Goal: Task Accomplishment & Management: Complete application form

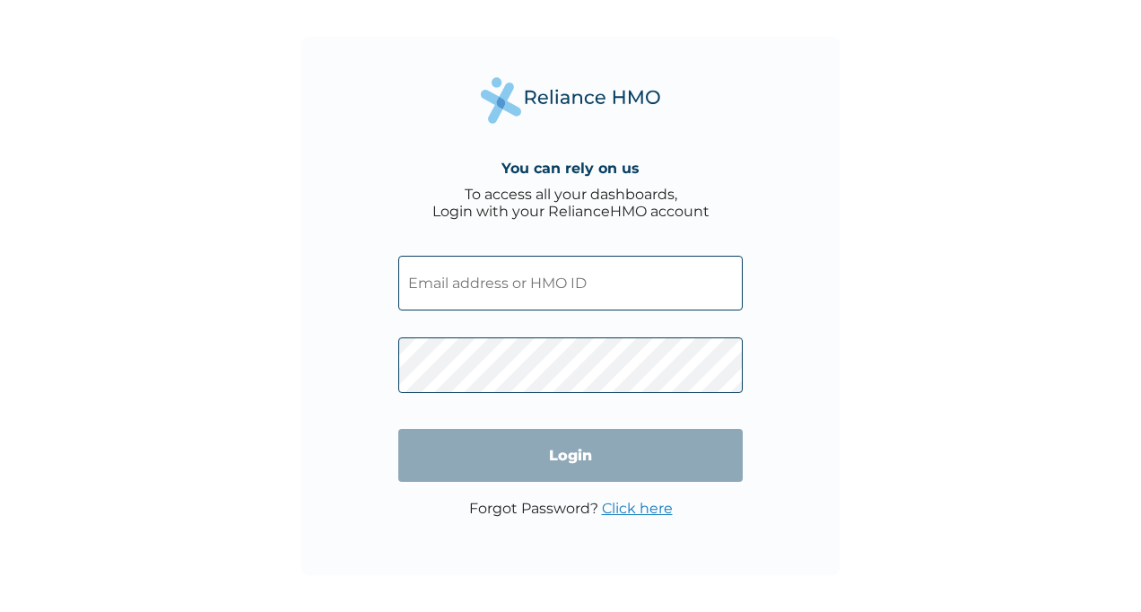
type input "NPT/10006/A"
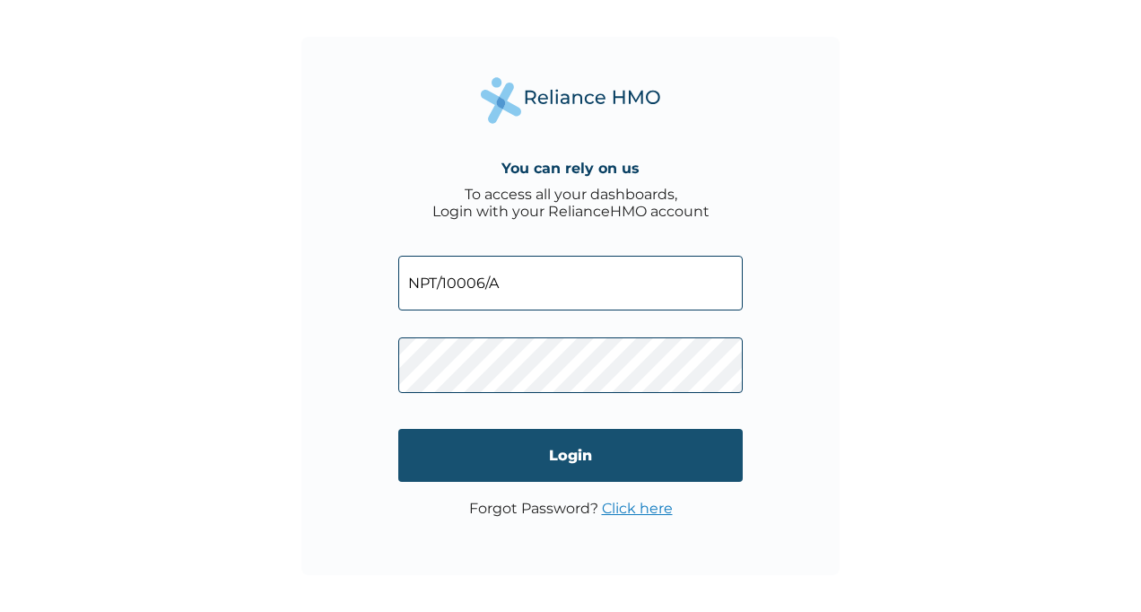
click at [566, 451] on input "Login" at bounding box center [570, 455] width 344 height 53
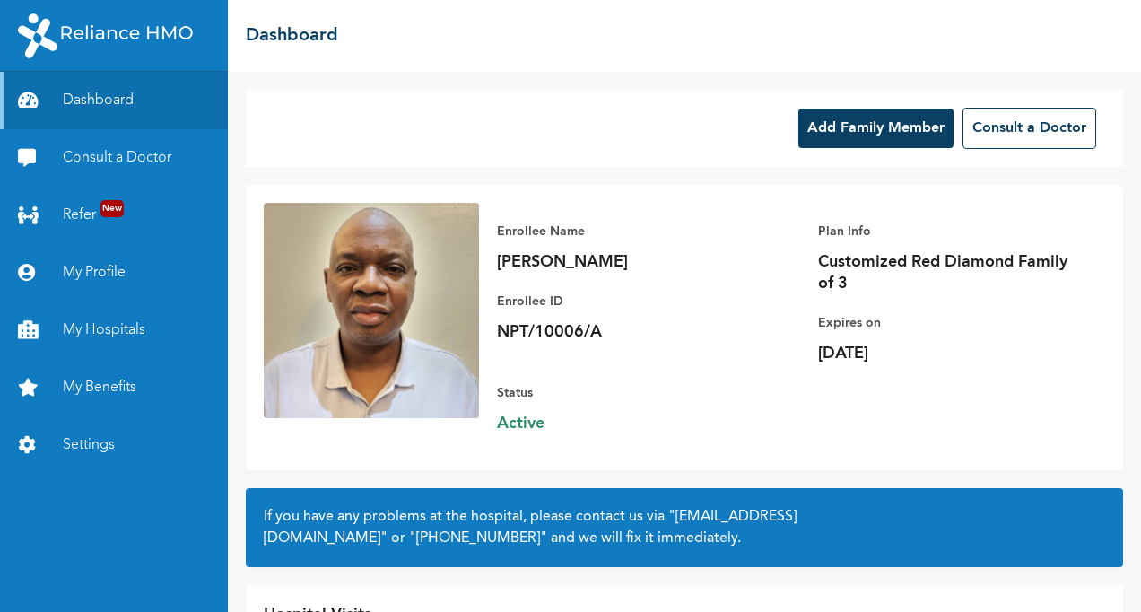
click at [837, 122] on button "Add Family Member" at bounding box center [875, 128] width 155 height 39
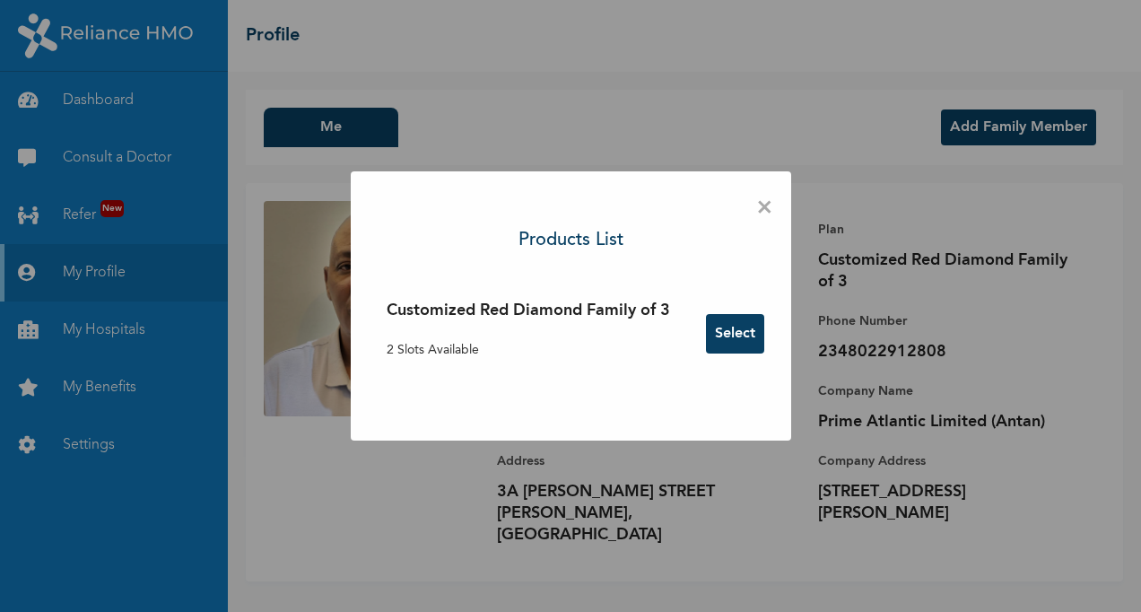
click at [735, 335] on button "Select" at bounding box center [735, 333] width 58 height 39
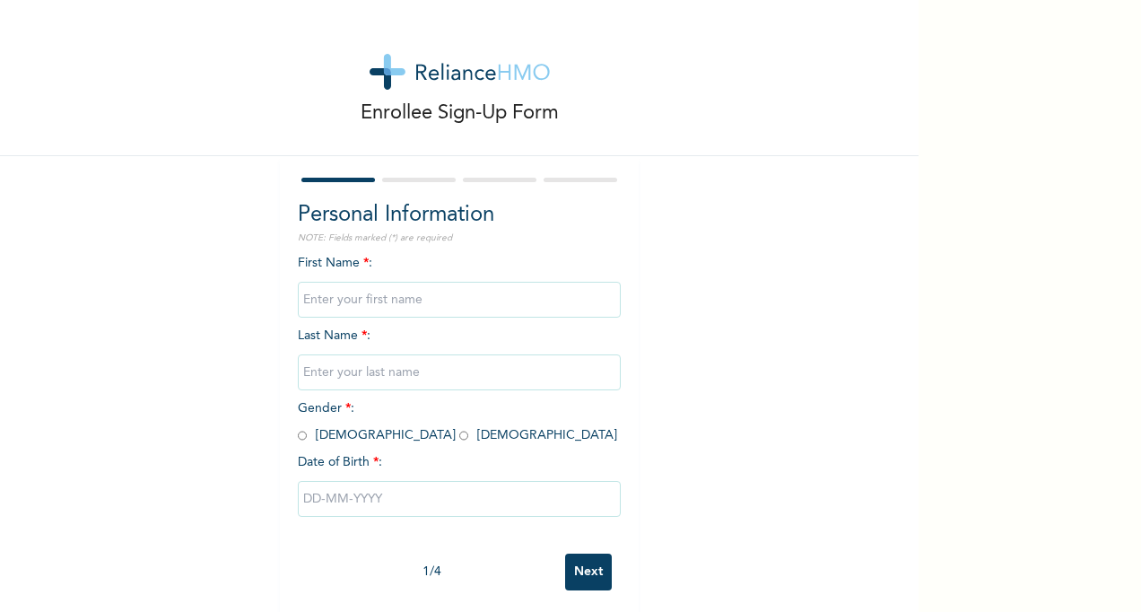
click at [318, 306] on input "text" at bounding box center [459, 300] width 323 height 36
type input "SHEHU"
type input "BABS-FAROUK"
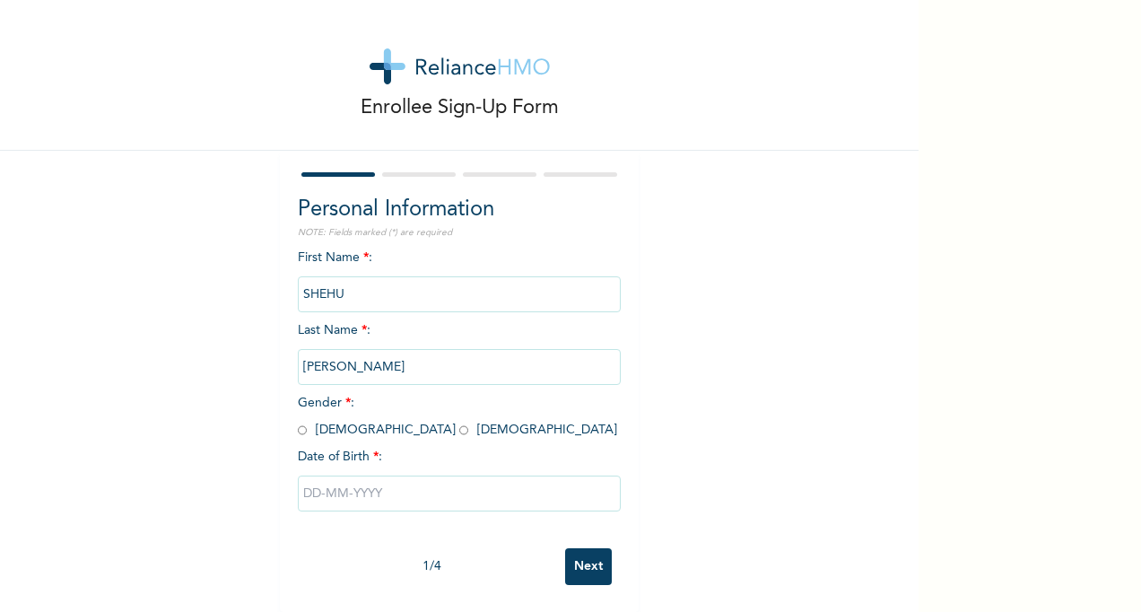
click at [298, 421] on input "radio" at bounding box center [302, 429] width 9 height 17
radio input "true"
click at [301, 481] on input "text" at bounding box center [459, 493] width 323 height 36
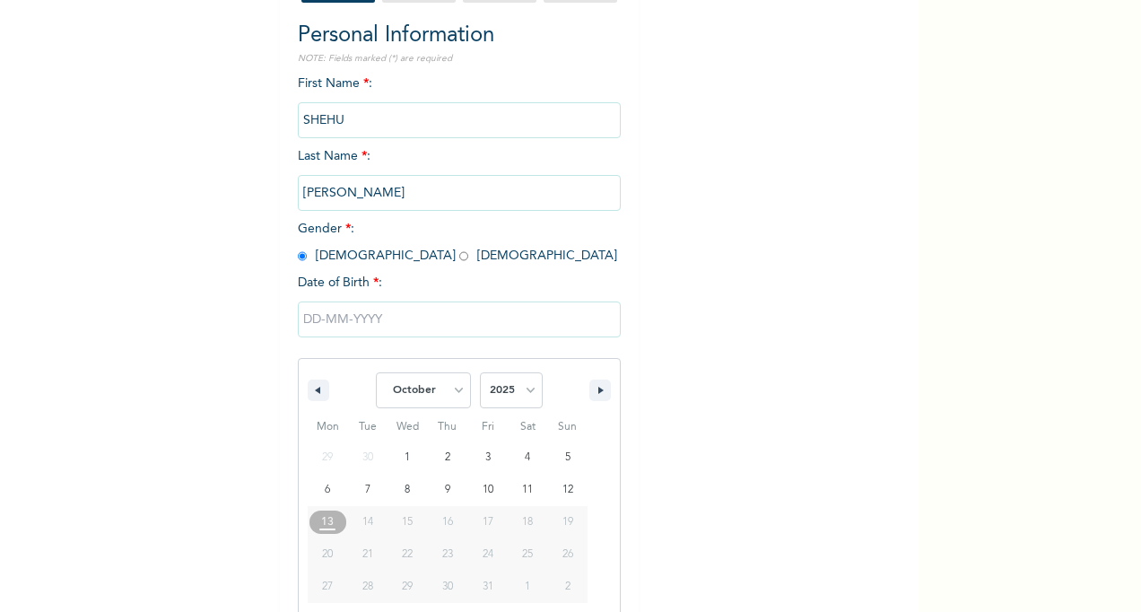
scroll to position [204, 0]
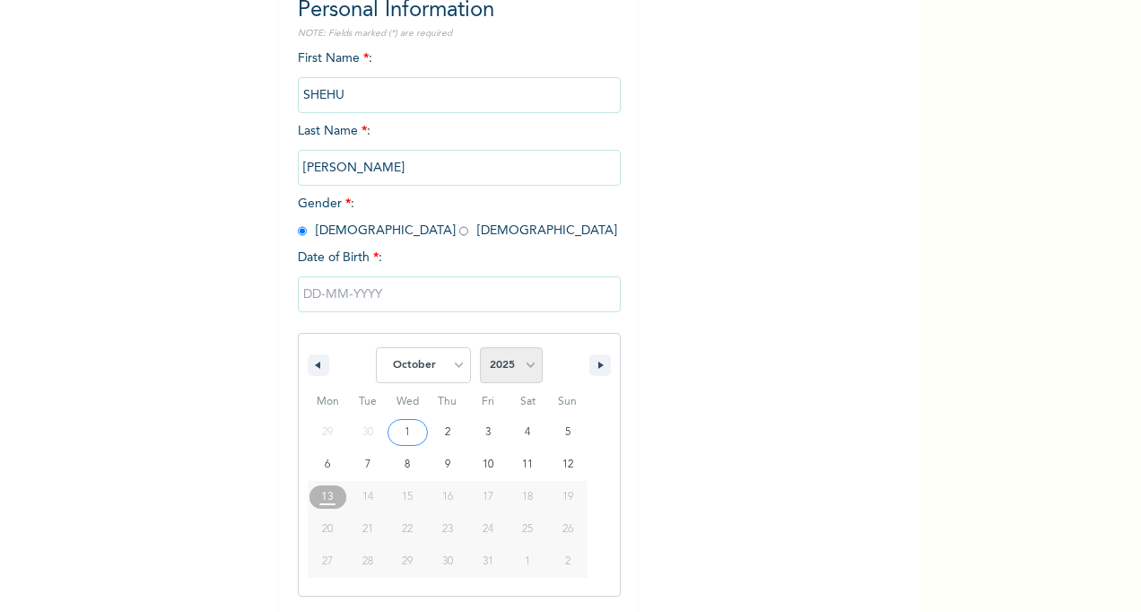
click at [520, 369] on select "2025 2024 2023 2022 2021 2020 2019 2018 2017 2016 2015 2014 2013 2012 2011 2010…" at bounding box center [511, 365] width 63 height 36
click at [311, 369] on icon "button" at bounding box center [315, 364] width 9 height 7
select select "7"
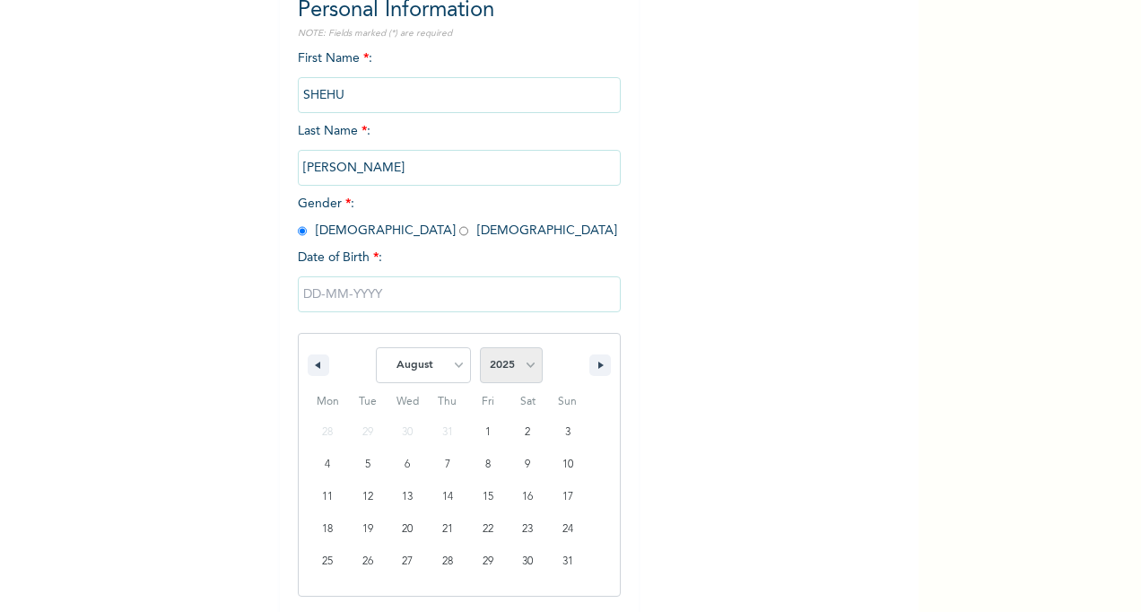
click at [527, 371] on select "2025 2024 2023 2022 2021 2020 2019 2018 2017 2016 2015 2014 2013 2012 2011 2010…" at bounding box center [511, 365] width 63 height 36
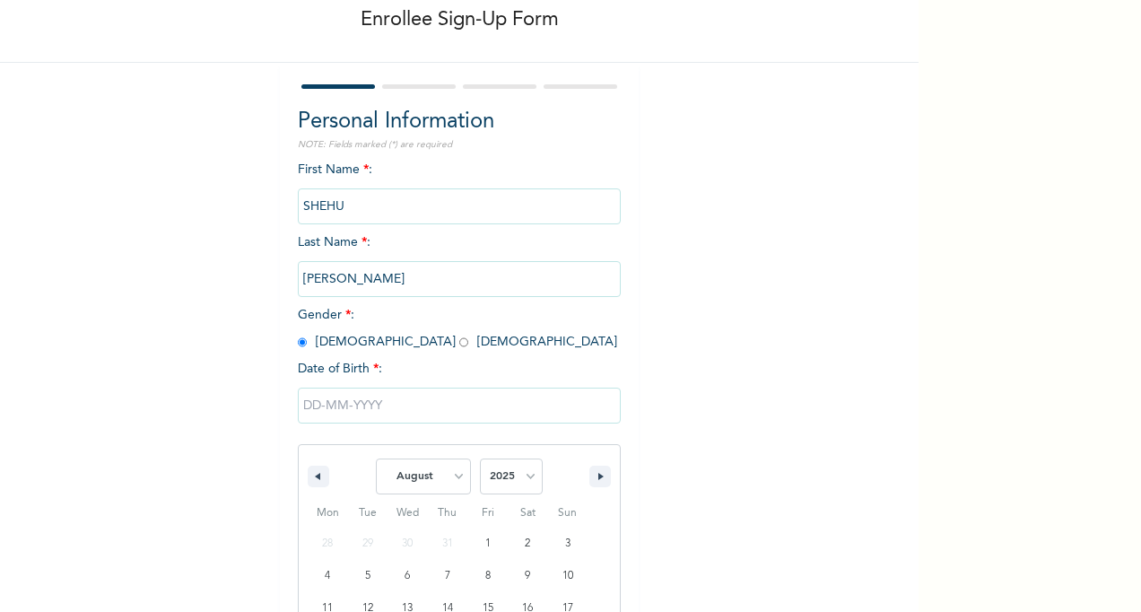
scroll to position [296, 0]
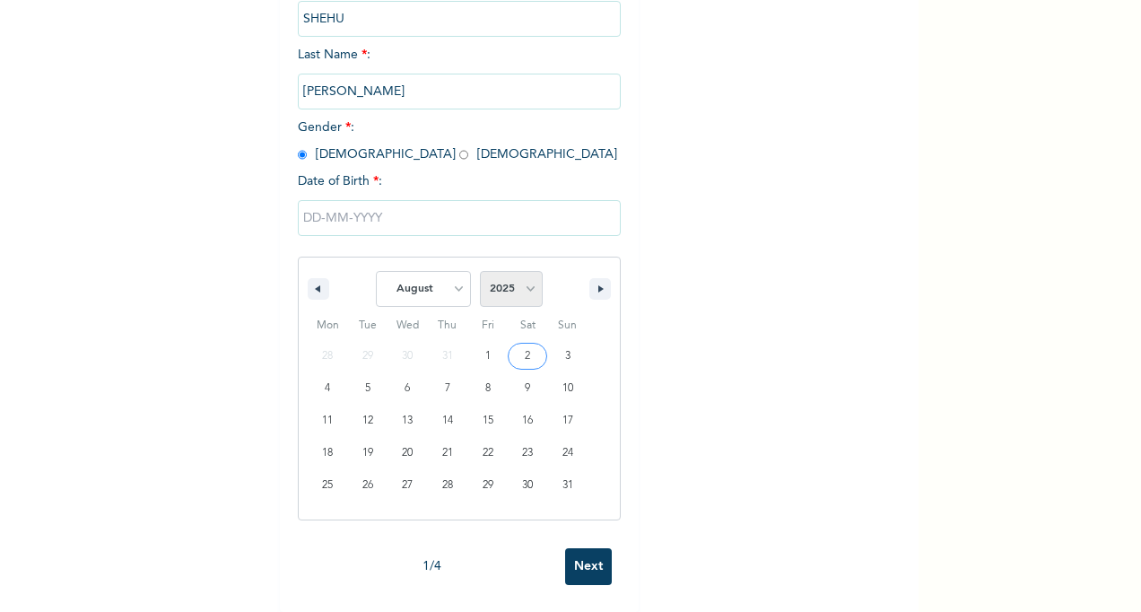
click at [519, 279] on select "2025 2024 2023 2022 2021 2020 2019 2018 2017 2016 2015 2014 2013 2012 2011 2010…" at bounding box center [511, 289] width 63 height 36
select select "1970"
click at [480, 271] on select "2025 2024 2023 2022 2021 2020 2019 2018 2017 2016 2015 2014 2013 2012 2011 2010…" at bounding box center [511, 289] width 63 height 36
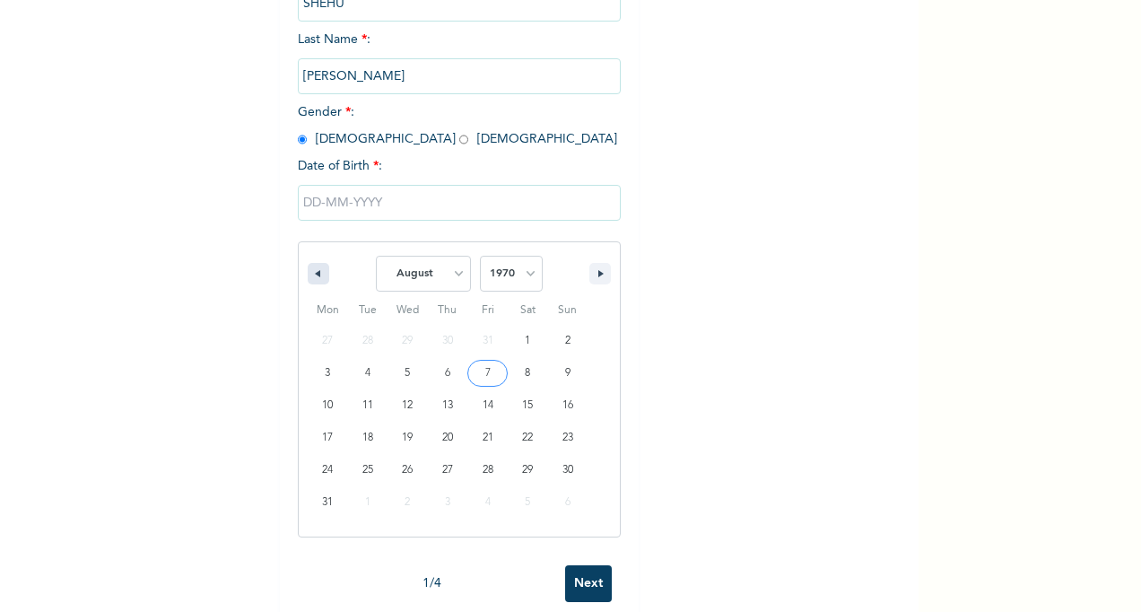
click at [311, 276] on icon "button" at bounding box center [315, 273] width 9 height 7
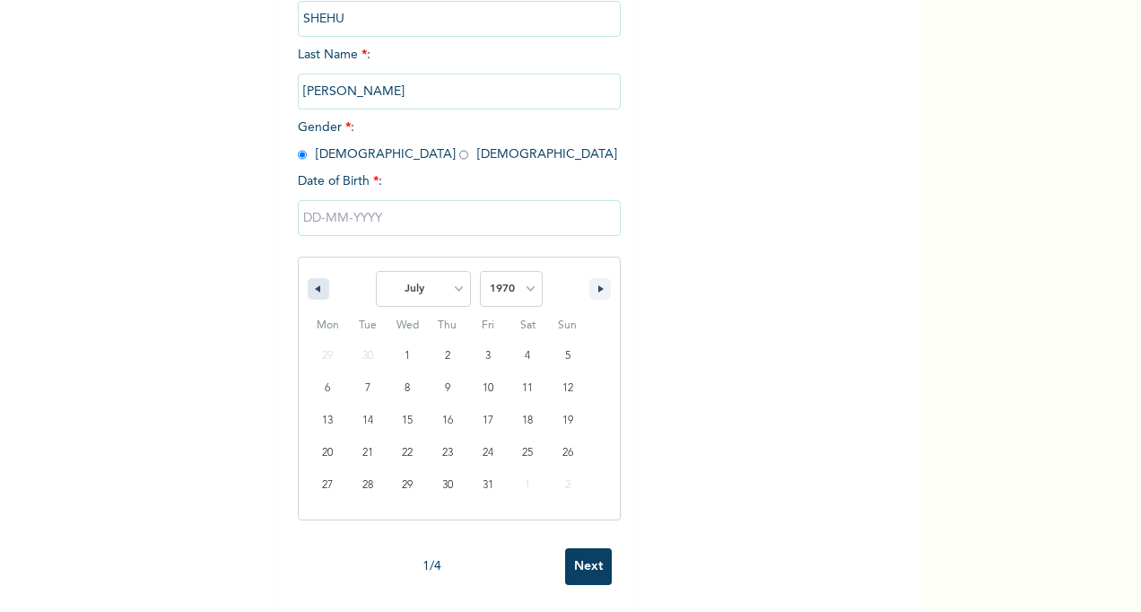
click at [311, 285] on icon "button" at bounding box center [315, 288] width 9 height 7
select select "4"
type input "05/20/1970"
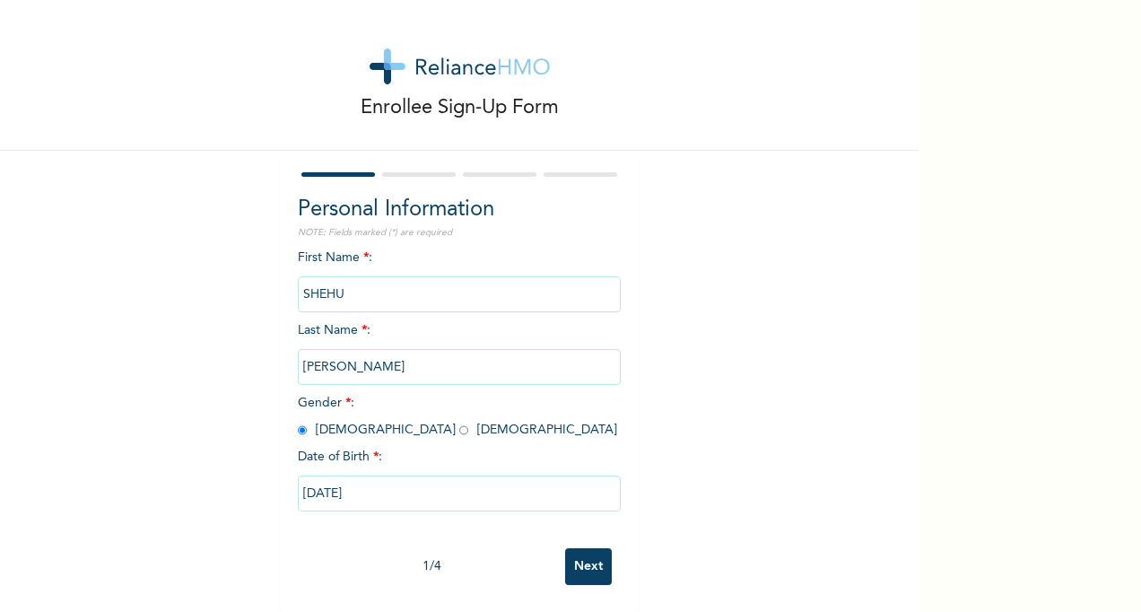
scroll to position [22, 0]
click at [580, 560] on input "Next" at bounding box center [588, 566] width 47 height 37
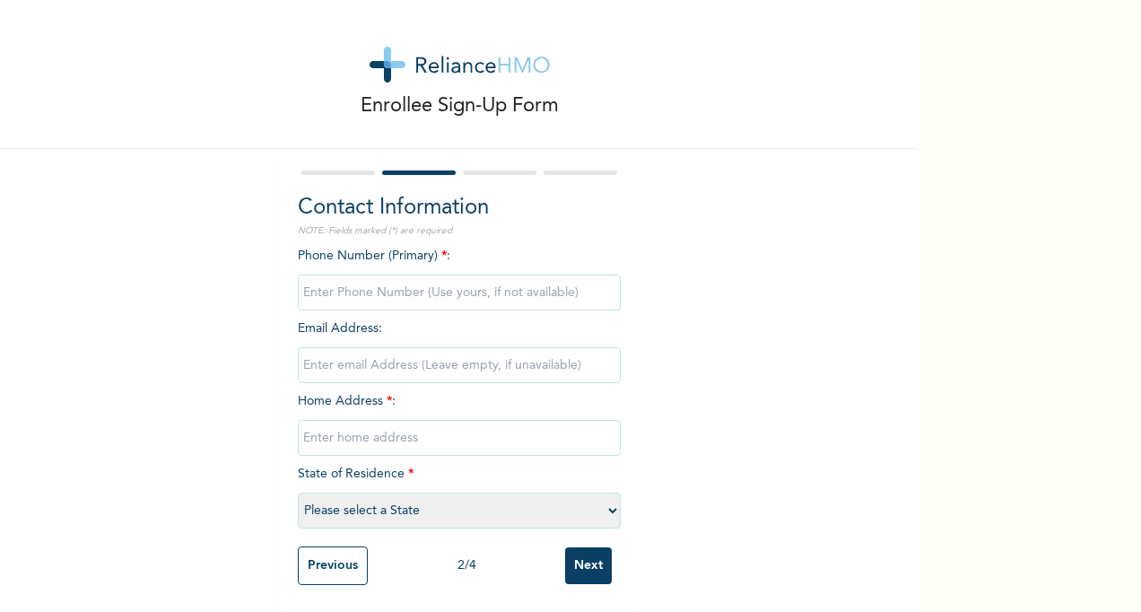
click at [586, 559] on input "Next" at bounding box center [588, 565] width 47 height 37
click at [339, 274] on input "phone" at bounding box center [459, 292] width 323 height 36
type input "08022912808"
type input "babatunde.babs-farouk@antanproducing.com"
type input "3A OLUWOLE OLADEJO STREET OJODU ABIODUN"
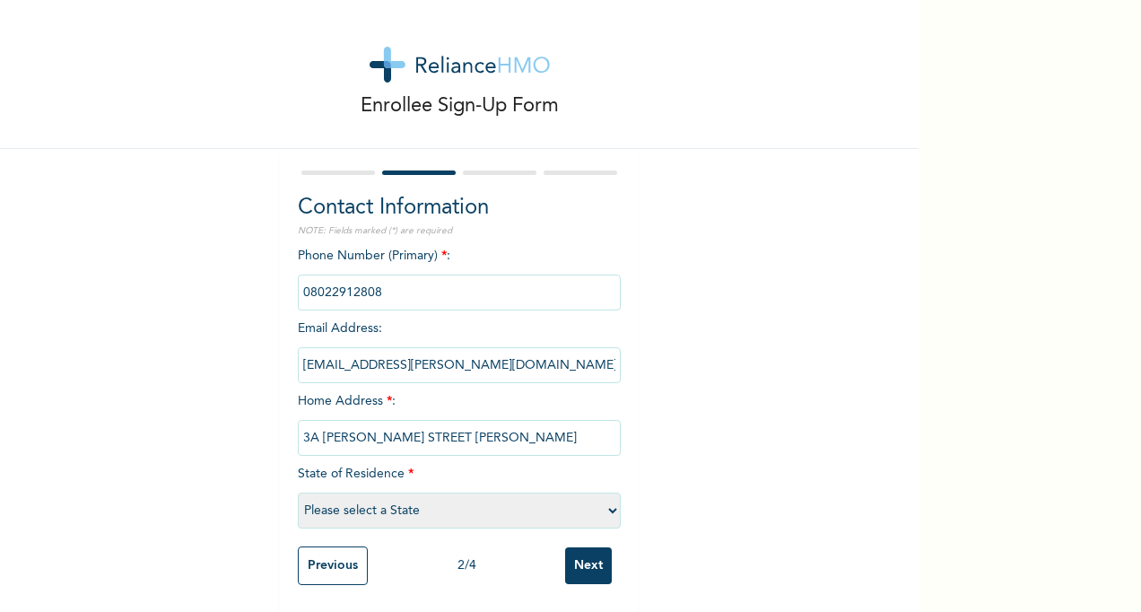
select select "25"
click at [587, 551] on input "Next" at bounding box center [588, 565] width 47 height 37
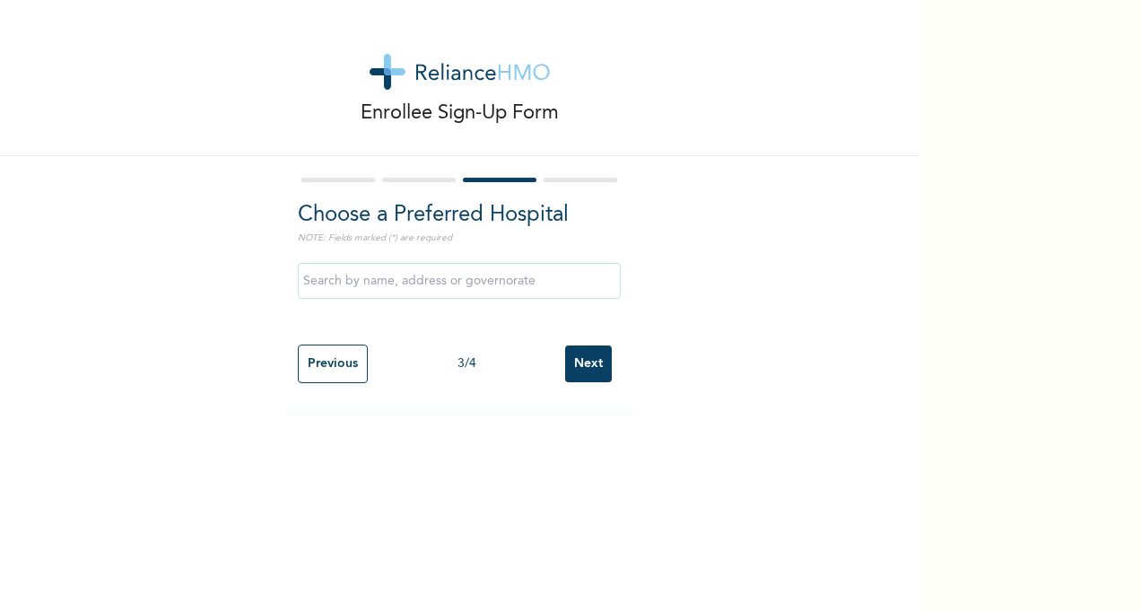
scroll to position [0, 0]
click at [341, 260] on div at bounding box center [459, 281] width 323 height 54
click at [342, 274] on input "text" at bounding box center [459, 281] width 323 height 36
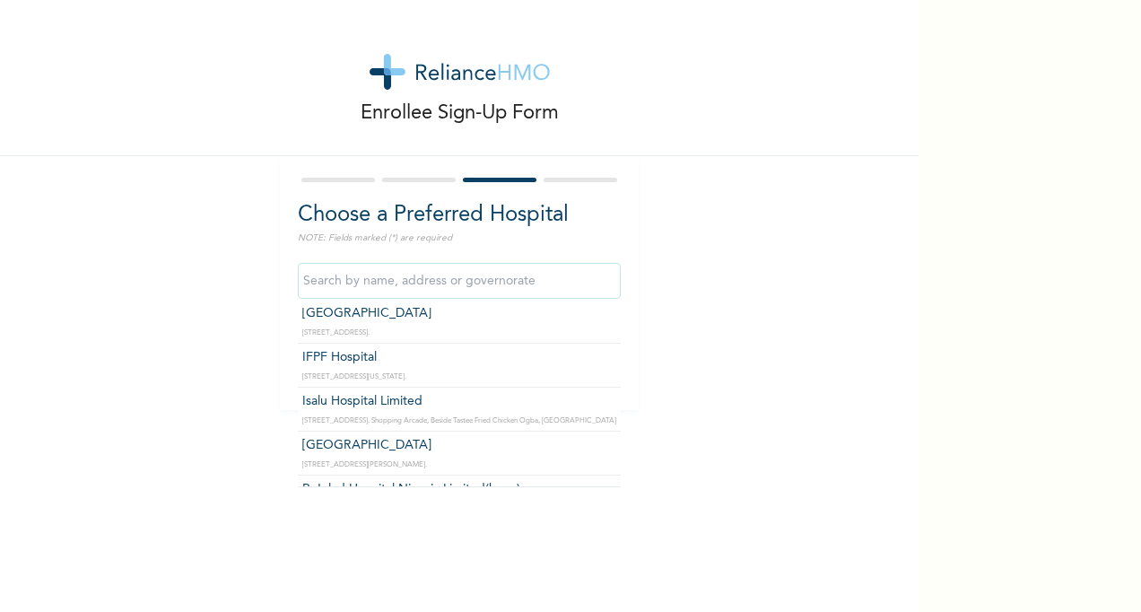
scroll to position [1614, 0]
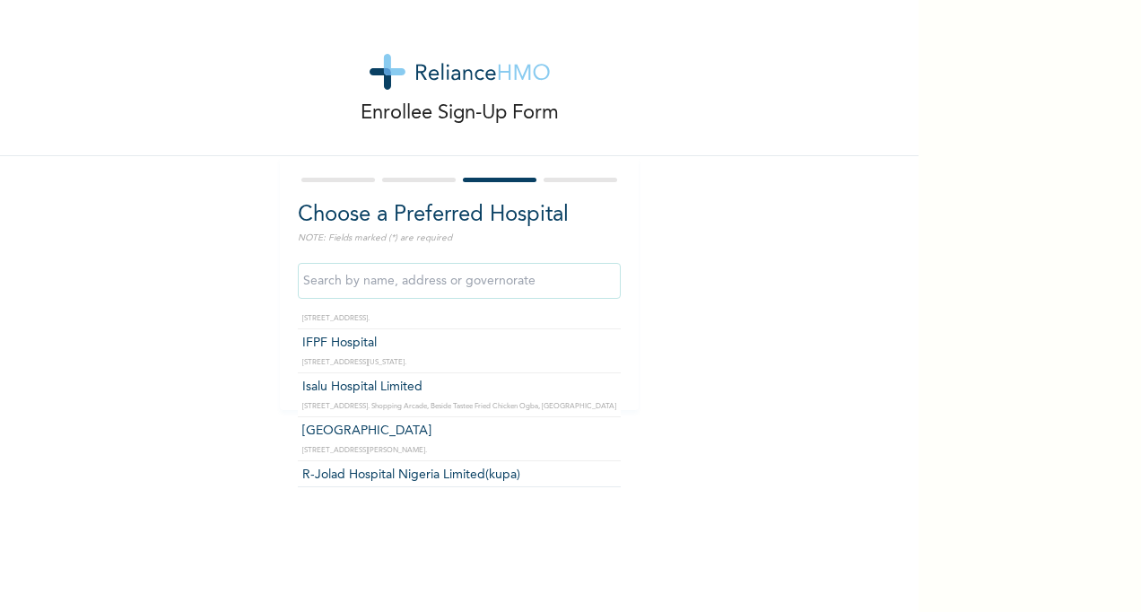
click at [300, 281] on input "text" at bounding box center [459, 281] width 323 height 36
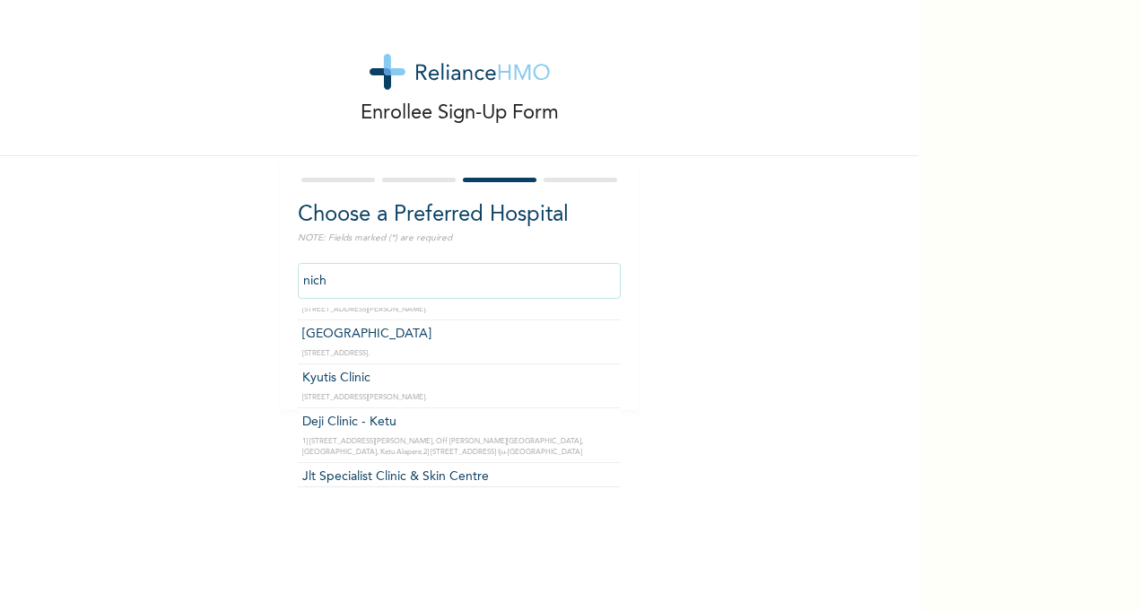
scroll to position [0, 0]
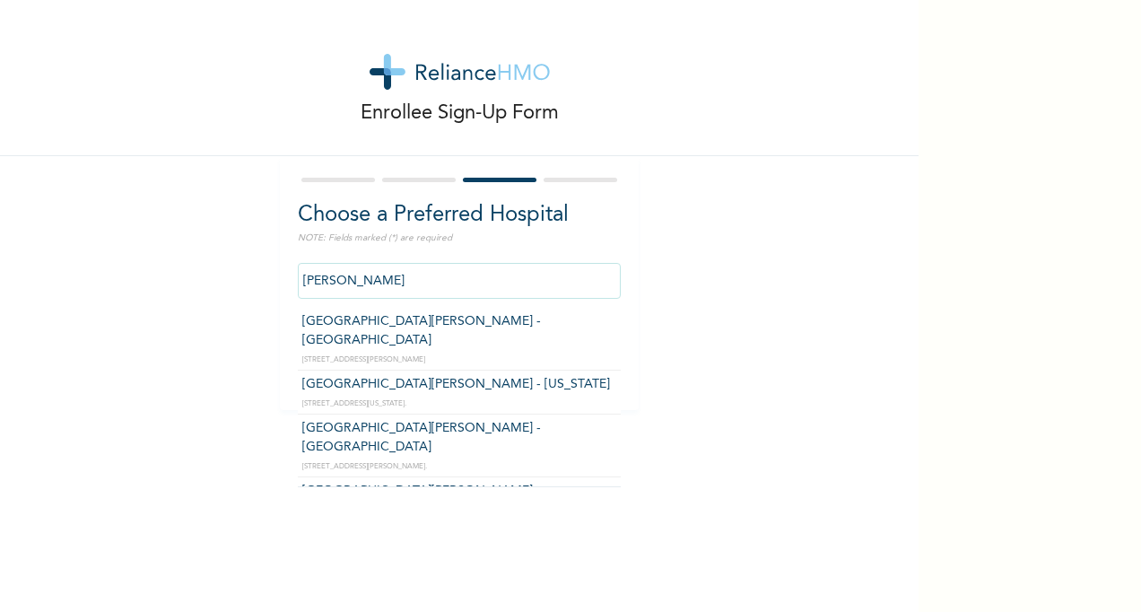
type input "[GEOGRAPHIC_DATA][PERSON_NAME] - [GEOGRAPHIC_DATA]"
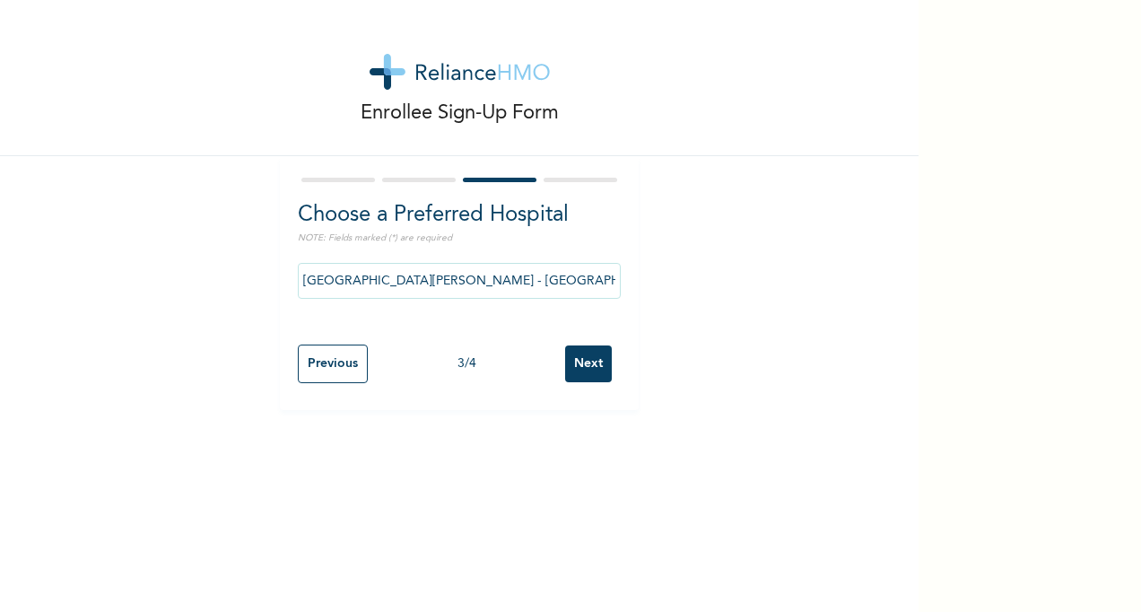
click at [582, 363] on input "Next" at bounding box center [588, 363] width 47 height 37
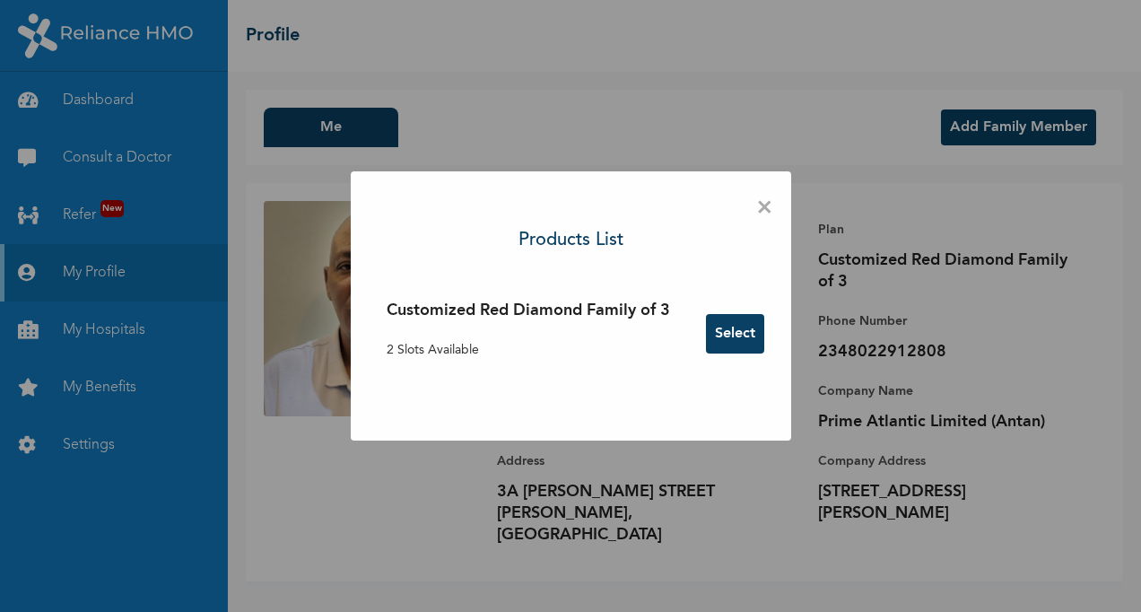
click at [768, 206] on span "×" at bounding box center [764, 208] width 17 height 38
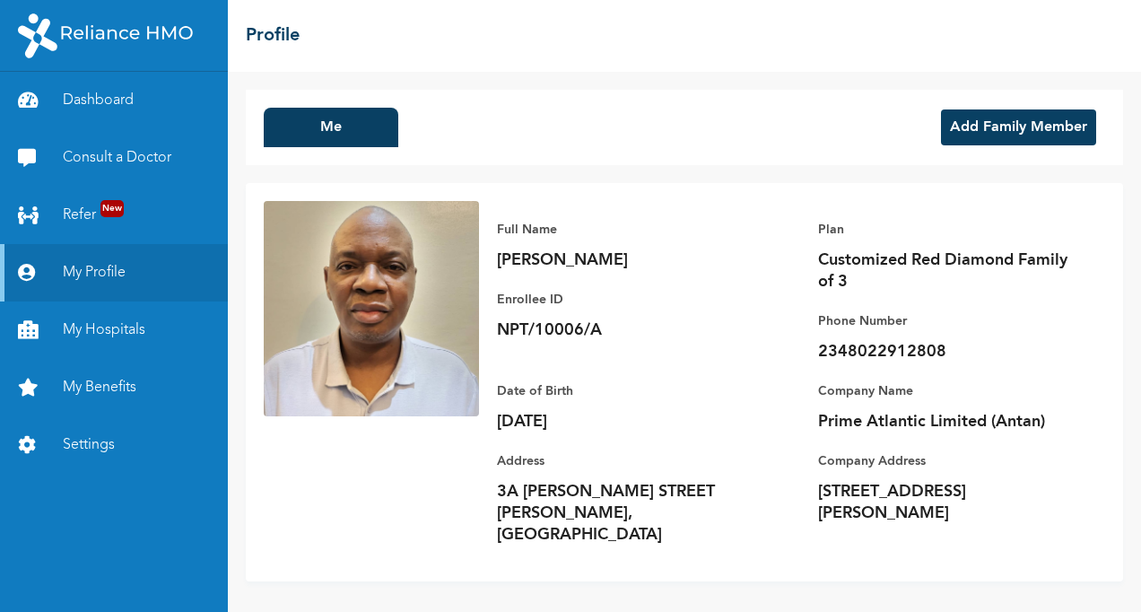
scroll to position [5, 0]
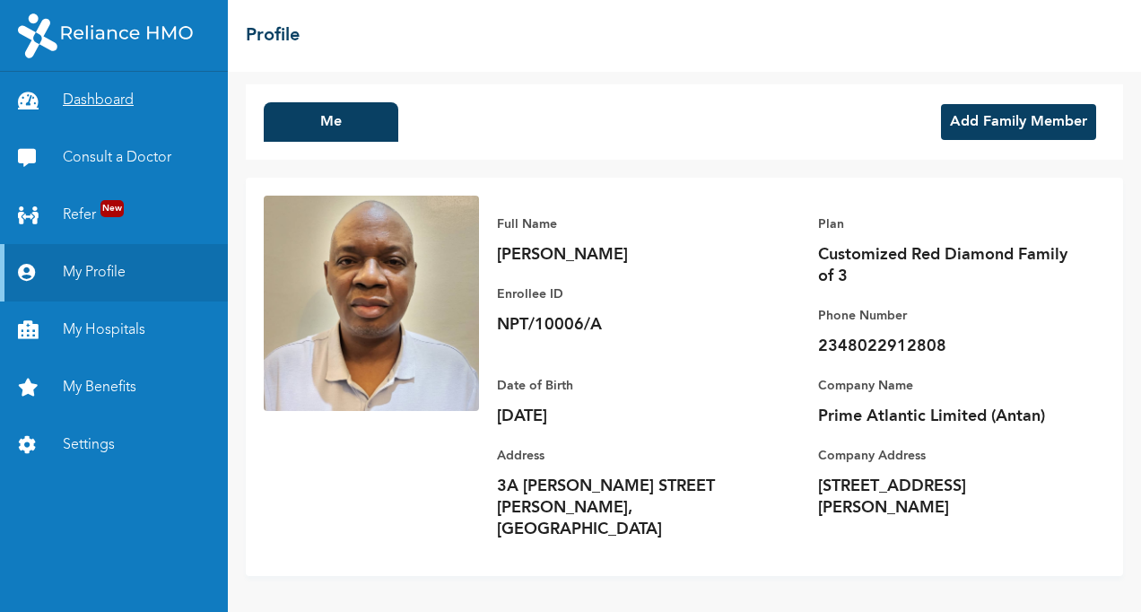
click at [82, 98] on link "Dashboard" at bounding box center [114, 100] width 228 height 57
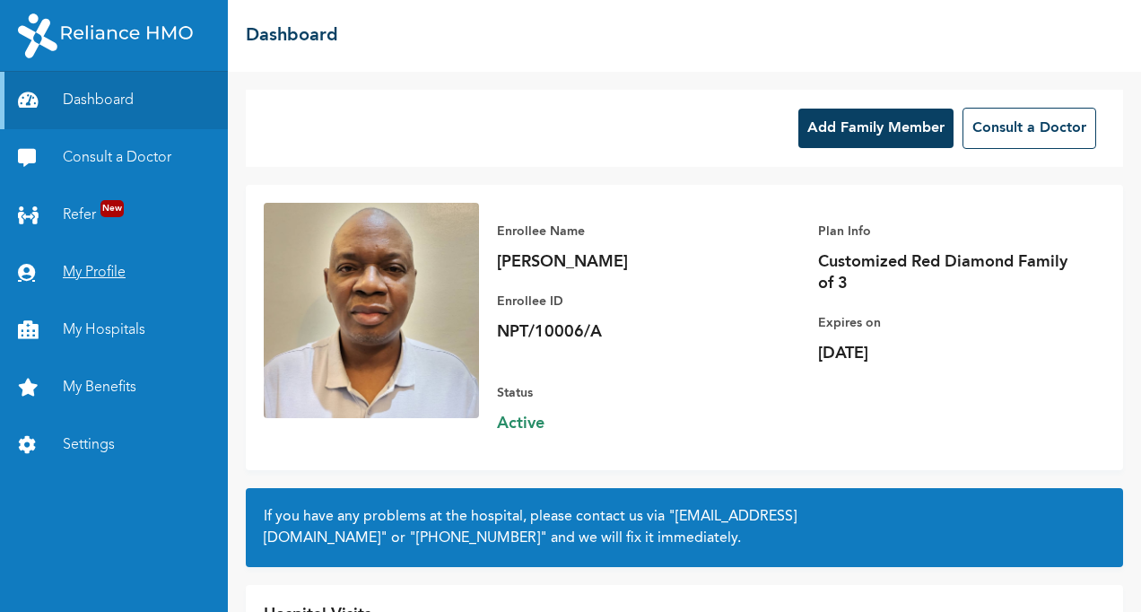
click at [91, 272] on link "My Profile" at bounding box center [114, 272] width 228 height 57
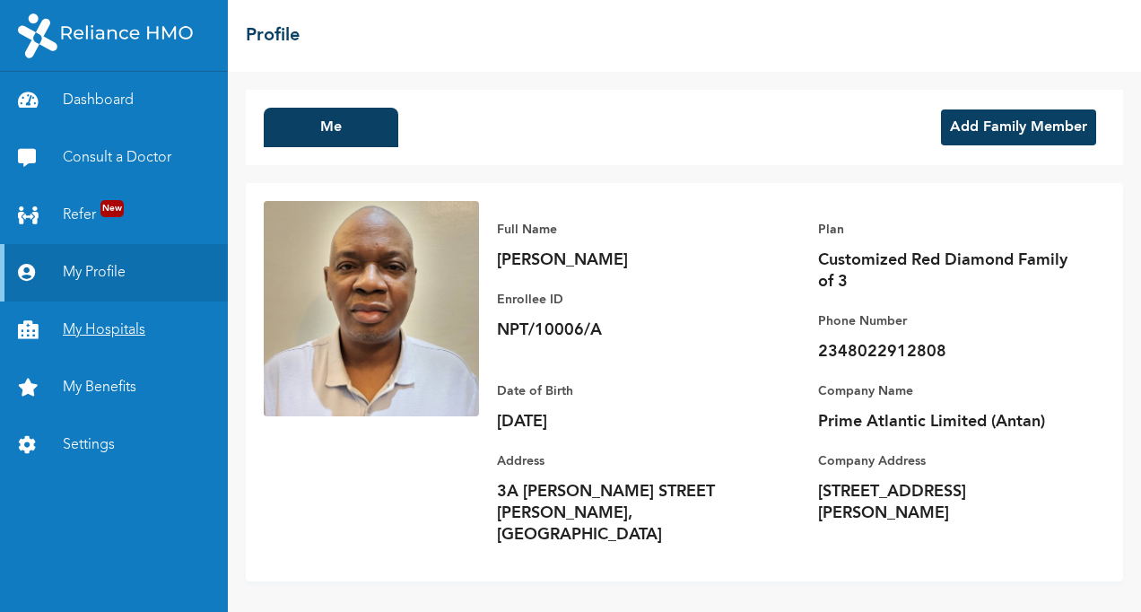
click at [82, 332] on link "My Hospitals" at bounding box center [114, 329] width 228 height 57
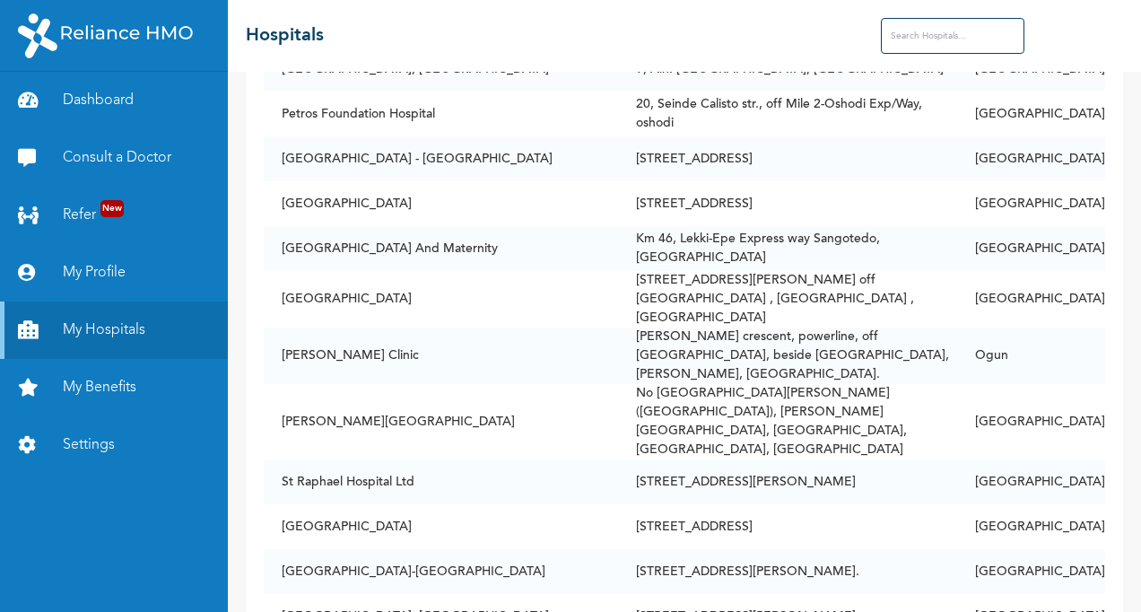
scroll to position [5560, 0]
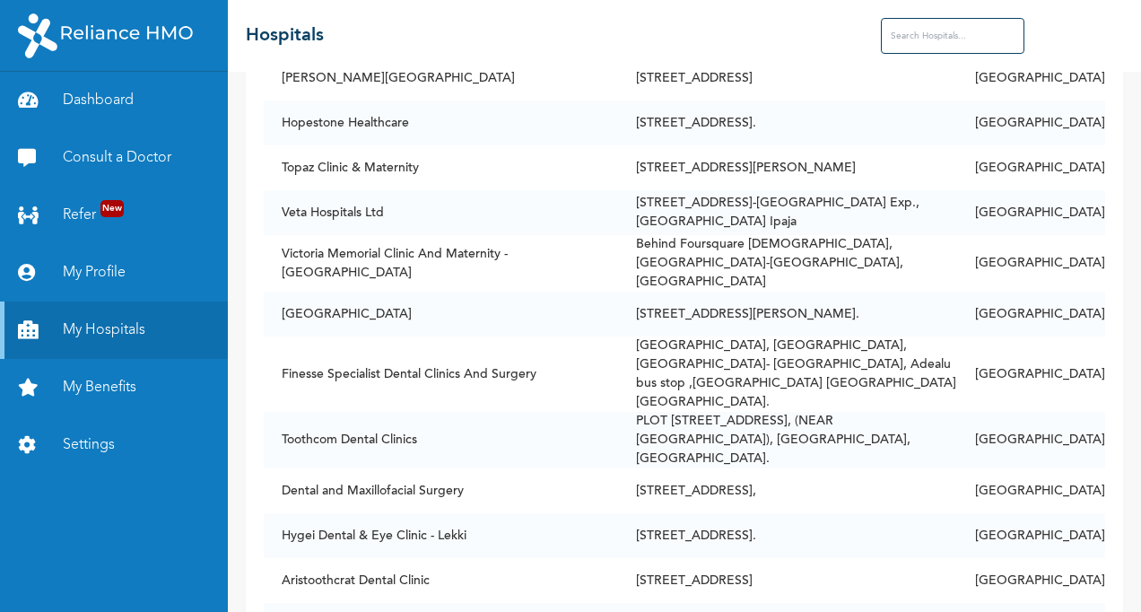
click at [909, 37] on input "text" at bounding box center [952, 36] width 143 height 36
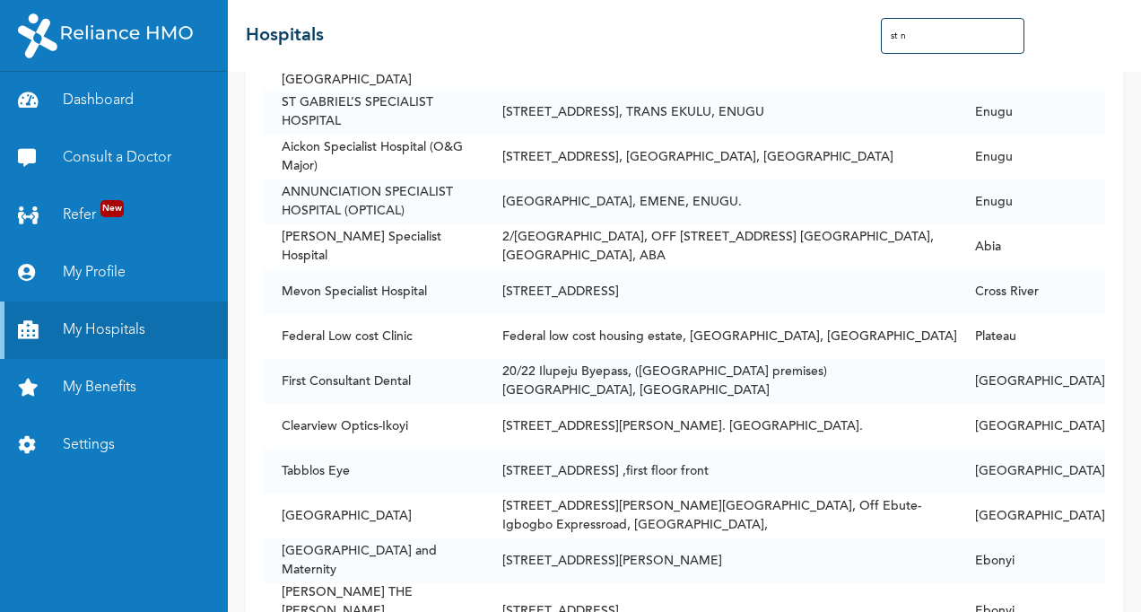
scroll to position [0, 0]
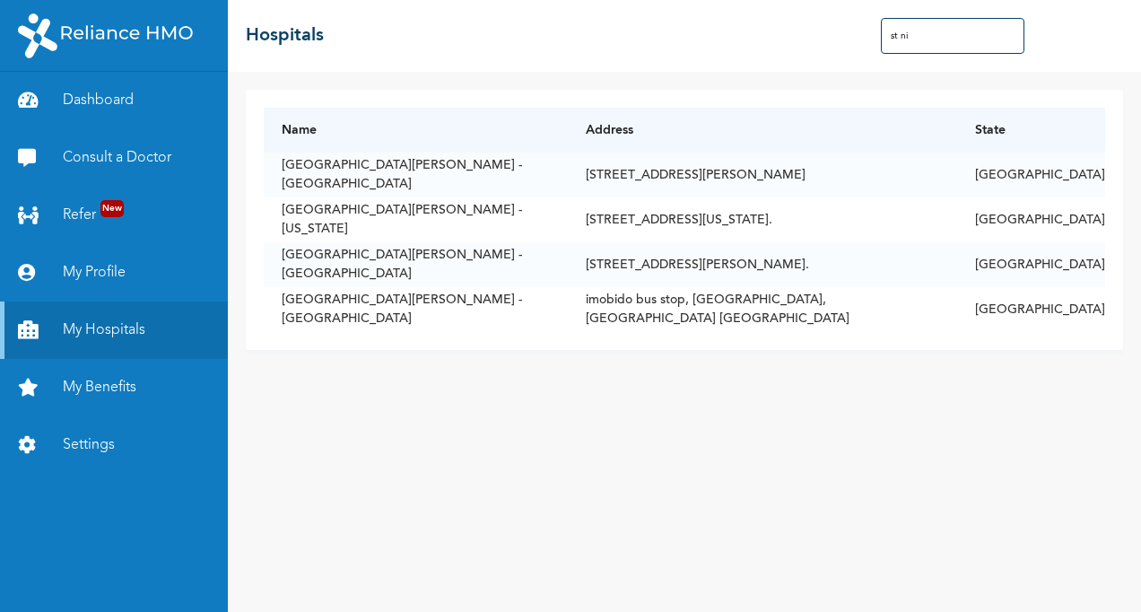
type input "st nic"
click at [176, 390] on link "My Benefits" at bounding box center [114, 387] width 228 height 57
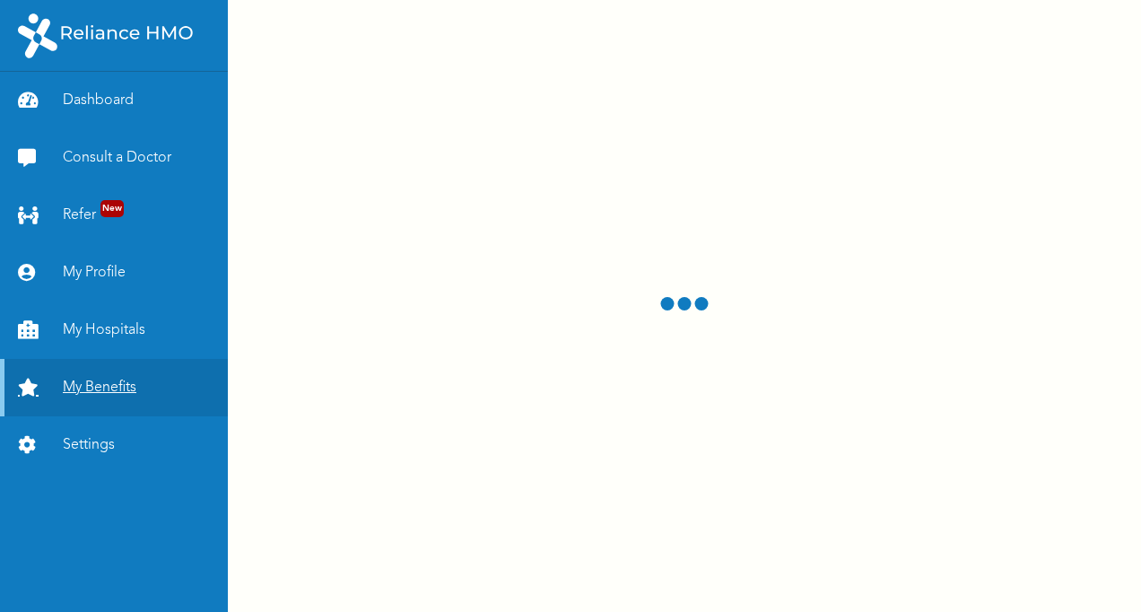
click at [142, 391] on link "My Benefits" at bounding box center [114, 387] width 228 height 57
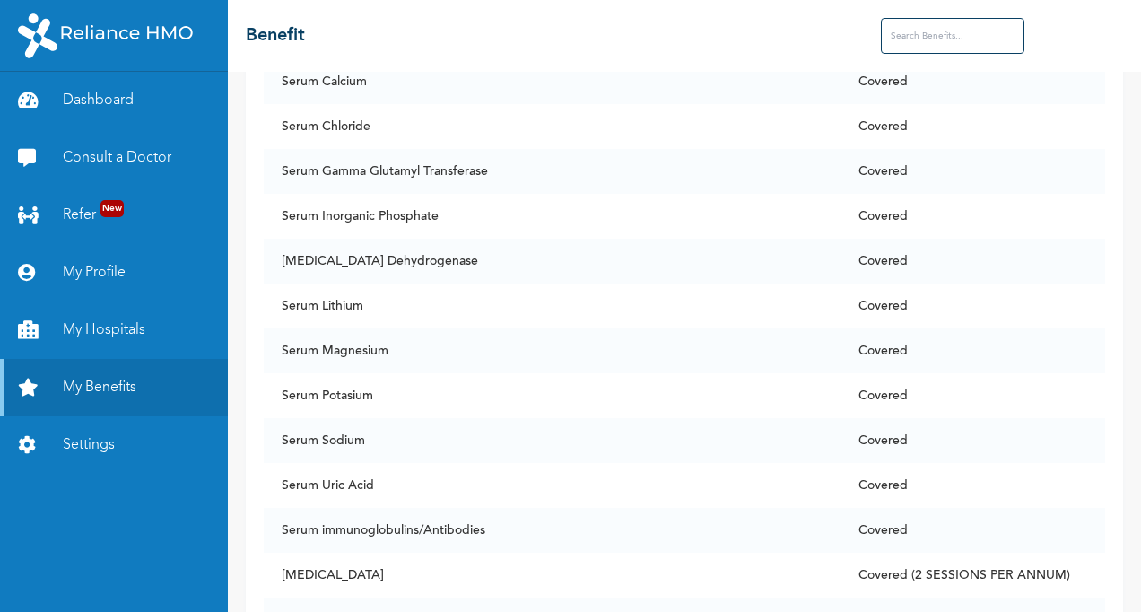
scroll to position [10838, 0]
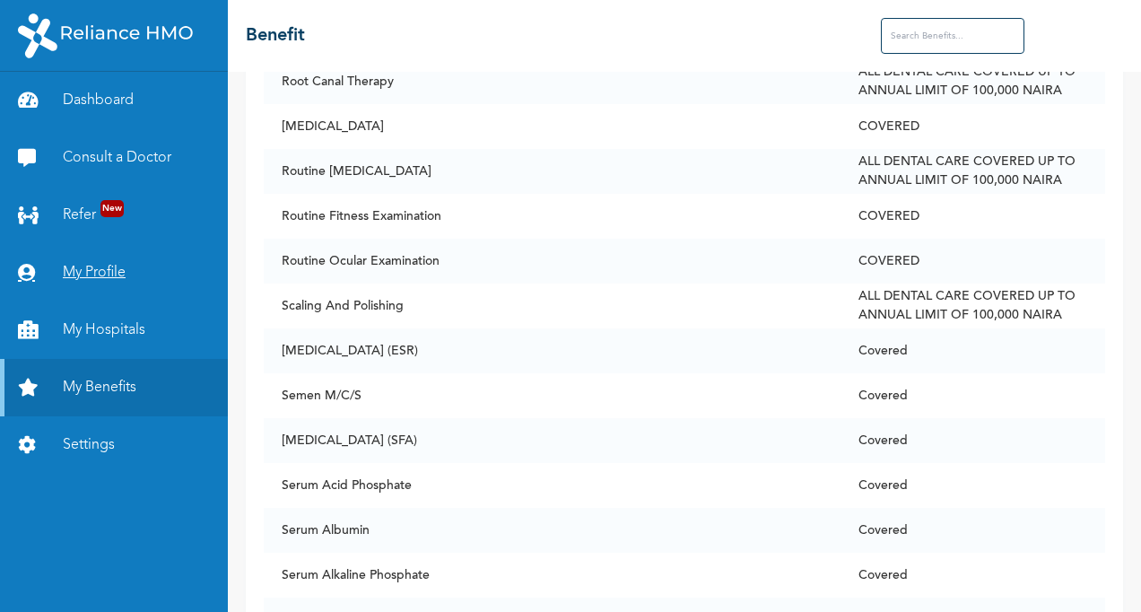
click at [88, 271] on link "My Profile" at bounding box center [114, 272] width 228 height 57
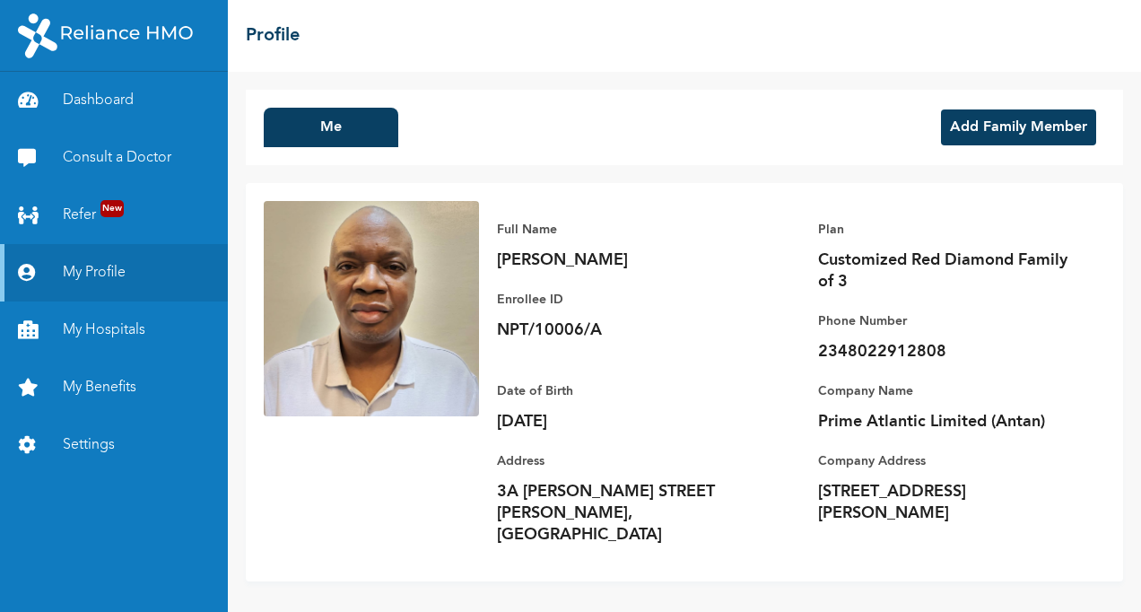
click at [978, 130] on button "Add Family Member" at bounding box center [1018, 127] width 155 height 36
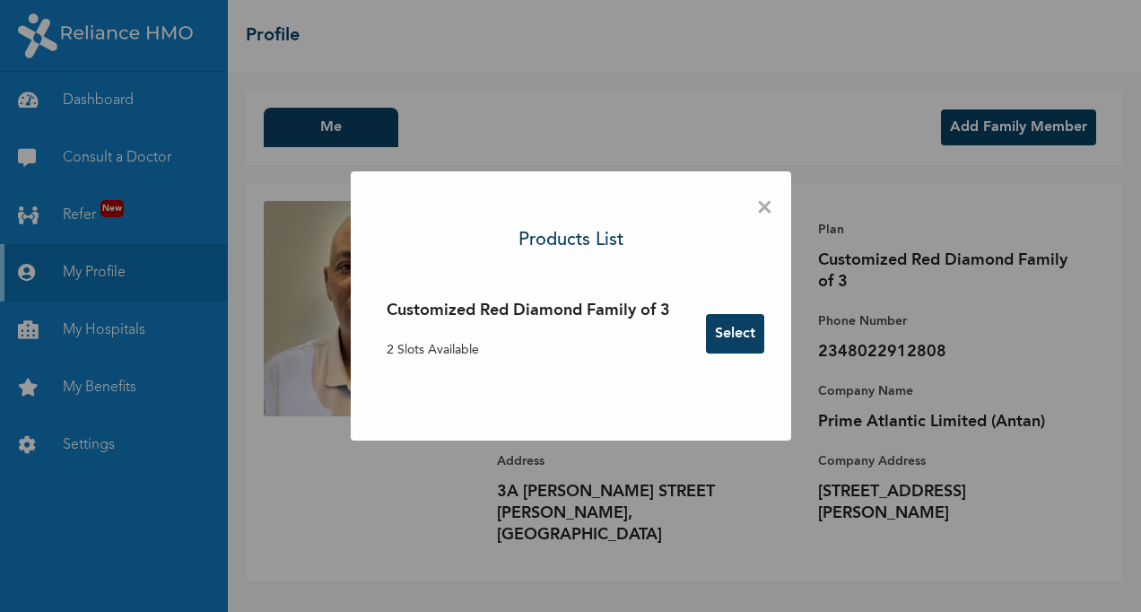
click at [739, 333] on button "Select" at bounding box center [735, 333] width 58 height 39
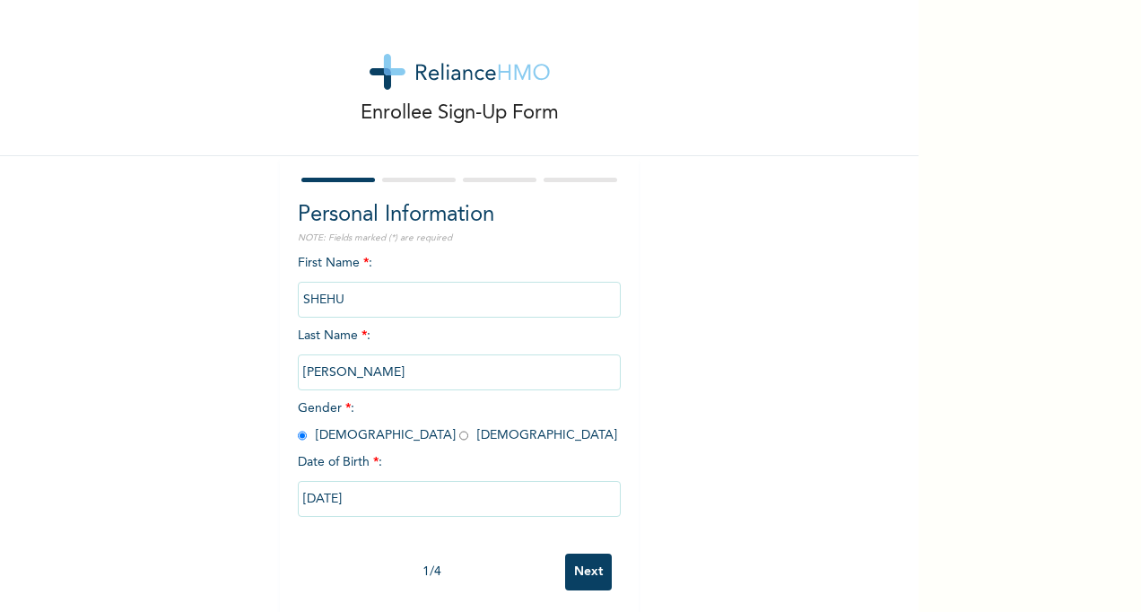
click at [341, 296] on input "SHEHU" at bounding box center [459, 300] width 323 height 36
drag, startPoint x: 364, startPoint y: 308, endPoint x: 214, endPoint y: 302, distance: 149.9
click at [215, 303] on div "Enrollee Sign-Up Form Personal Information NOTE: Fields marked (*) are required…" at bounding box center [459, 308] width 918 height 617
type input "HAOLAT"
click at [395, 371] on input "BABS-FAROUK" at bounding box center [459, 372] width 323 height 36
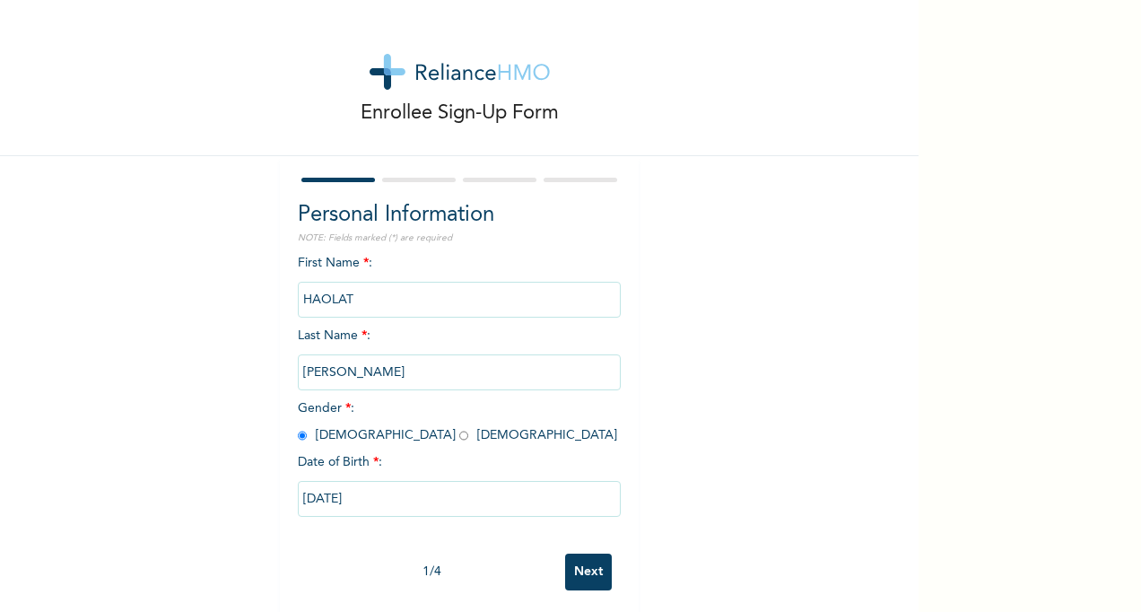
click at [742, 441] on div "Enrollee Sign-Up Form Personal Information NOTE: Fields marked (*) are required…" at bounding box center [459, 308] width 918 height 617
click at [459, 439] on input "radio" at bounding box center [463, 435] width 9 height 17
radio input "true"
click at [471, 501] on input "05/20/1970" at bounding box center [459, 499] width 323 height 36
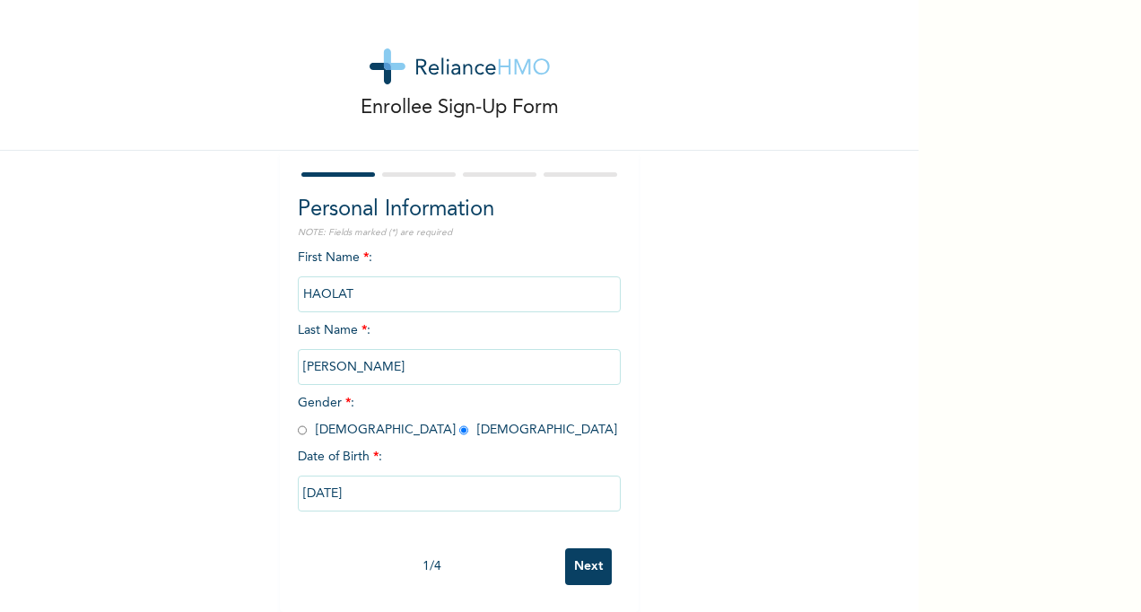
select select "4"
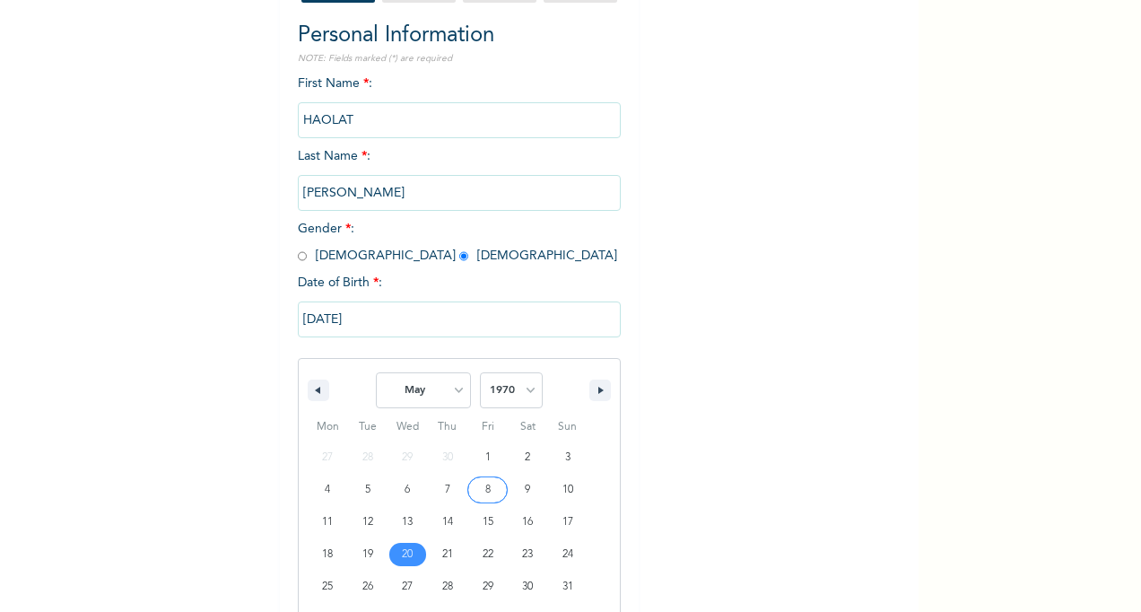
scroll to position [204, 0]
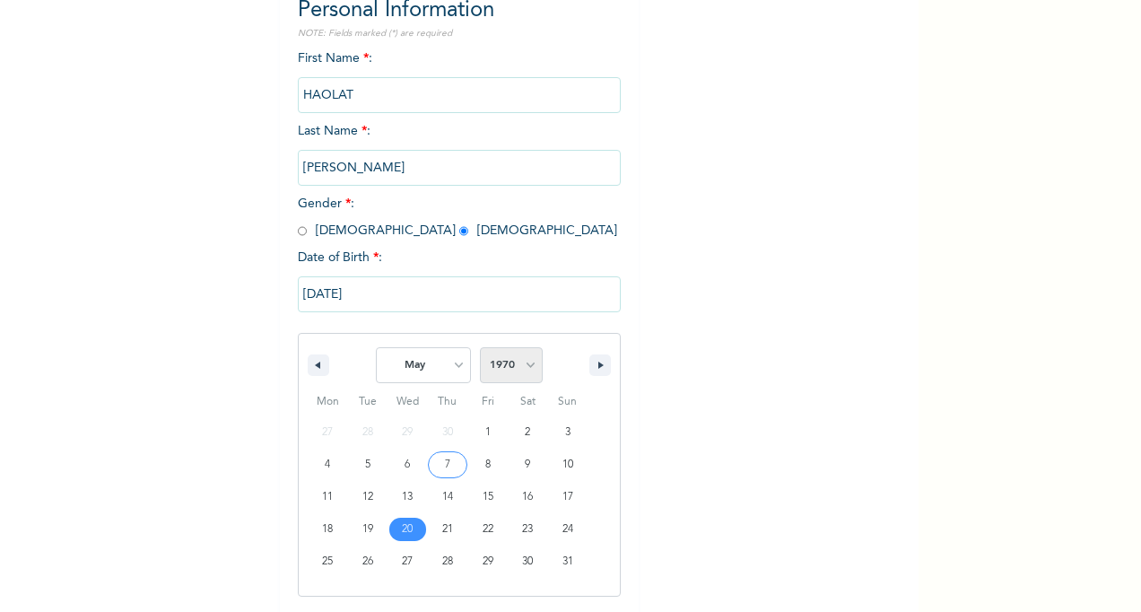
click at [519, 366] on select "2025 2024 2023 2022 2021 2020 2019 2018 2017 2016 2015 2014 2013 2012 2011 2010…" at bounding box center [511, 365] width 63 height 36
select select "1978"
click at [480, 349] on select "2025 2024 2023 2022 2021 2020 2019 2018 2017 2016 2015 2014 2013 2012 2011 2010…" at bounding box center [511, 365] width 63 height 36
click at [312, 372] on button "button" at bounding box center [319, 365] width 22 height 22
click at [313, 373] on button "button" at bounding box center [319, 365] width 22 height 22
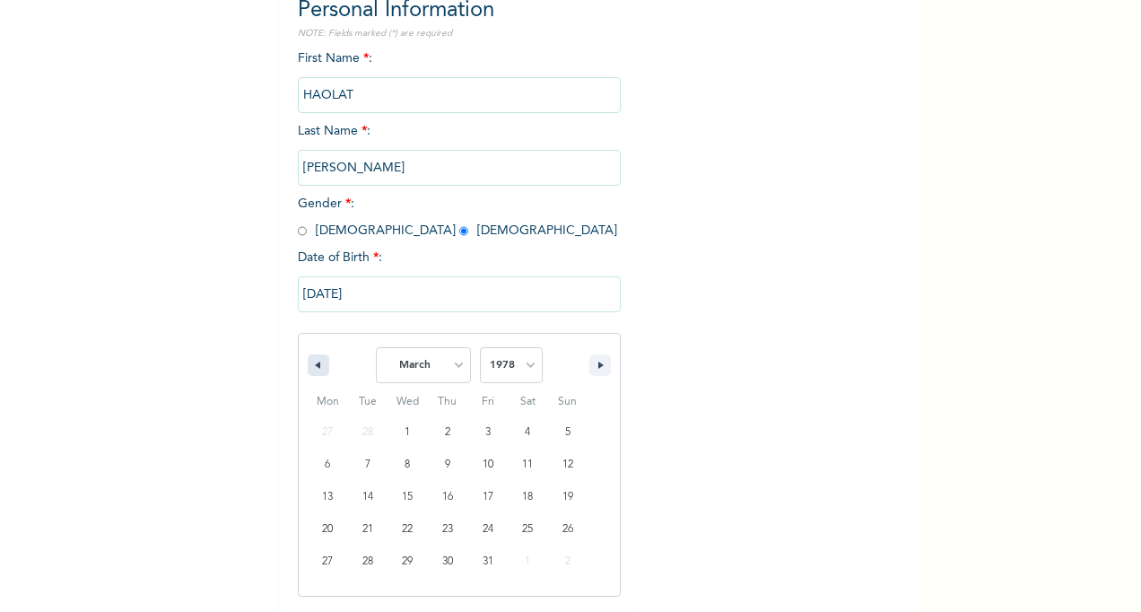
click at [313, 373] on button "button" at bounding box center [319, 365] width 22 height 22
select select "0"
type input "01/19/1978"
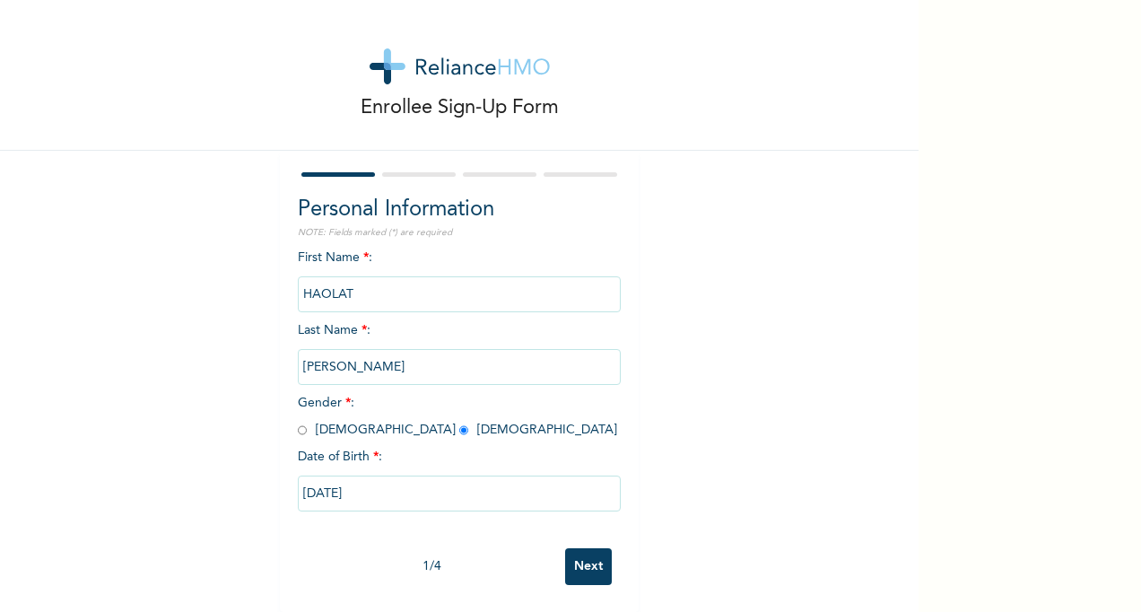
click at [578, 550] on input "Next" at bounding box center [588, 566] width 47 height 37
select select "25"
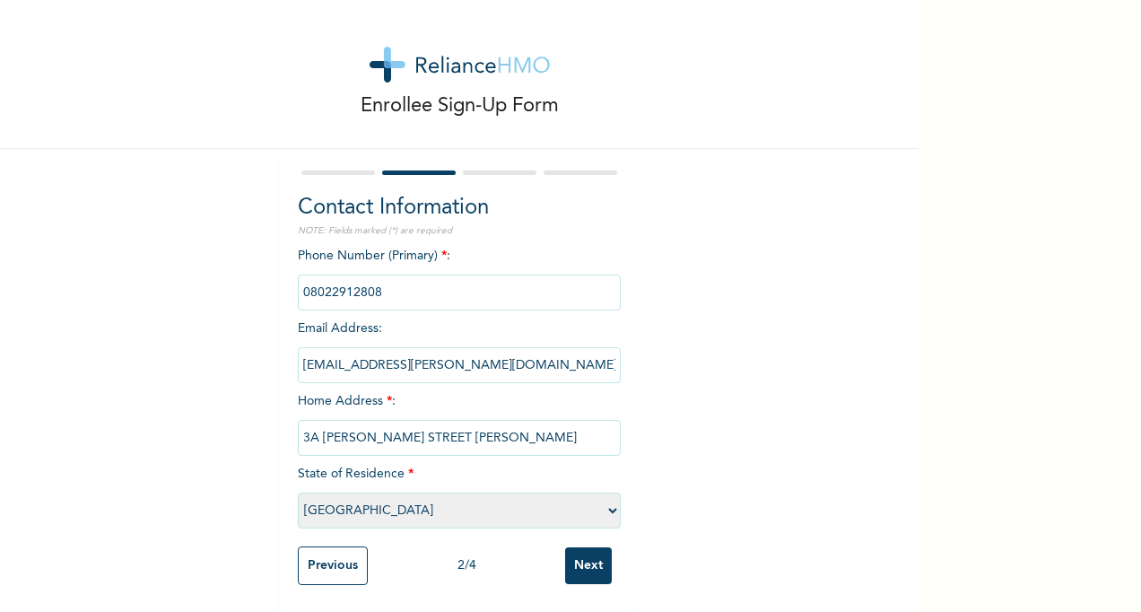
drag, startPoint x: 382, startPoint y: 277, endPoint x: 239, endPoint y: 280, distance: 142.6
click at [239, 280] on div "Enrollee Sign-Up Form Contact Information NOTE: Fields marked (*) are required …" at bounding box center [459, 302] width 918 height 619
type input "09014868967"
drag, startPoint x: 296, startPoint y: 349, endPoint x: 527, endPoint y: 355, distance: 231.4
click at [527, 355] on input "babatunde.babs-farouk@antanproducing.com" at bounding box center [459, 365] width 323 height 36
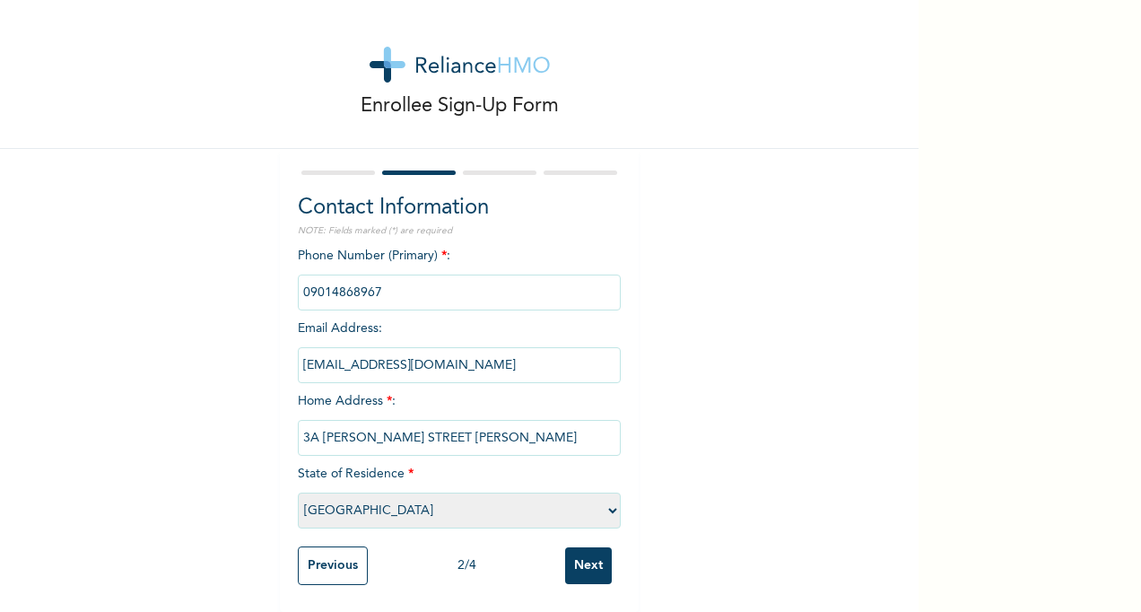
scroll to position [23, 0]
type input "bolberry19@gmail.com"
click at [582, 554] on input "Next" at bounding box center [588, 565] width 47 height 37
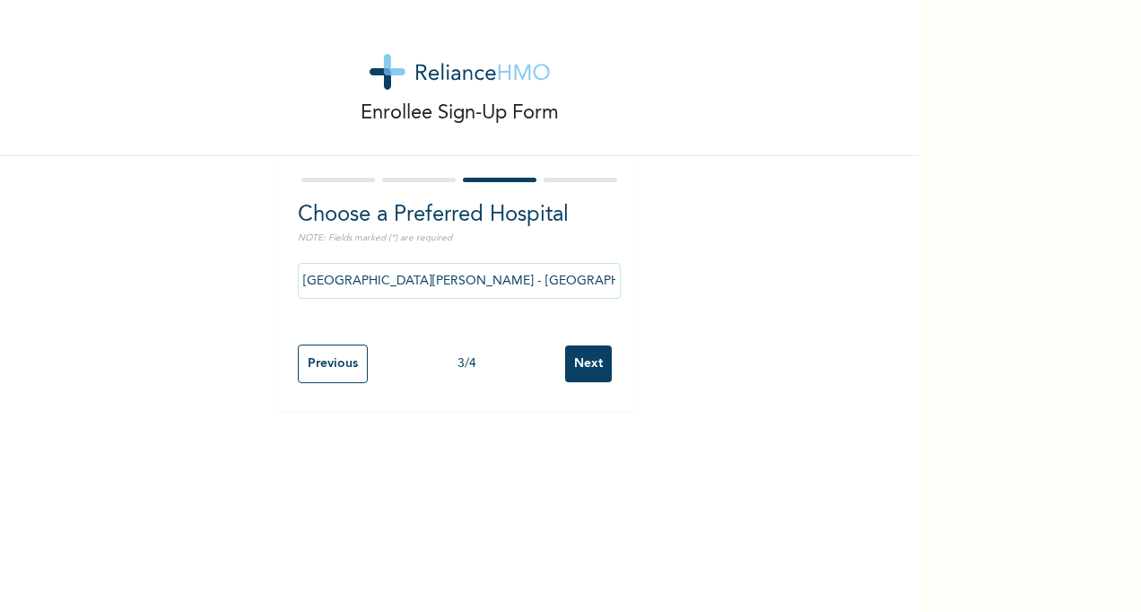
scroll to position [0, 0]
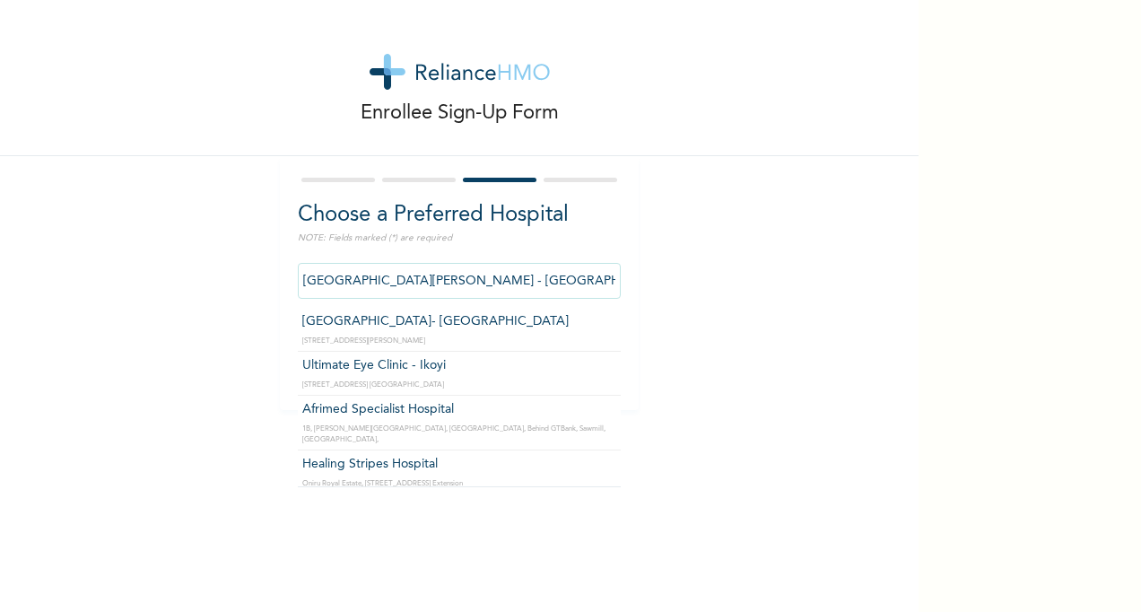
click at [515, 280] on input "[GEOGRAPHIC_DATA][PERSON_NAME] - [GEOGRAPHIC_DATA]" at bounding box center [459, 281] width 323 height 36
drag, startPoint x: 515, startPoint y: 280, endPoint x: 191, endPoint y: 282, distance: 323.7
click at [190, 282] on div "Enrollee Sign-Up Form Choose a Preferred Hospital NOTE: Fields marked (*) are r…" at bounding box center [459, 205] width 918 height 410
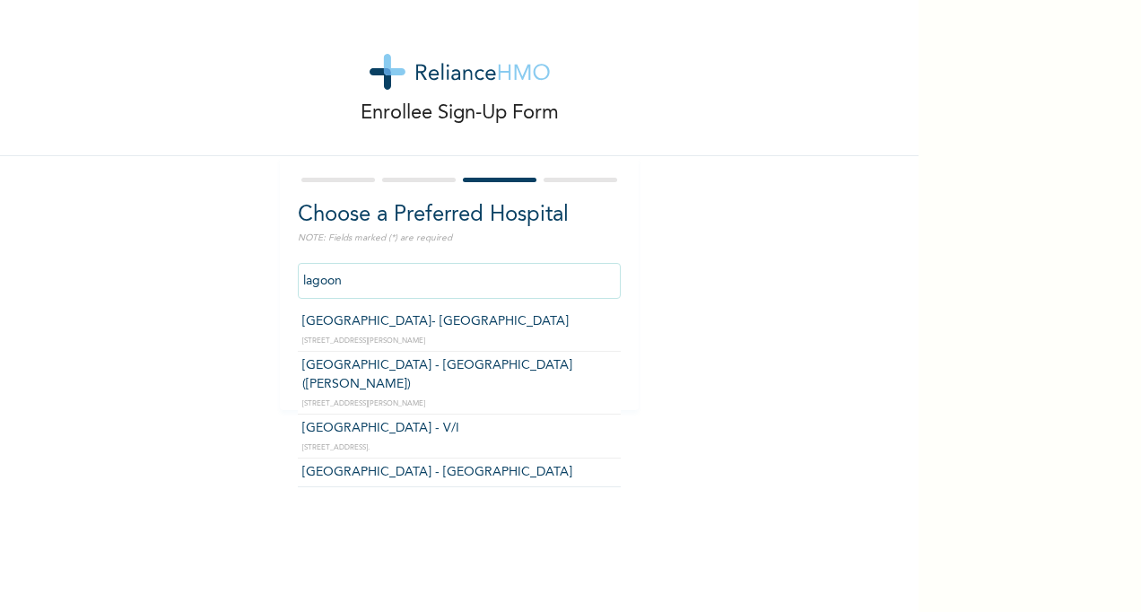
type input "[GEOGRAPHIC_DATA] - [GEOGRAPHIC_DATA]"
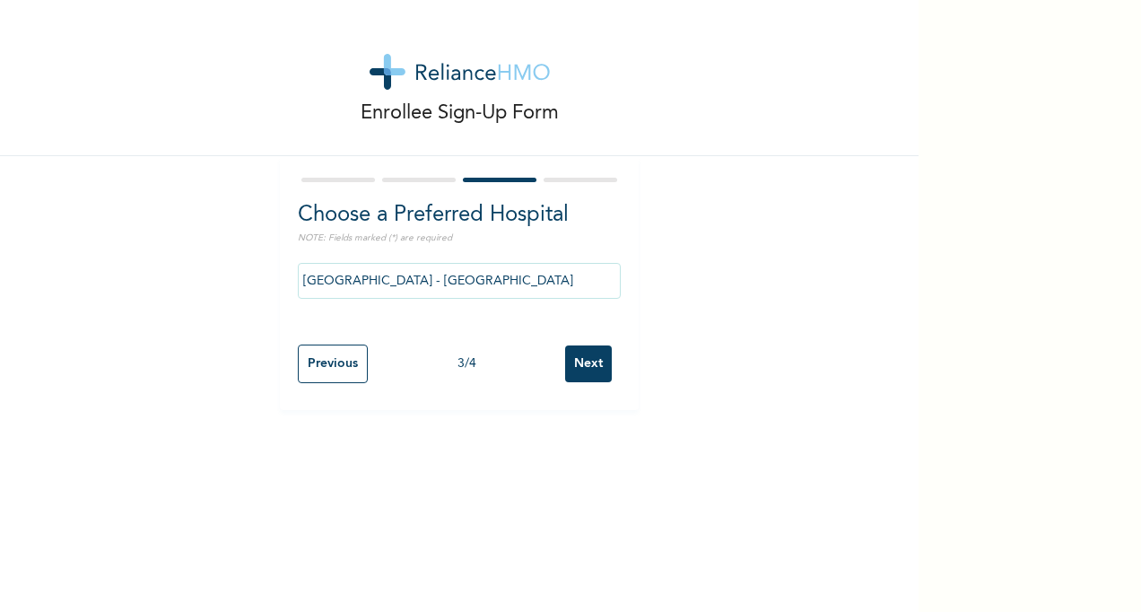
click at [591, 368] on input "Next" at bounding box center [588, 363] width 47 height 37
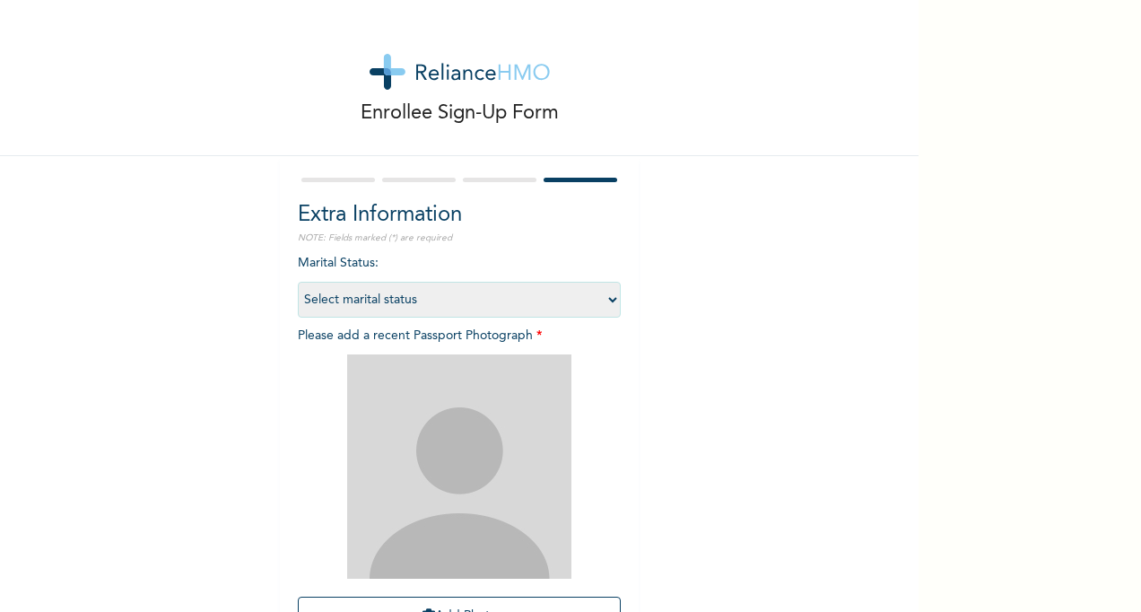
click at [606, 301] on select "Select marital status Single Married Divorced Widow/Widower" at bounding box center [459, 300] width 323 height 36
select select "2"
click at [298, 282] on select "Select marital status Single Married Divorced Widow/Widower" at bounding box center [459, 300] width 323 height 36
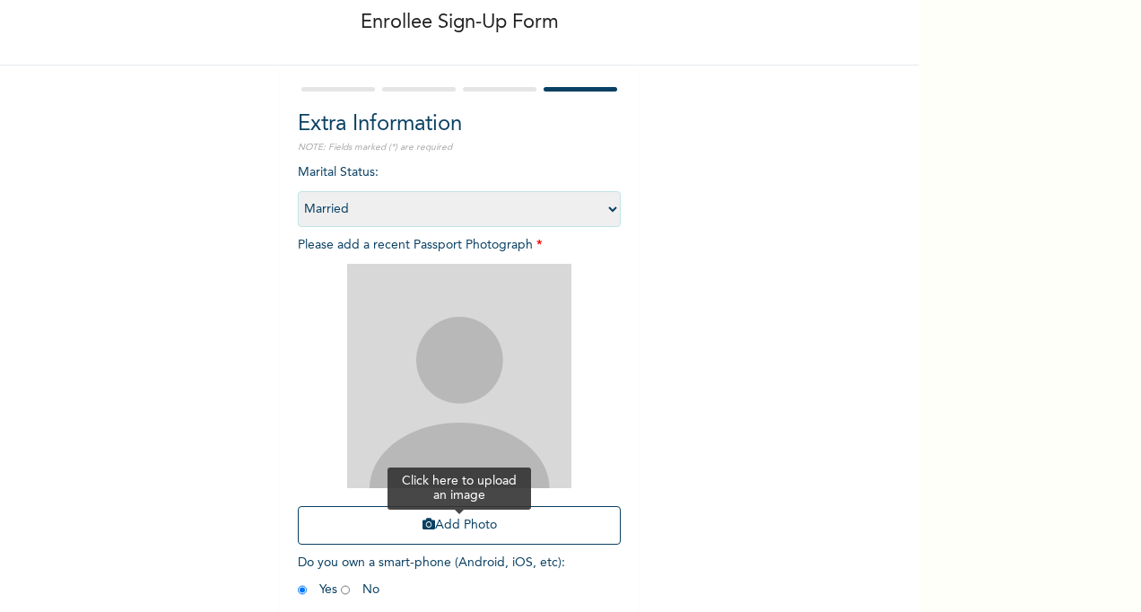
scroll to position [176, 0]
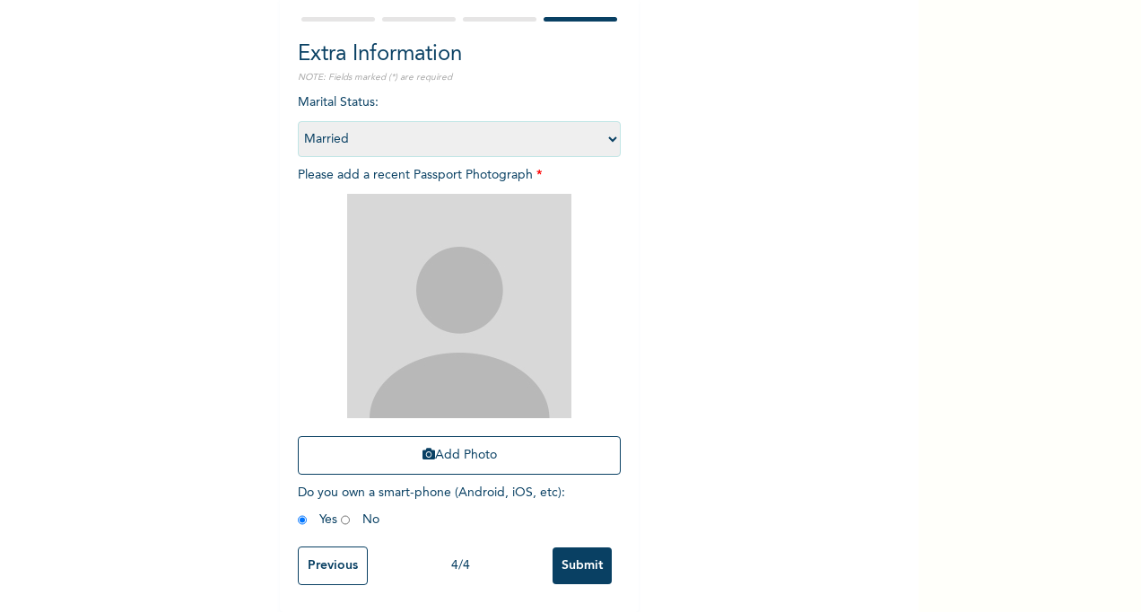
click at [484, 341] on img at bounding box center [459, 306] width 224 height 224
click at [458, 441] on button "Add Photo" at bounding box center [459, 455] width 323 height 39
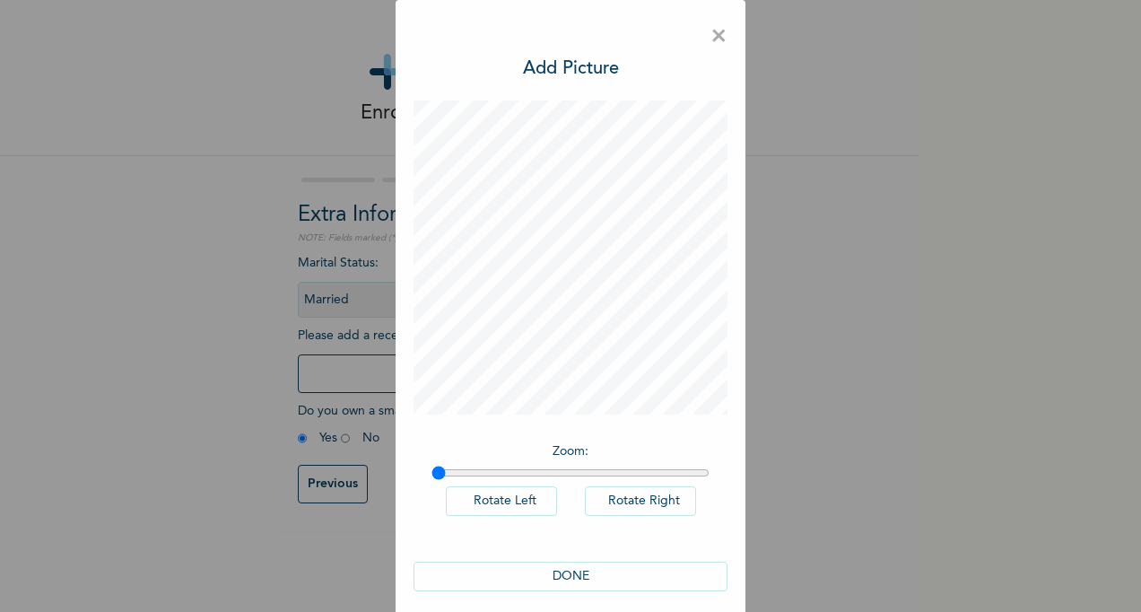
click at [576, 575] on button "DONE" at bounding box center [570, 576] width 314 height 30
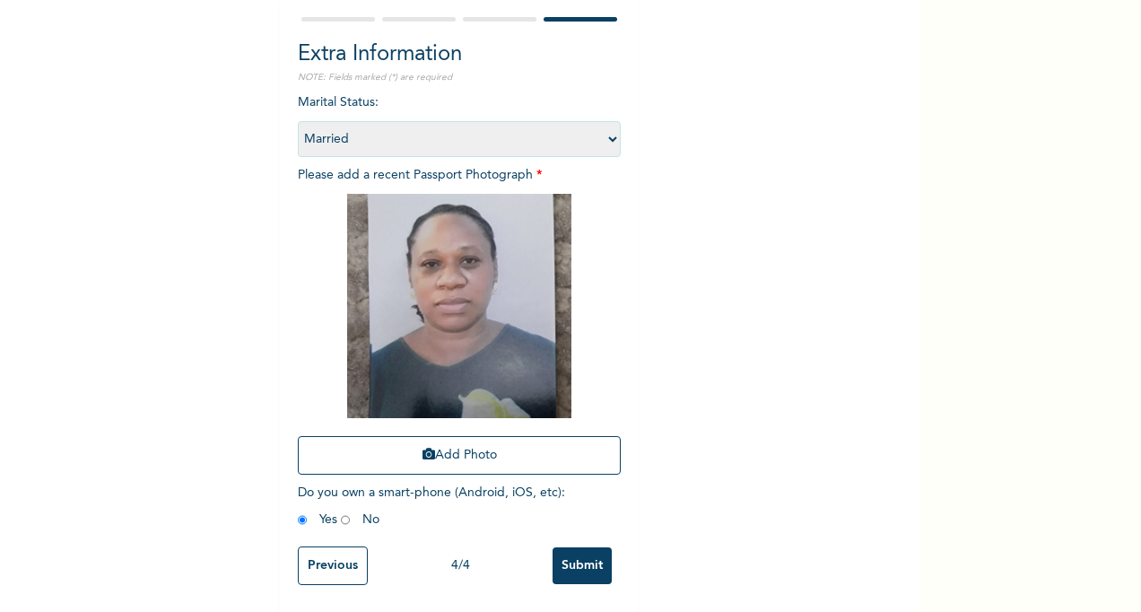
scroll to position [176, 0]
click at [566, 553] on input "Submit" at bounding box center [581, 565] width 59 height 37
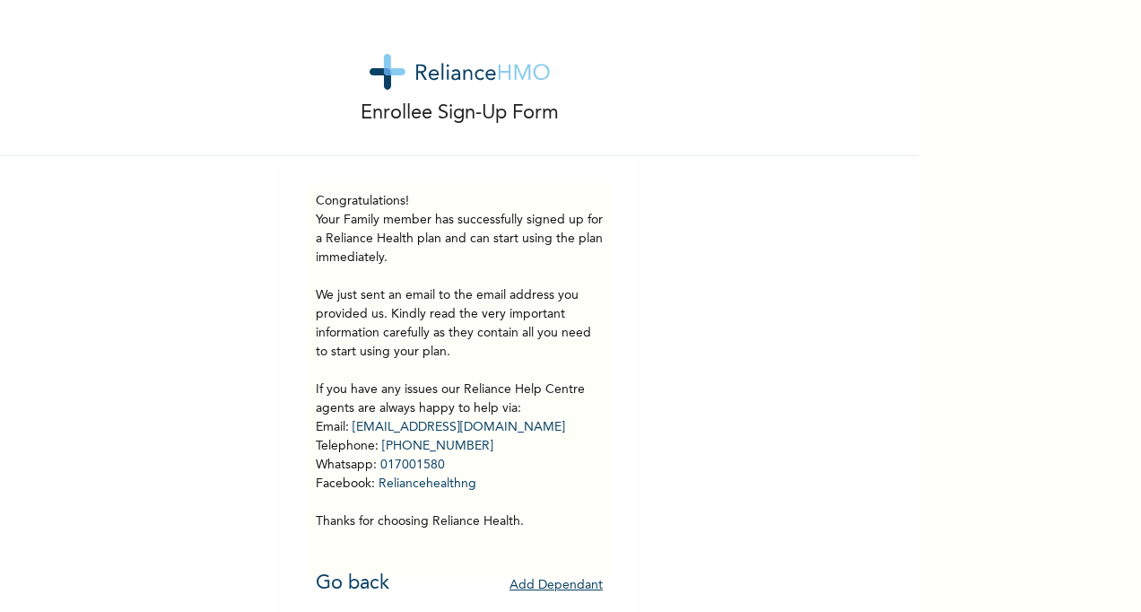
scroll to position [20, 0]
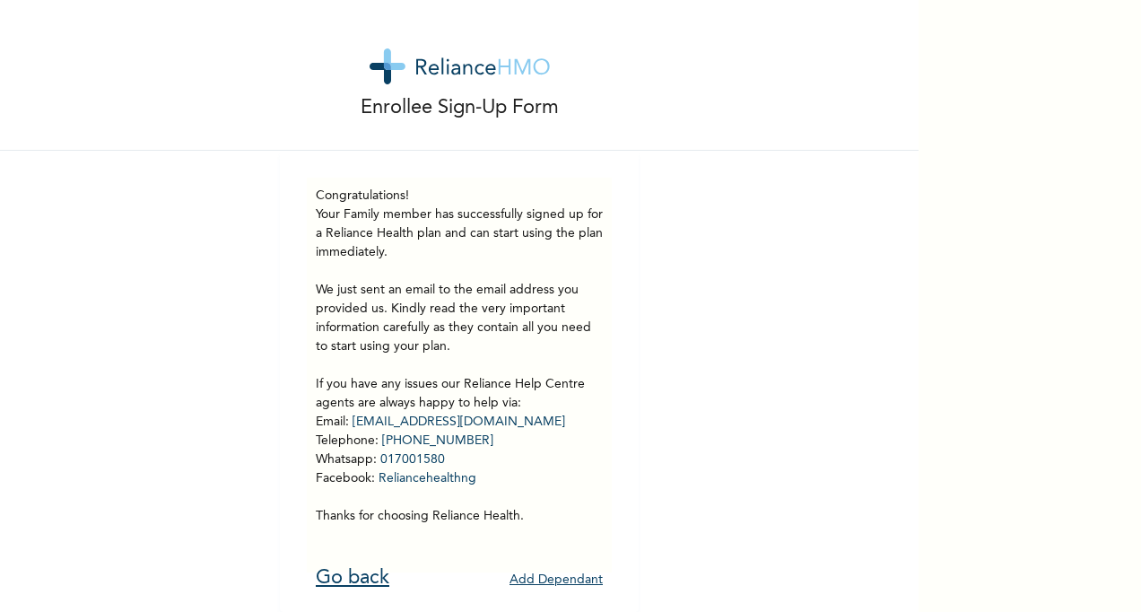
click at [342, 568] on link "Go back" at bounding box center [353, 578] width 74 height 20
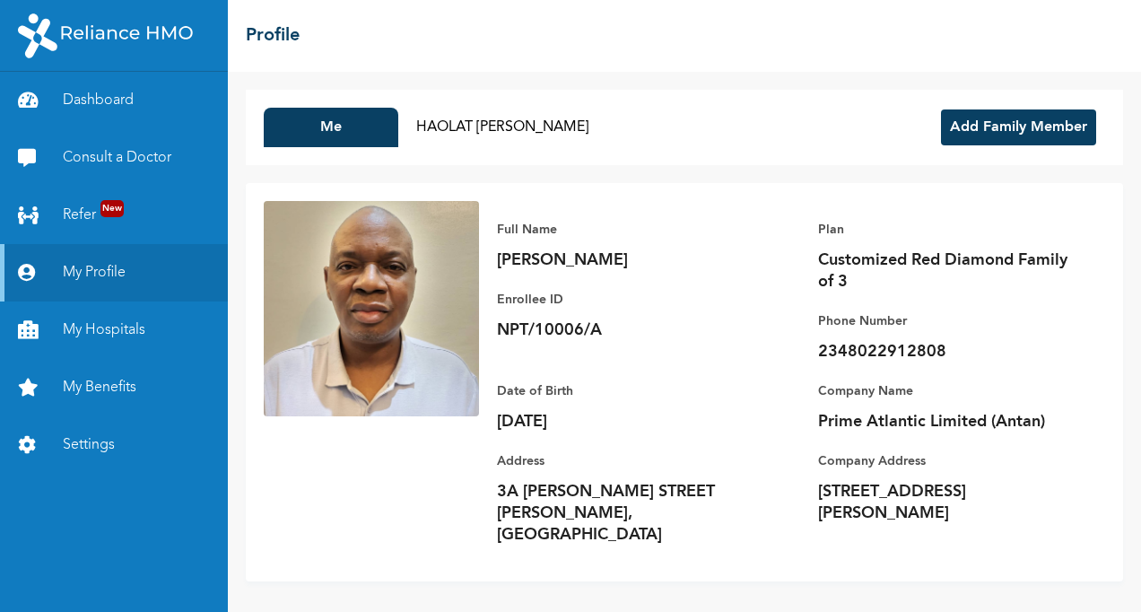
scroll to position [5, 0]
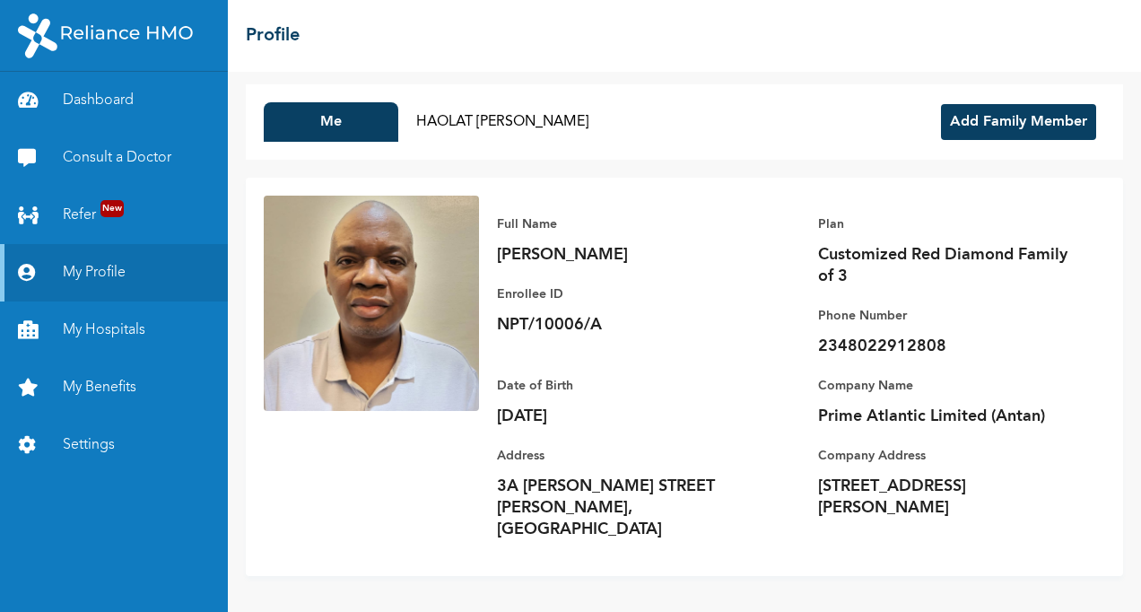
click at [1011, 127] on button "Add Family Member" at bounding box center [1018, 122] width 155 height 36
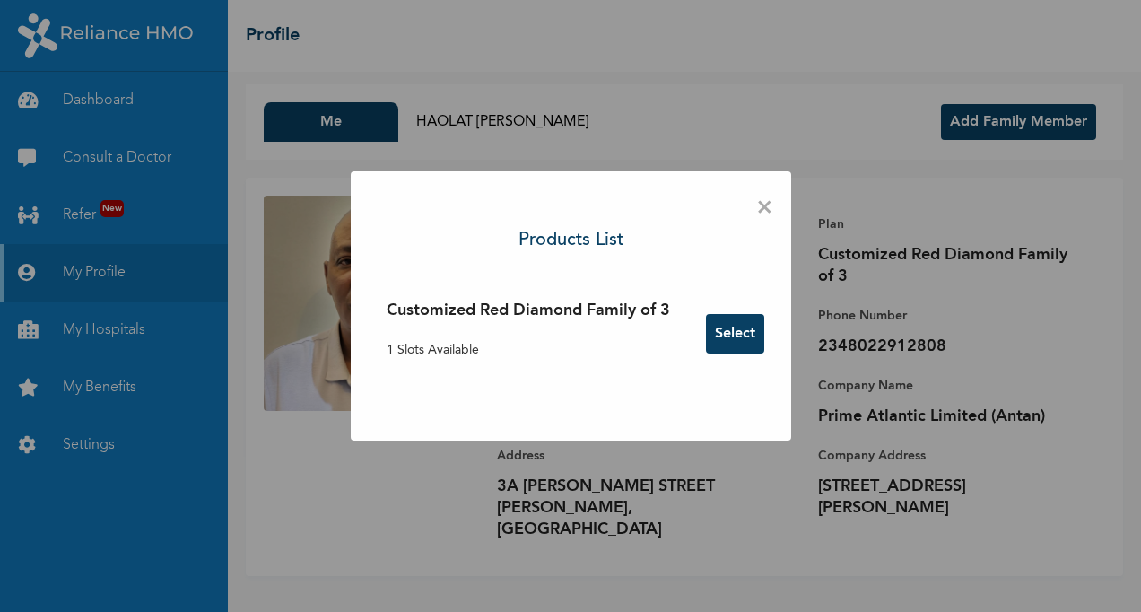
click at [771, 201] on span "×" at bounding box center [764, 208] width 17 height 38
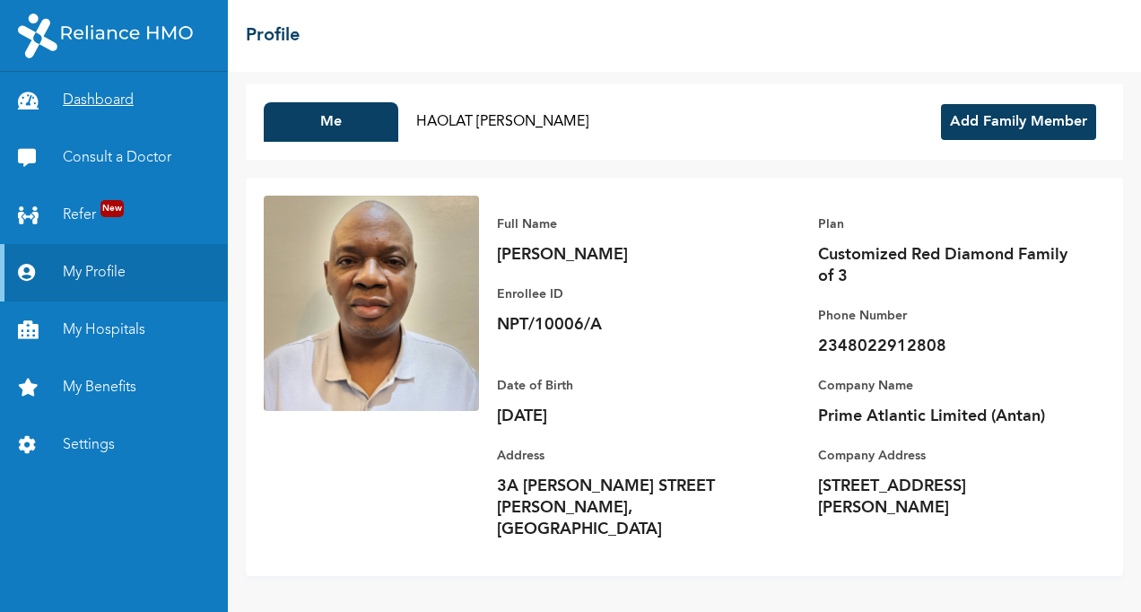
click at [113, 93] on link "Dashboard" at bounding box center [114, 100] width 228 height 57
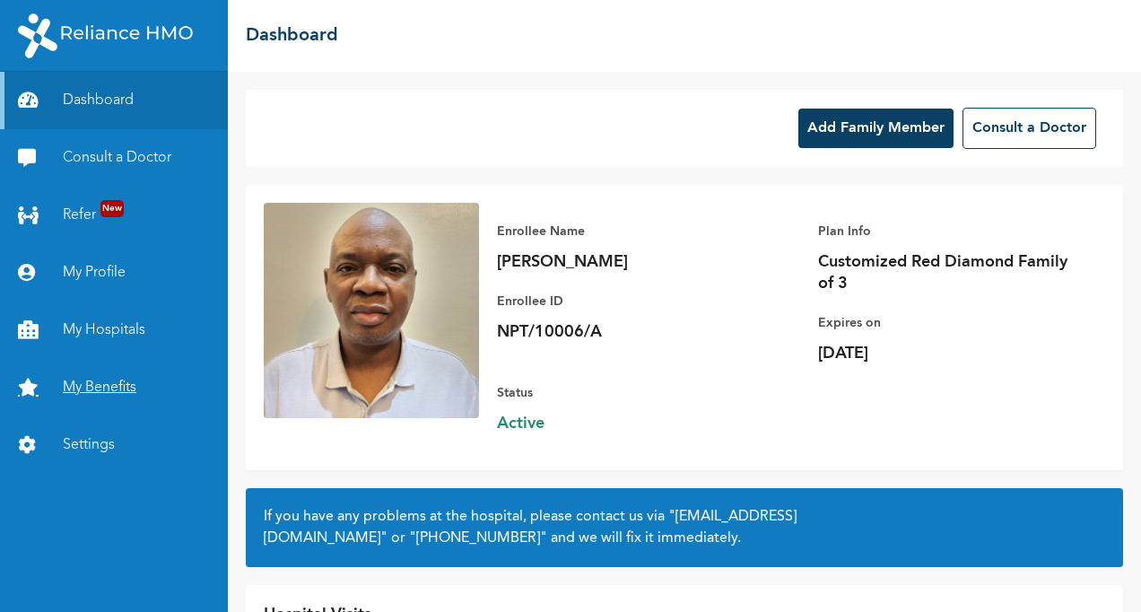
click at [103, 386] on link "My Benefits" at bounding box center [114, 387] width 228 height 57
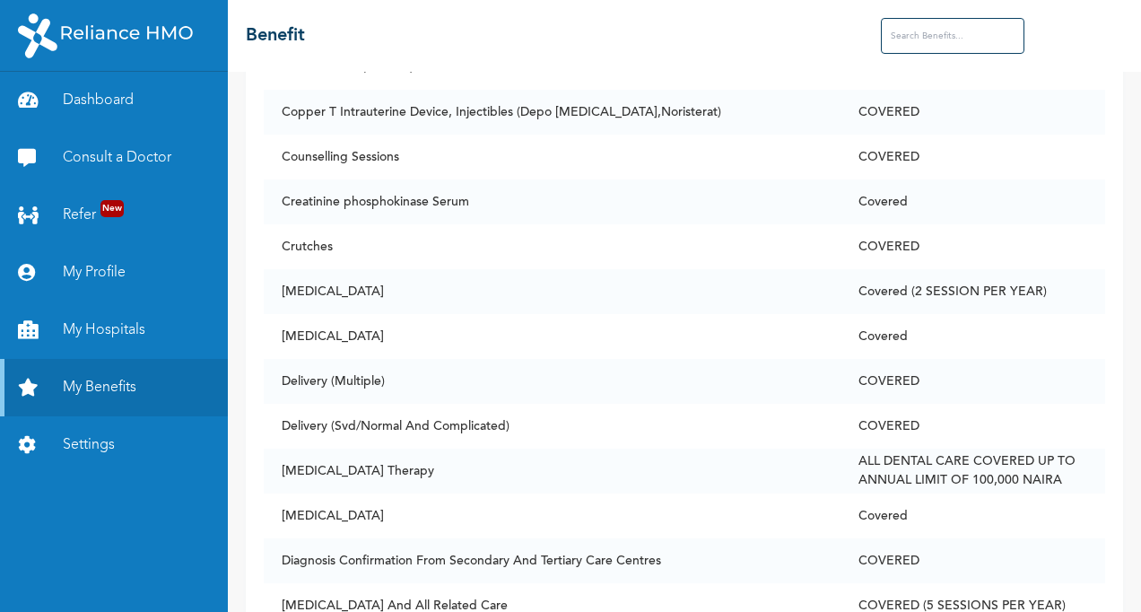
scroll to position [2331, 0]
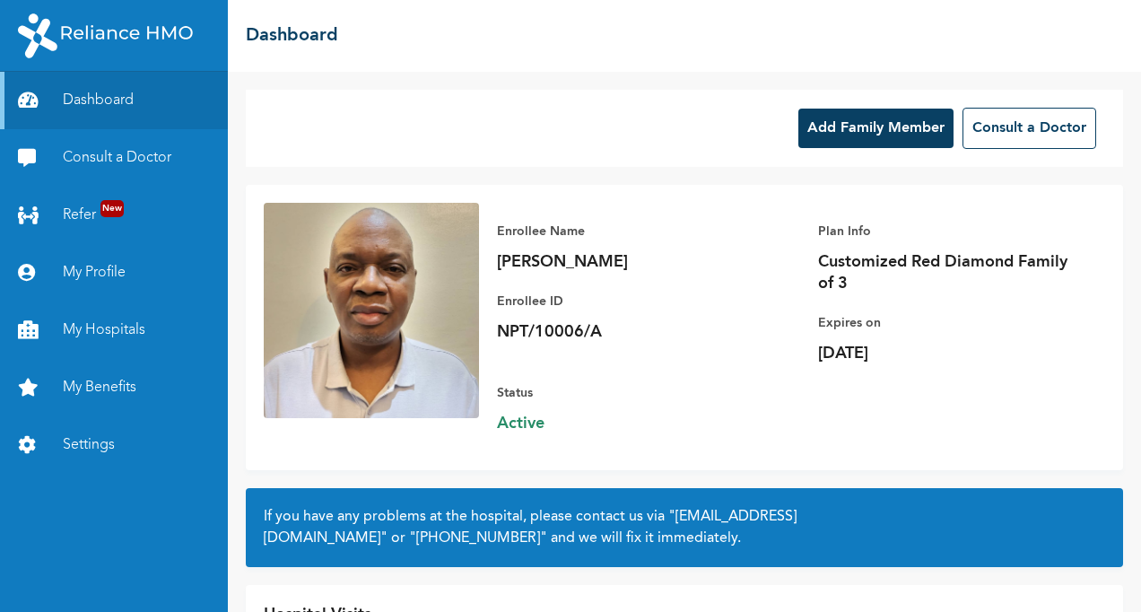
click at [833, 127] on button "Add Family Member" at bounding box center [875, 128] width 155 height 39
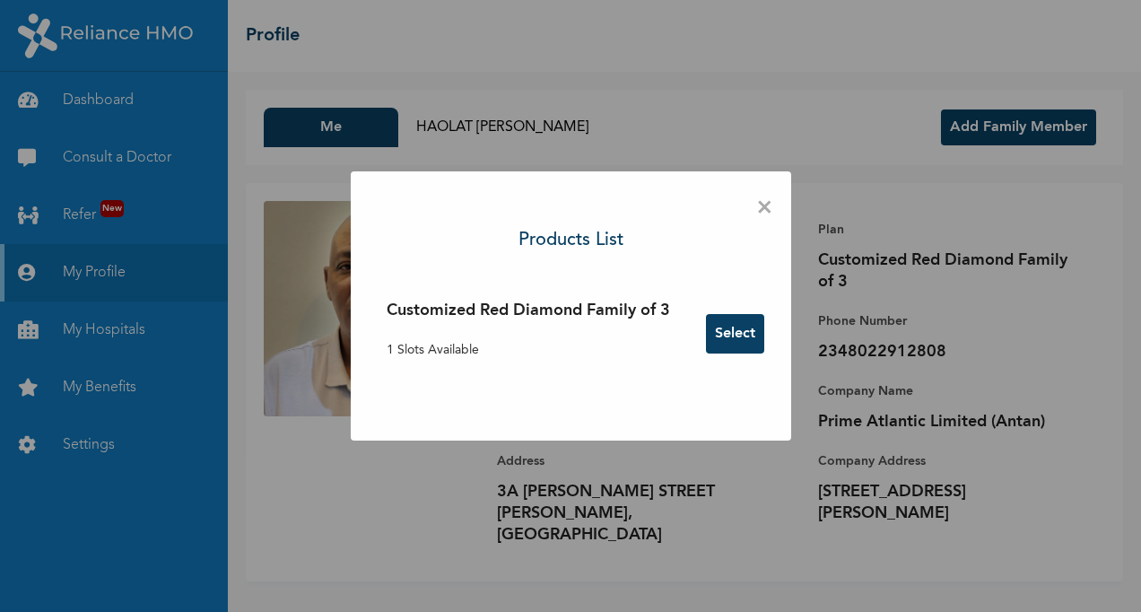
click at [737, 334] on button "Select" at bounding box center [735, 333] width 58 height 39
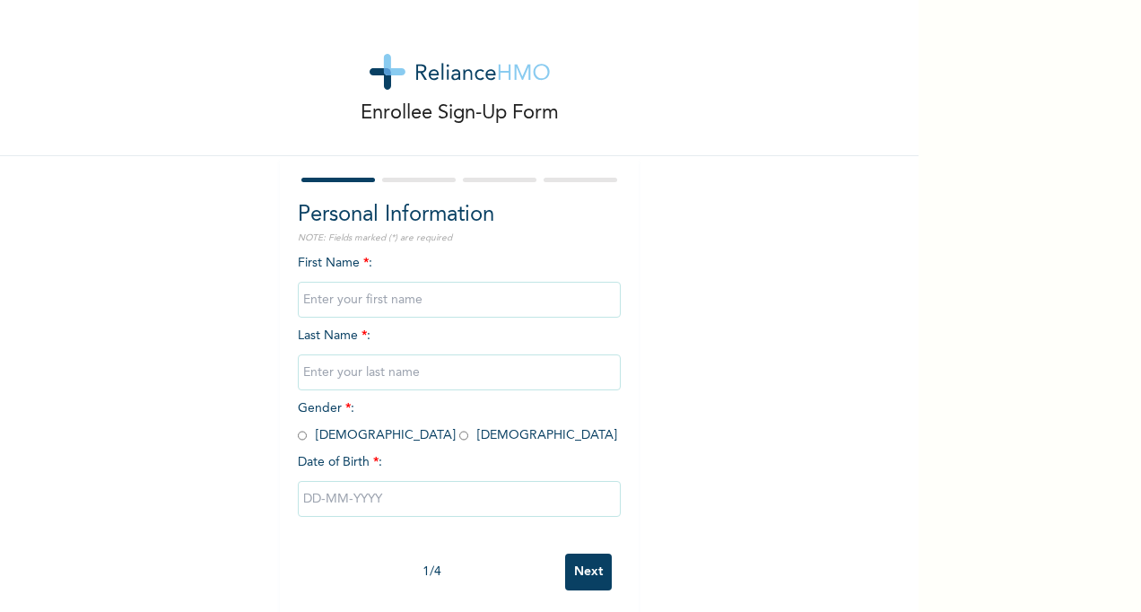
click at [323, 300] on input "text" at bounding box center [459, 300] width 323 height 36
type input "DUAA"
click at [319, 375] on input "text" at bounding box center [459, 372] width 323 height 36
type input "BABS-FAROUK"
click at [459, 440] on input "radio" at bounding box center [463, 435] width 9 height 17
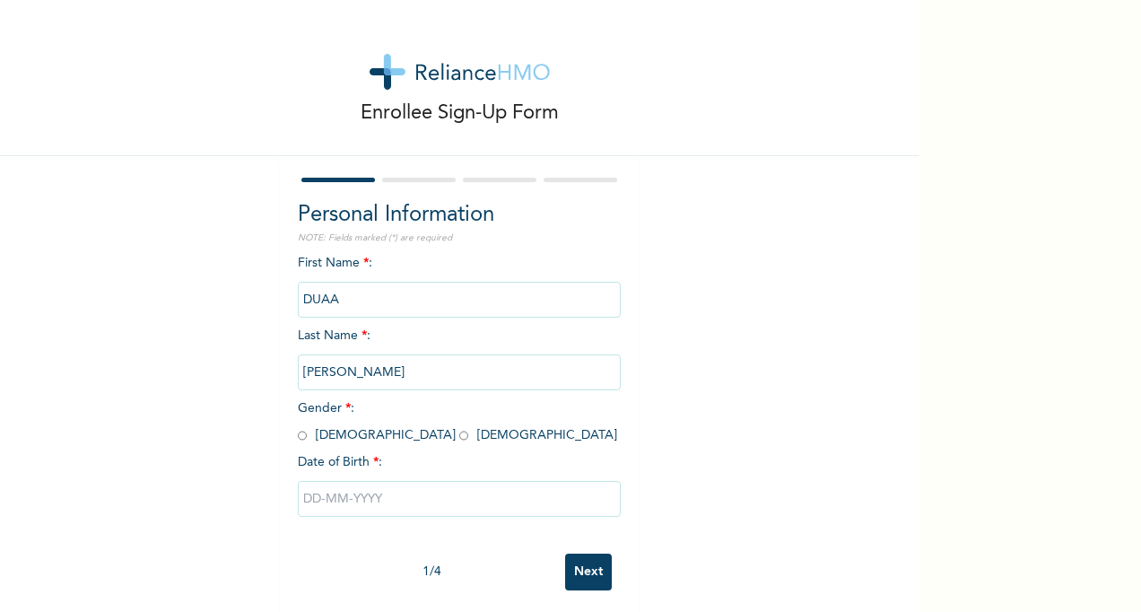
radio input "true"
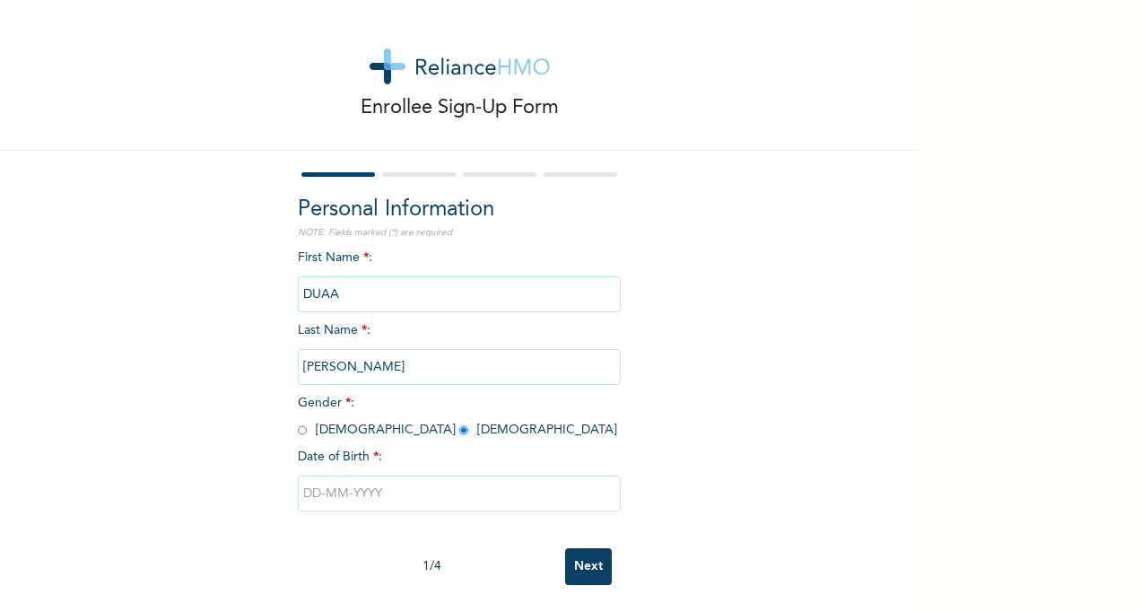
scroll to position [22, 0]
click at [303, 482] on input "text" at bounding box center [459, 493] width 323 height 36
select select "9"
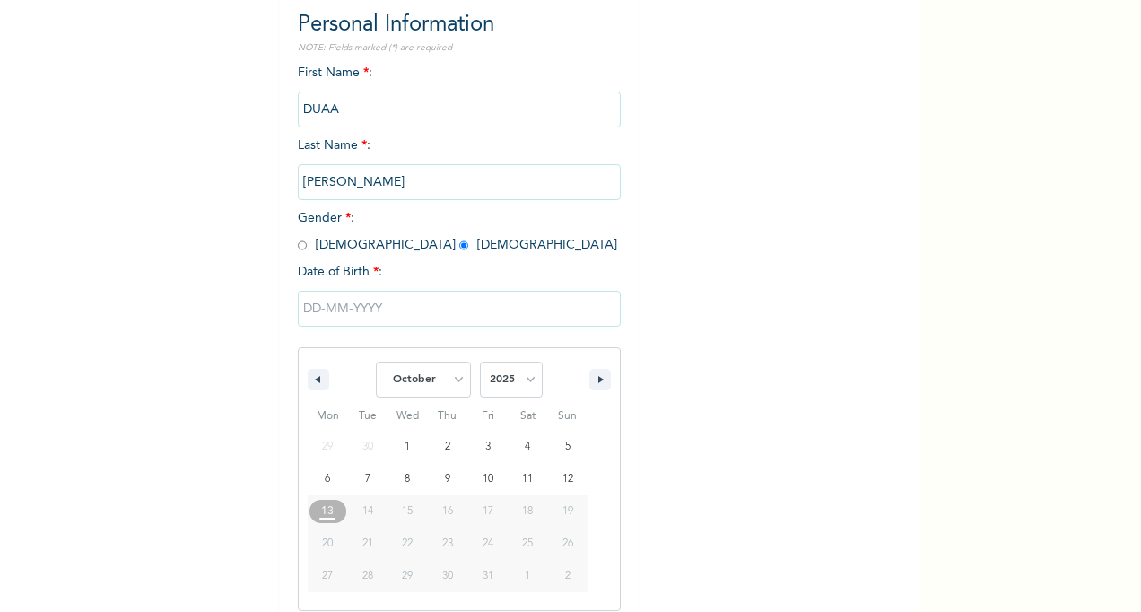
scroll to position [204, 0]
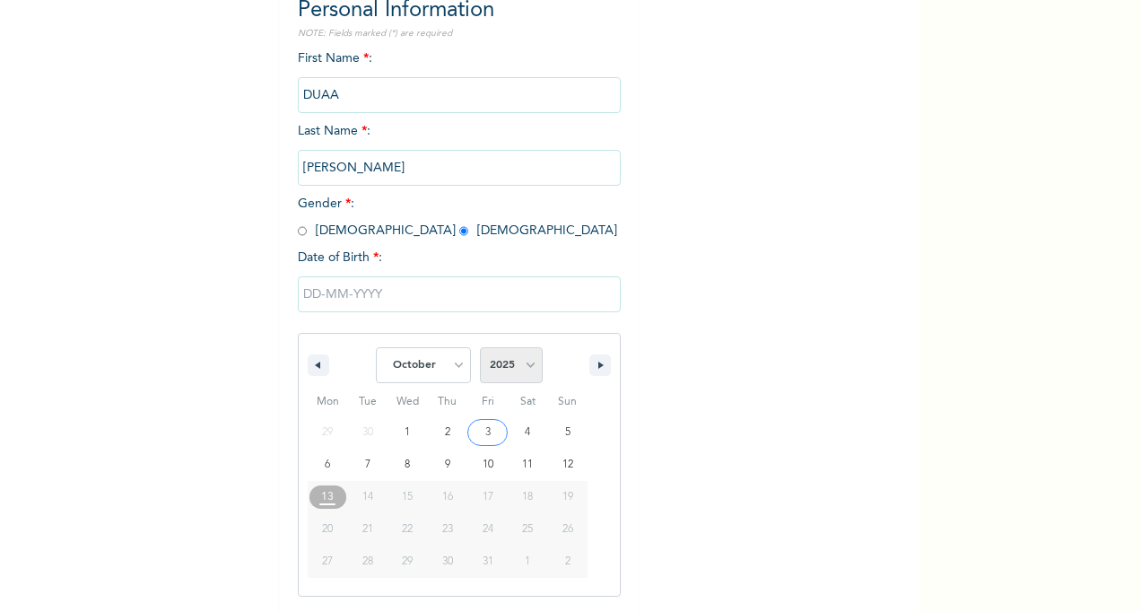
click at [527, 371] on select "2025 2024 2023 2022 2021 2020 2019 2018 2017 2016 2015 2014 2013 2012 2011 2010…" at bounding box center [511, 365] width 63 height 36
select select "2010"
click at [480, 349] on select "2025 2024 2023 2022 2021 2020 2019 2018 2017 2016 2015 2014 2013 2012 2011 2010…" at bounding box center [511, 365] width 63 height 36
click at [314, 371] on button "button" at bounding box center [319, 365] width 22 height 22
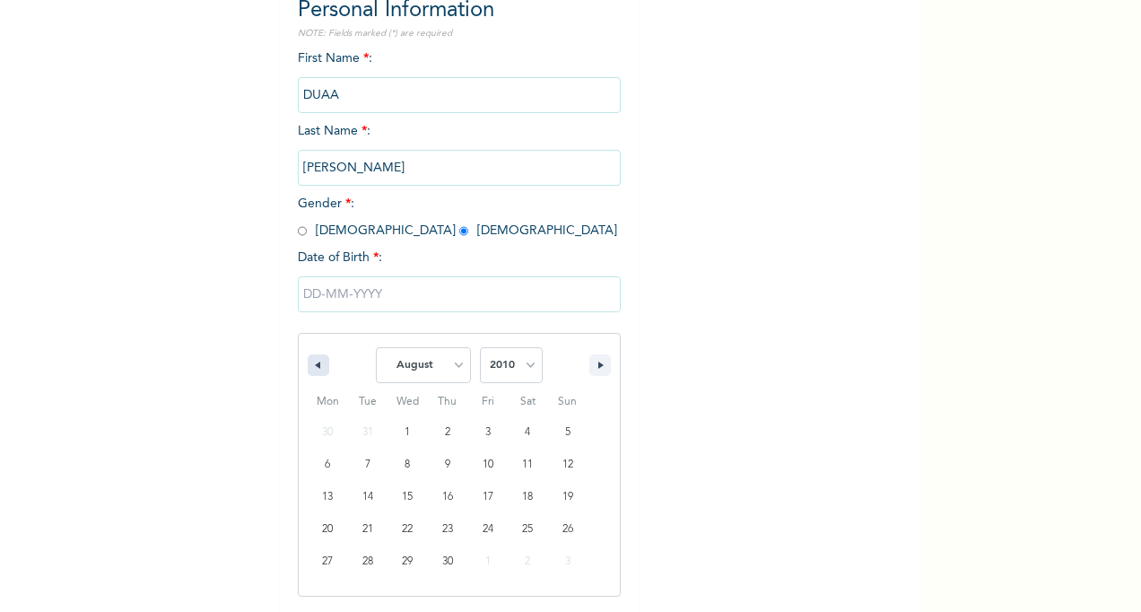
click at [314, 371] on button "button" at bounding box center [319, 365] width 22 height 22
click at [314, 370] on button "button" at bounding box center [319, 365] width 22 height 22
click at [314, 369] on button "button" at bounding box center [319, 365] width 22 height 22
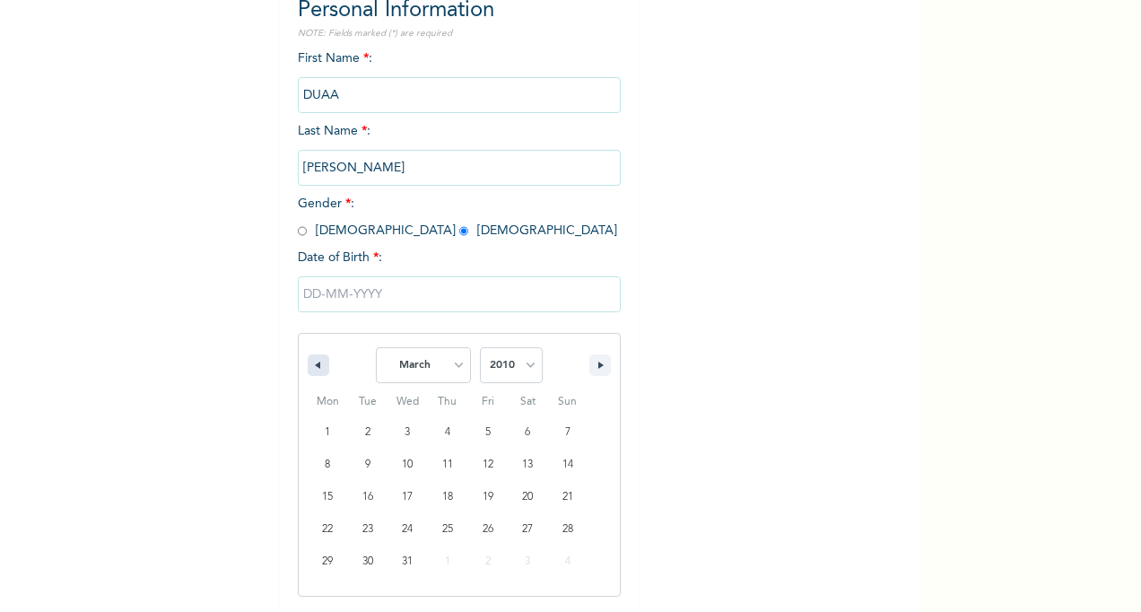
click at [314, 369] on button "button" at bounding box center [319, 365] width 22 height 22
select select "1"
type input "02/16/2010"
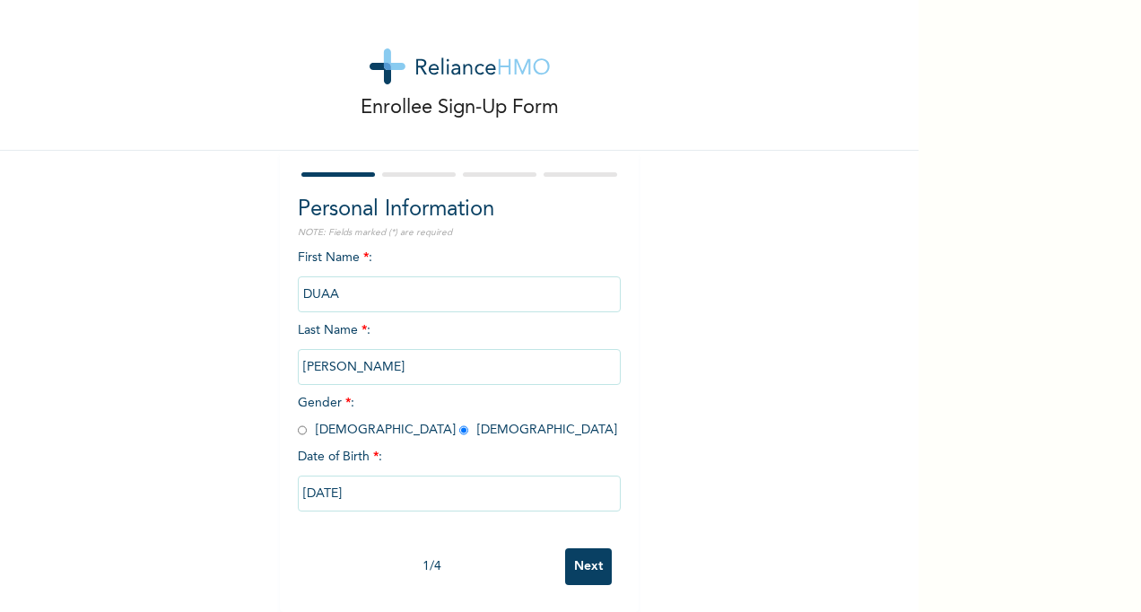
scroll to position [22, 0]
click at [581, 555] on input "Next" at bounding box center [588, 566] width 47 height 37
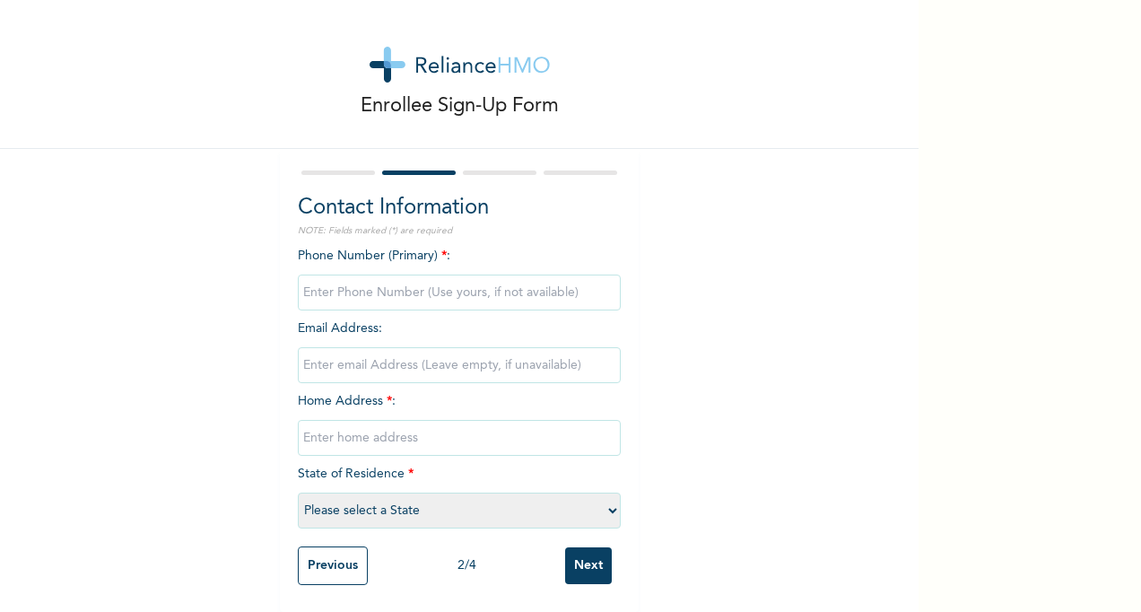
click at [308, 275] on input "phone" at bounding box center [459, 292] width 323 height 36
type input "09014868967"
click at [305, 348] on input "email" at bounding box center [459, 365] width 323 height 36
type input "bolberry19@gmail.com"
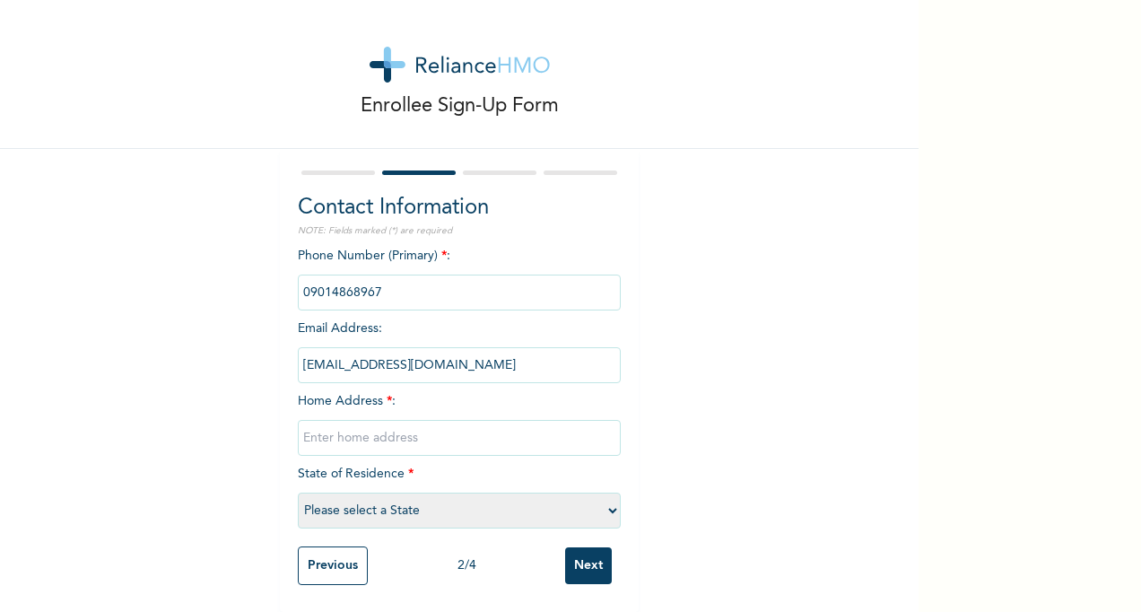
click at [331, 427] on input "text" at bounding box center [459, 438] width 323 height 36
type input "3A OLUWOLE OLADEJO STREET OJODU ABIODUN"
select select "25"
click at [577, 552] on input "Next" at bounding box center [588, 565] width 47 height 37
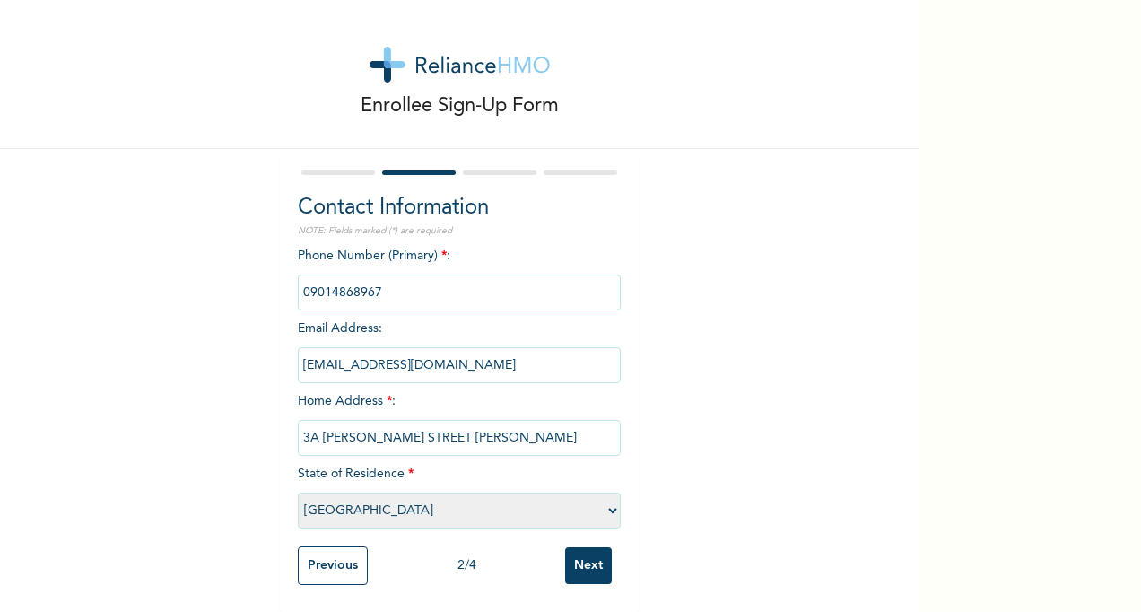
scroll to position [0, 0]
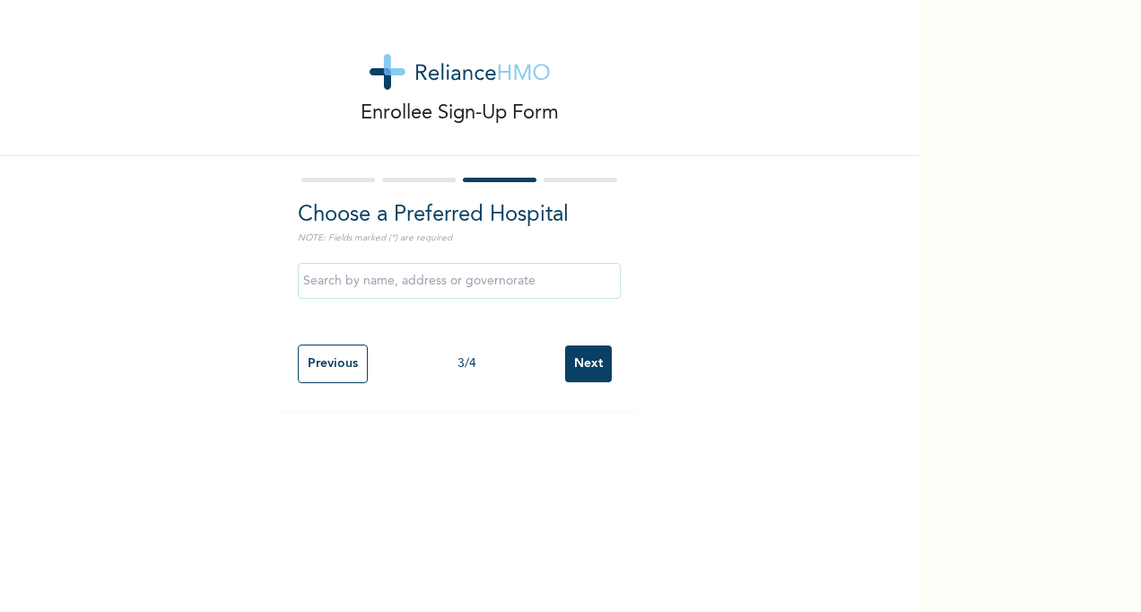
click at [308, 281] on input "text" at bounding box center [459, 281] width 323 height 36
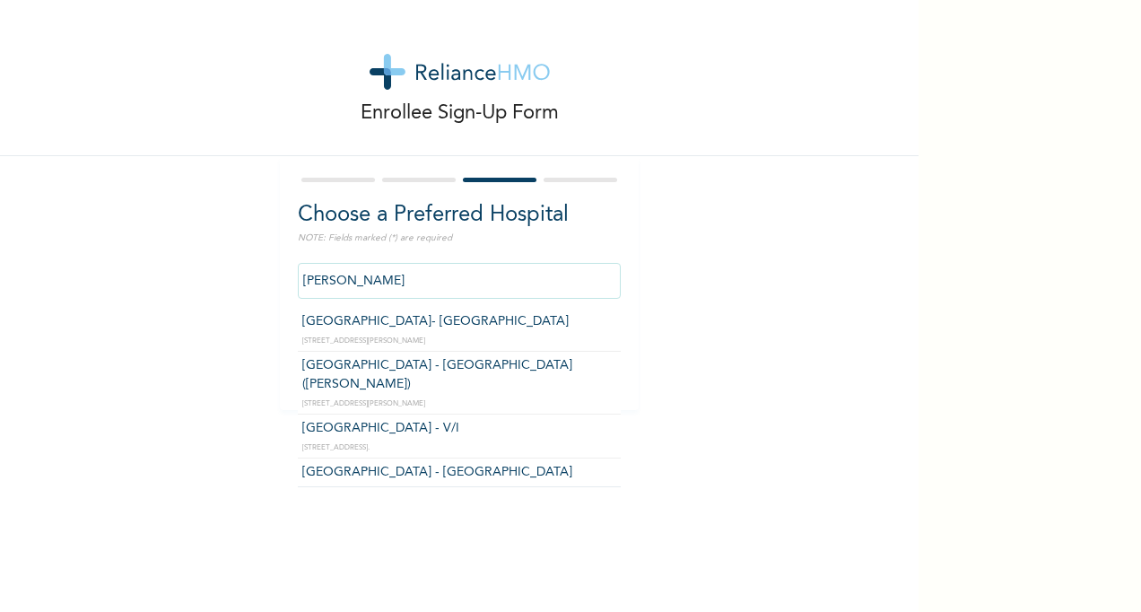
type input "[GEOGRAPHIC_DATA] - [GEOGRAPHIC_DATA]"
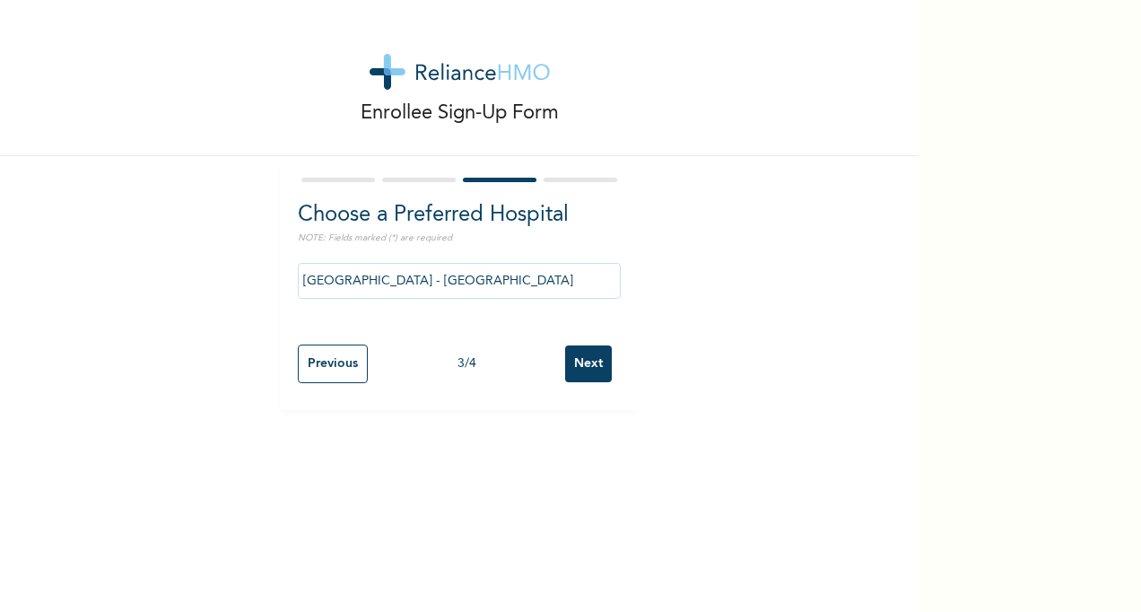
click at [588, 360] on input "Next" at bounding box center [588, 363] width 47 height 37
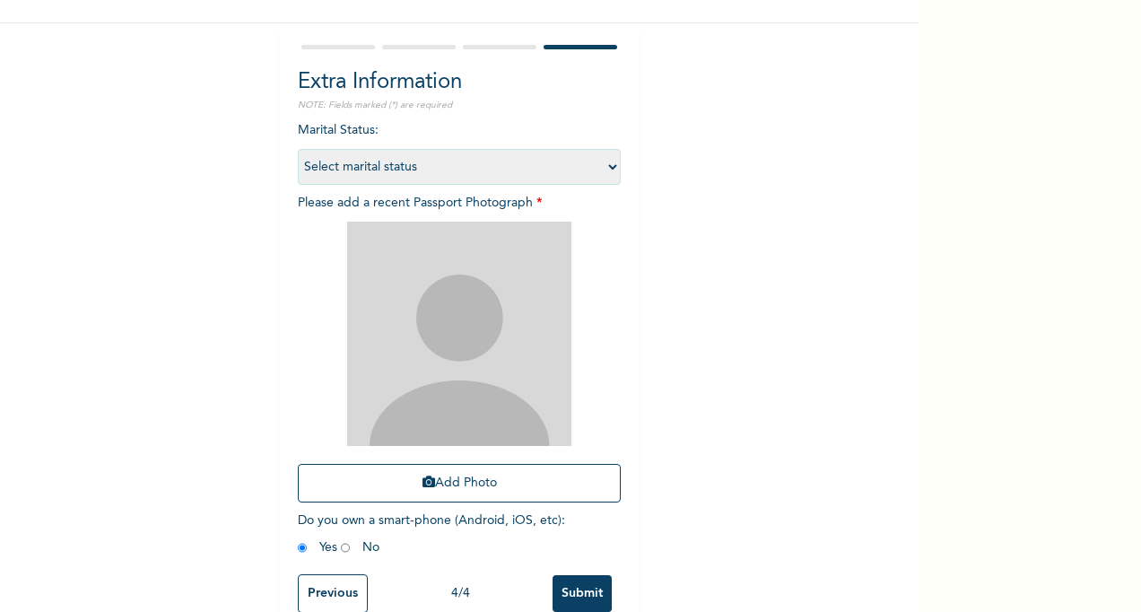
scroll to position [176, 0]
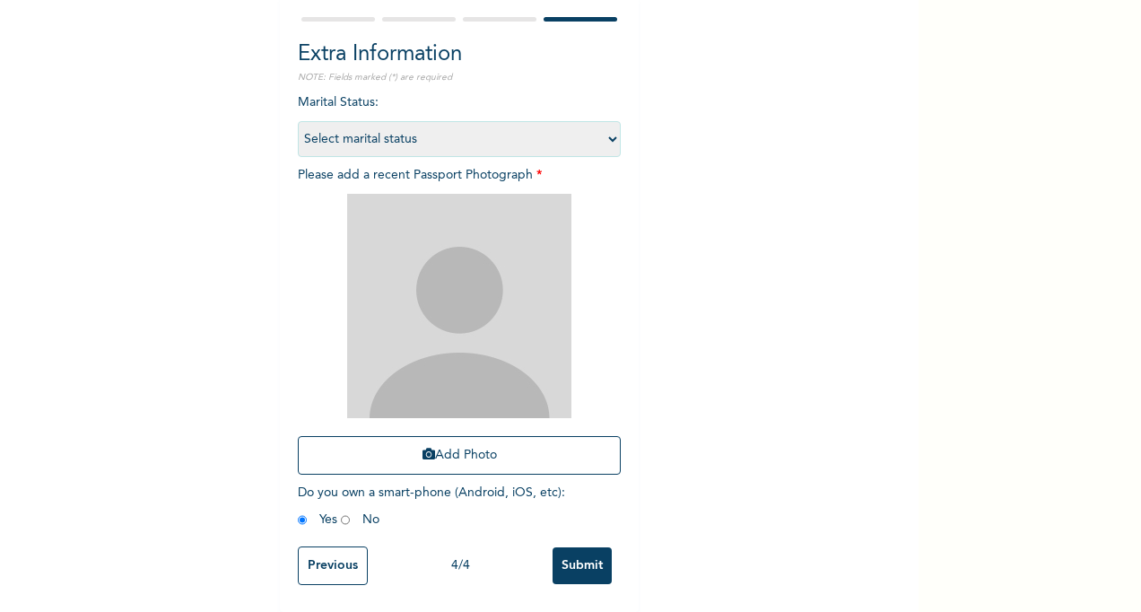
click at [605, 127] on select "Select marital status Single Married Divorced Widow/Widower" at bounding box center [459, 139] width 323 height 36
select select "1"
click at [298, 121] on select "Select marital status Single Married Divorced Widow/Widower" at bounding box center [459, 139] width 323 height 36
click at [456, 437] on button "Add Photo" at bounding box center [459, 455] width 323 height 39
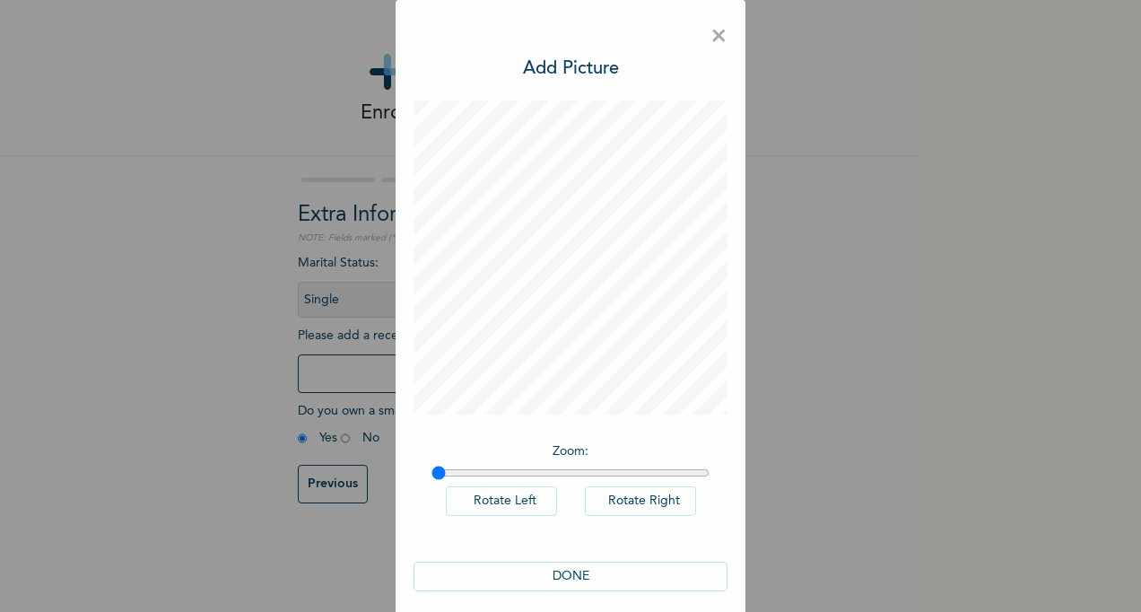
click at [560, 572] on button "DONE" at bounding box center [570, 576] width 314 height 30
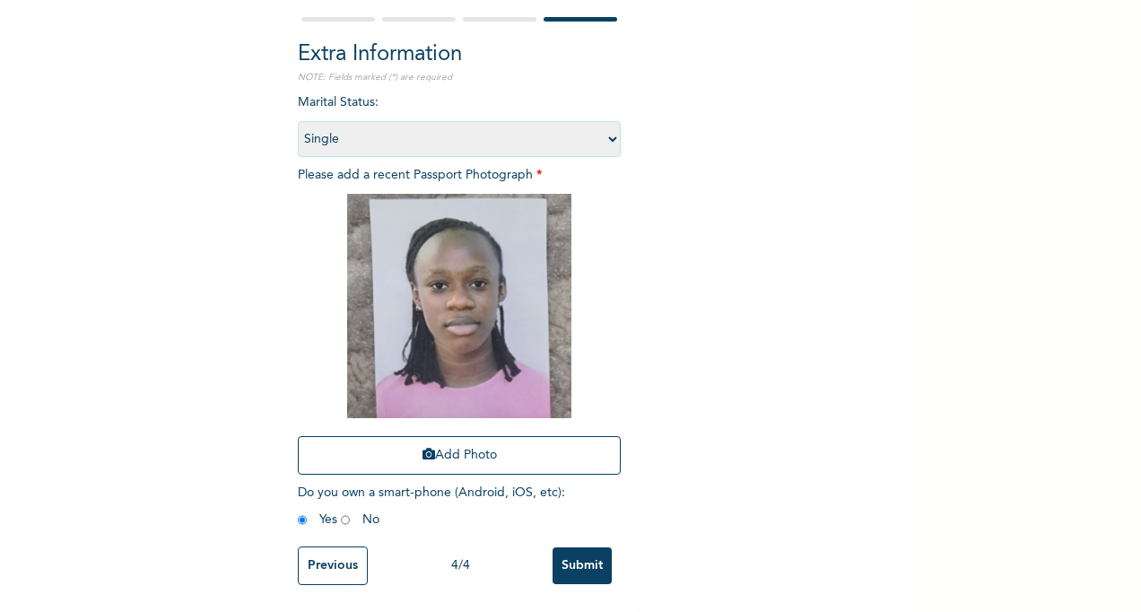
scroll to position [176, 0]
click at [577, 556] on input "Submit" at bounding box center [581, 565] width 59 height 37
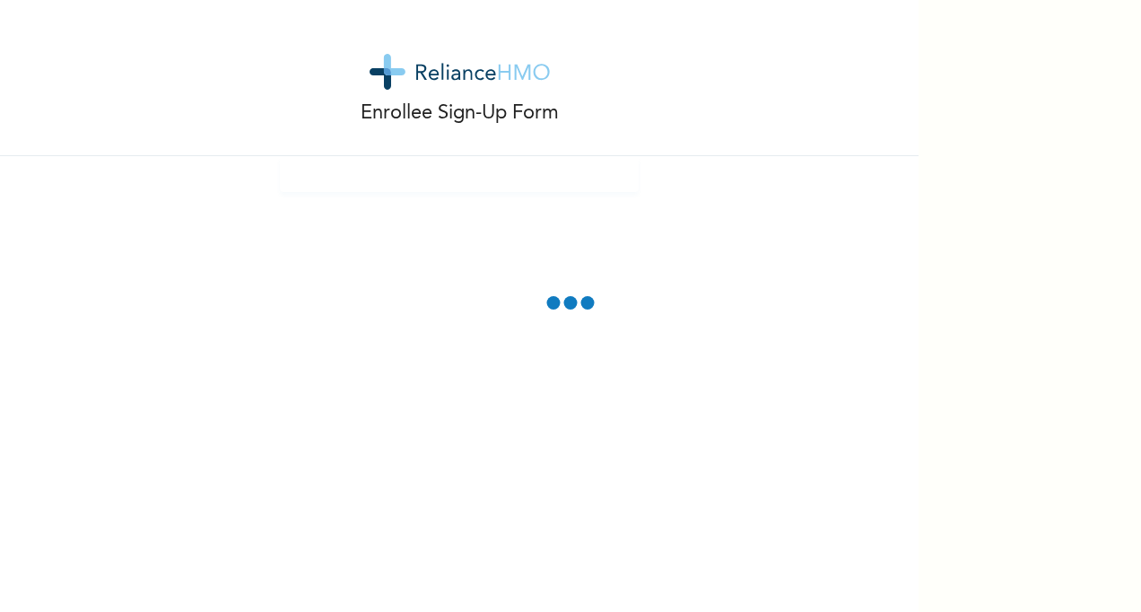
scroll to position [95, 0]
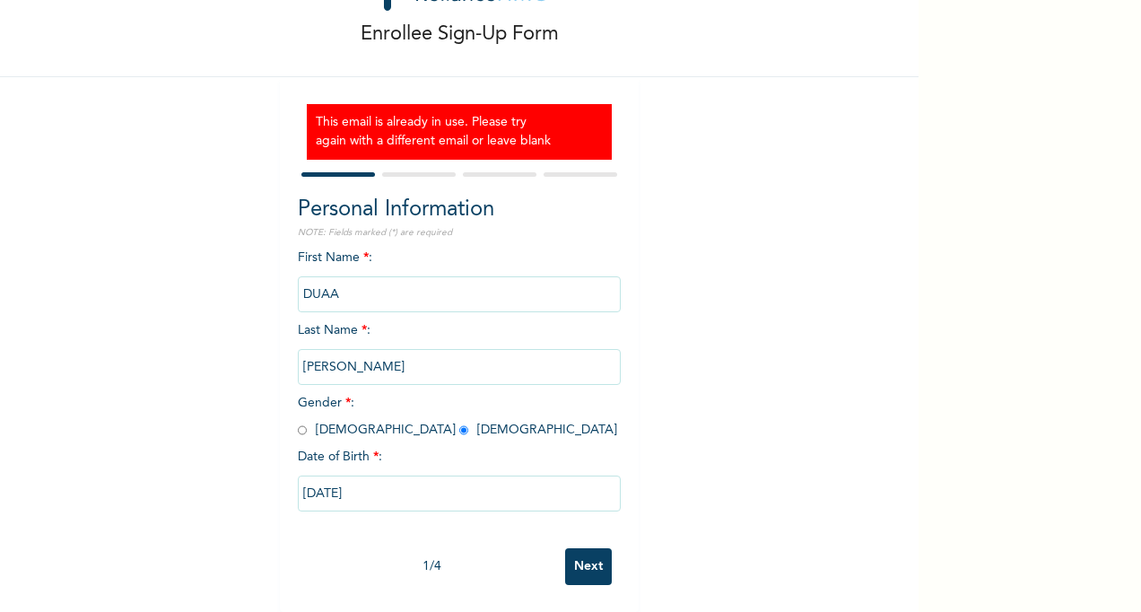
click at [575, 552] on input "Next" at bounding box center [588, 566] width 47 height 37
select select "25"
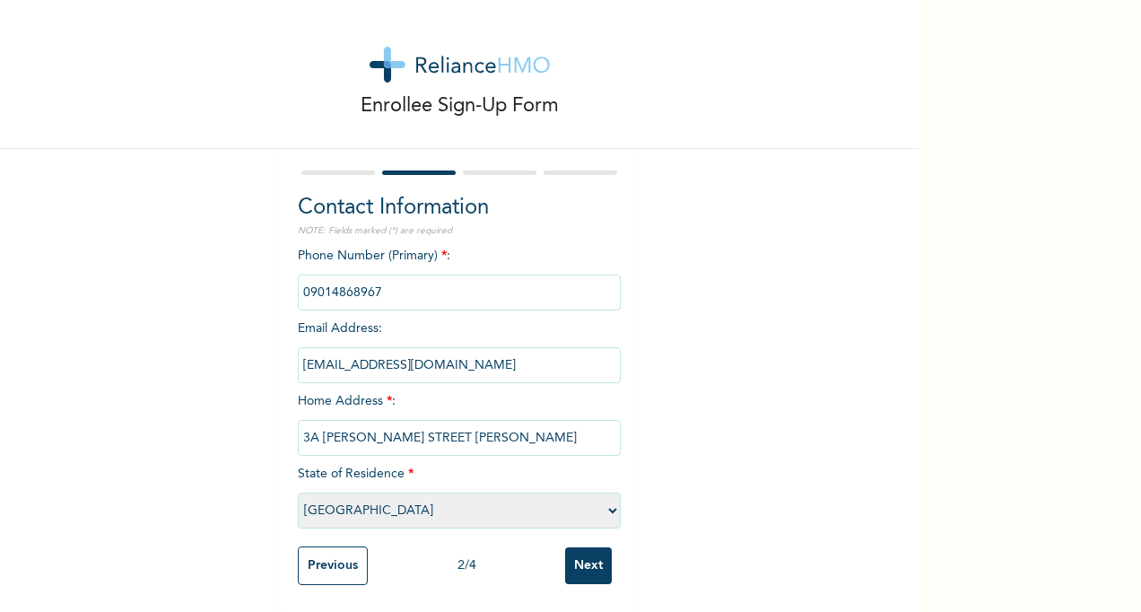
scroll to position [23, 0]
drag, startPoint x: 354, startPoint y: 348, endPoint x: 235, endPoint y: 350, distance: 119.3
click at [240, 352] on div "Enrollee Sign-Up Form Contact Information NOTE: Fields marked (*) are required …" at bounding box center [459, 302] width 918 height 619
click at [237, 350] on div "Enrollee Sign-Up Form Contact Information NOTE: Fields marked (*) are required …" at bounding box center [459, 302] width 918 height 619
click at [329, 347] on input "bolberry19@gmail.com" at bounding box center [459, 365] width 323 height 36
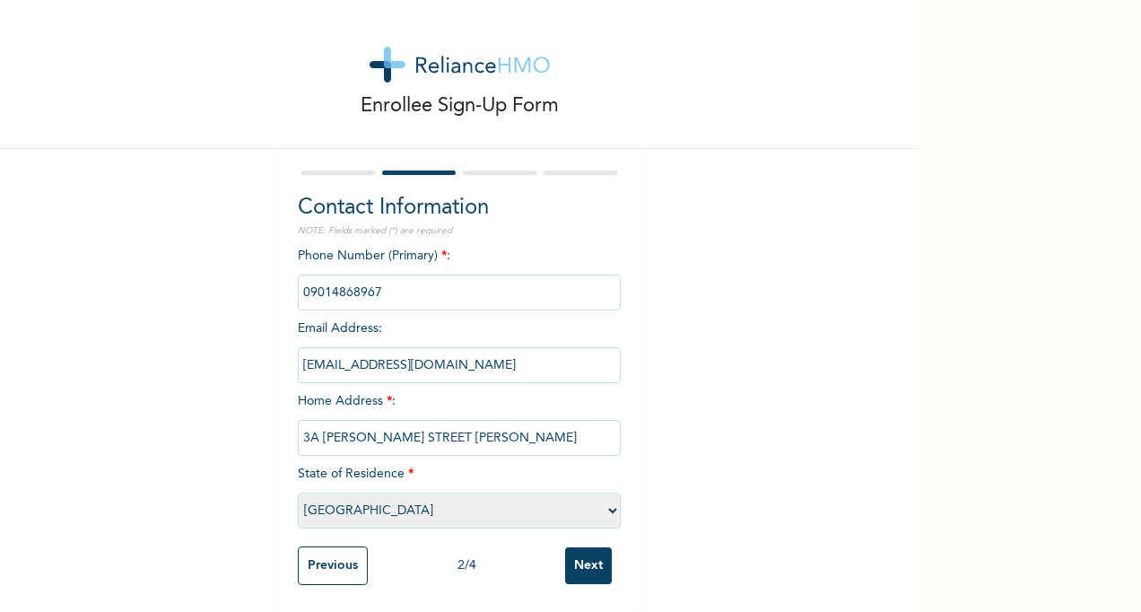
drag, startPoint x: 343, startPoint y: 348, endPoint x: 273, endPoint y: 349, distance: 69.9
click at [280, 349] on div "Contact Information NOTE: Fields marked (*) are required Phone Number (Primary)…" at bounding box center [459, 380] width 359 height 463
type input "babsfarouk@gmail.com"
click at [576, 551] on input "Next" at bounding box center [588, 565] width 47 height 37
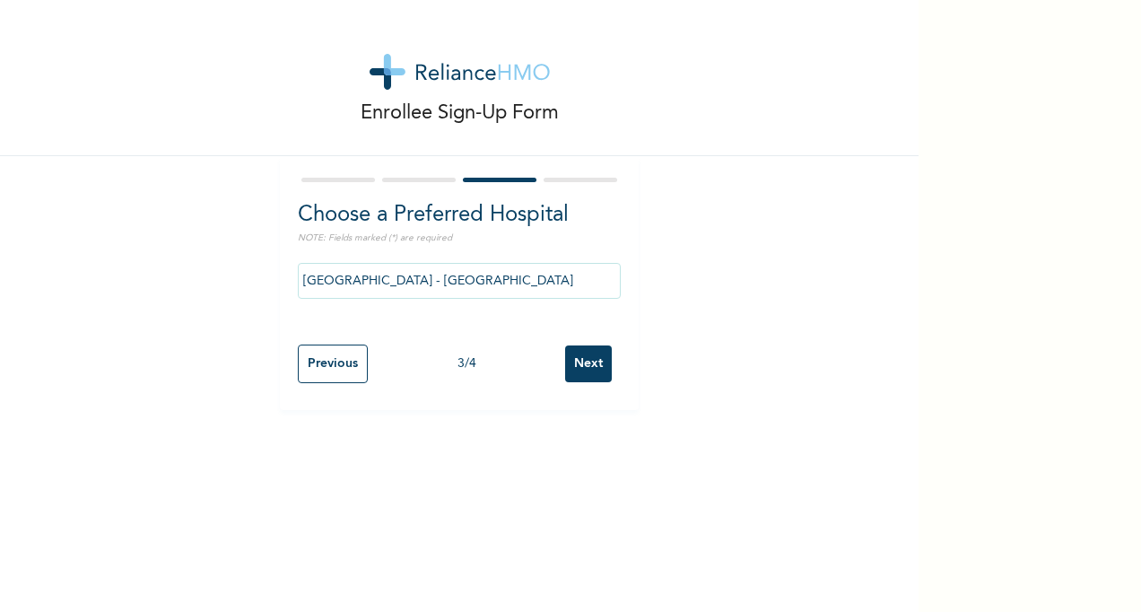
scroll to position [0, 0]
click at [577, 359] on input "Next" at bounding box center [588, 363] width 47 height 37
select select "1"
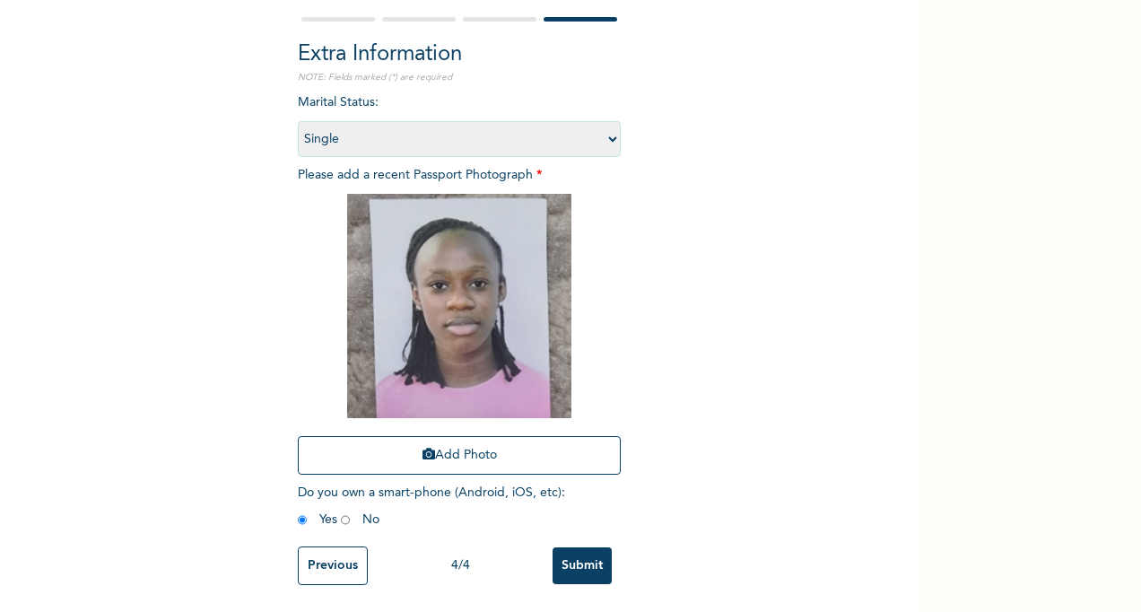
scroll to position [176, 0]
click at [577, 552] on input "Submit" at bounding box center [581, 565] width 59 height 37
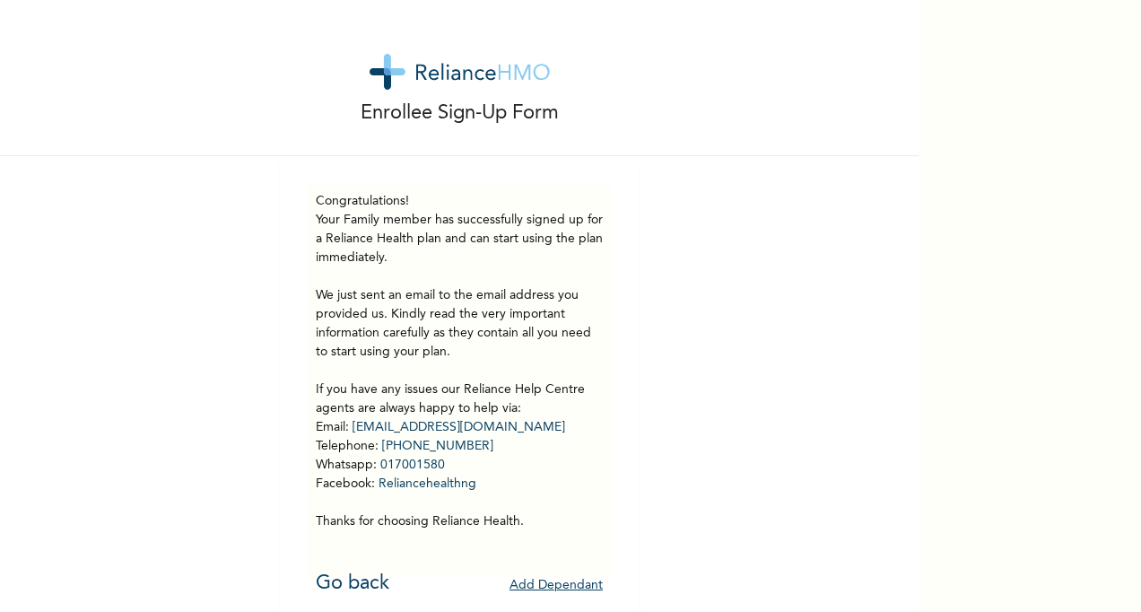
scroll to position [20, 0]
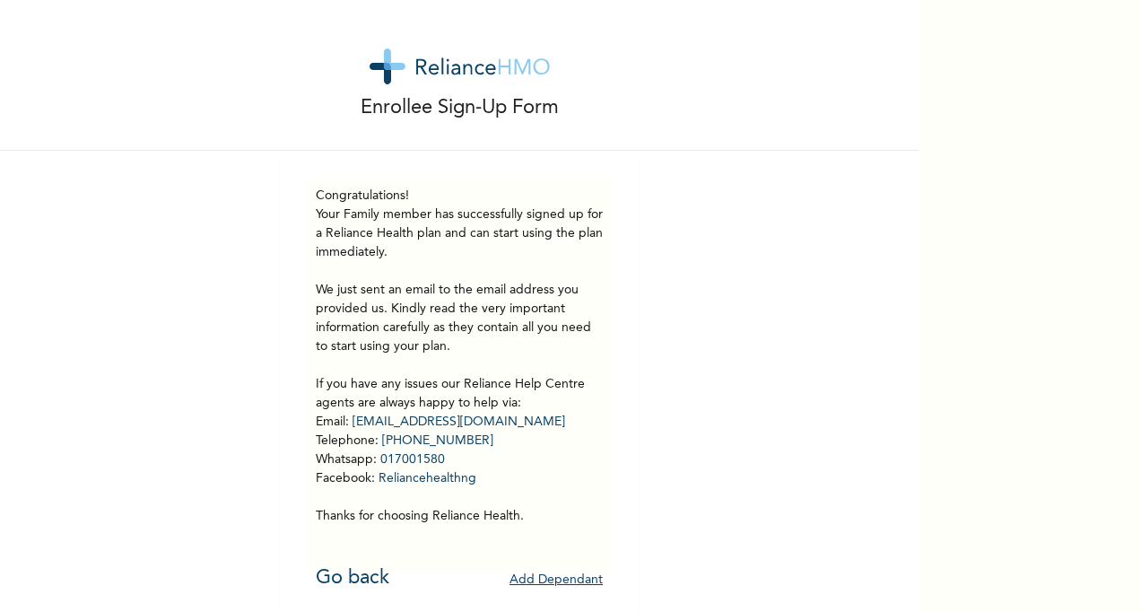
click at [540, 566] on button "Add Dependant" at bounding box center [555, 580] width 93 height 28
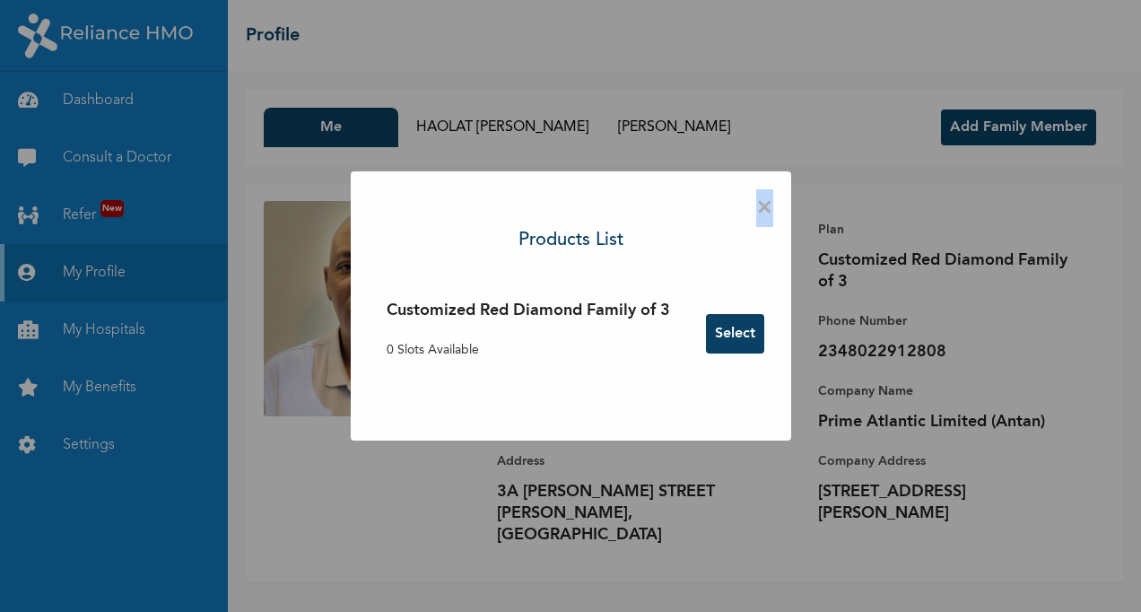
click at [765, 203] on span "×" at bounding box center [764, 208] width 17 height 38
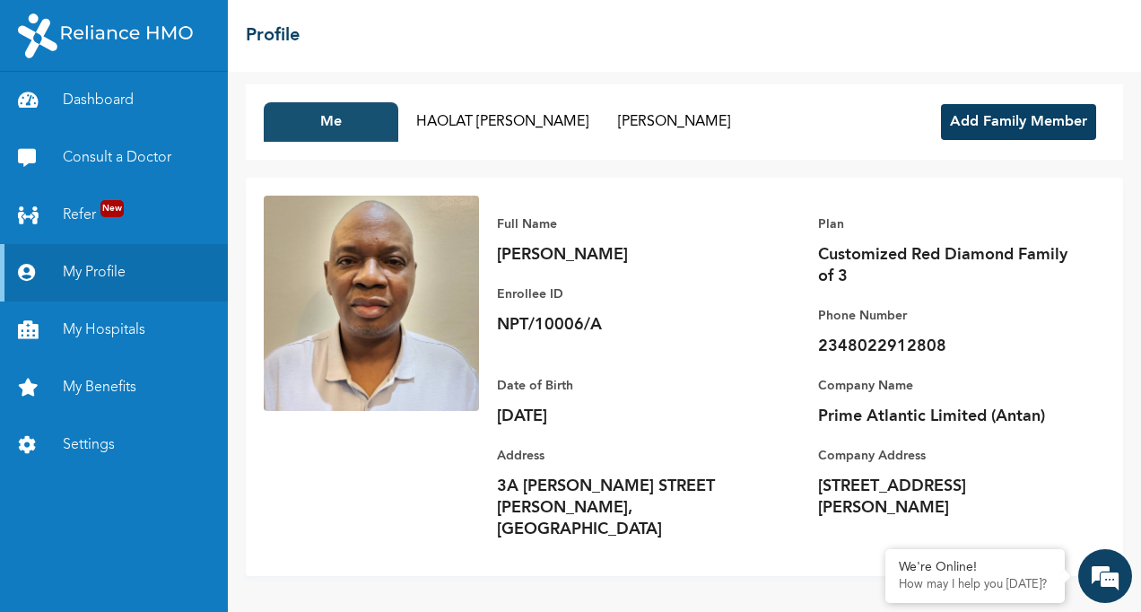
click at [353, 127] on button "Me" at bounding box center [331, 121] width 135 height 39
click at [121, 112] on link "Dashboard" at bounding box center [114, 100] width 228 height 57
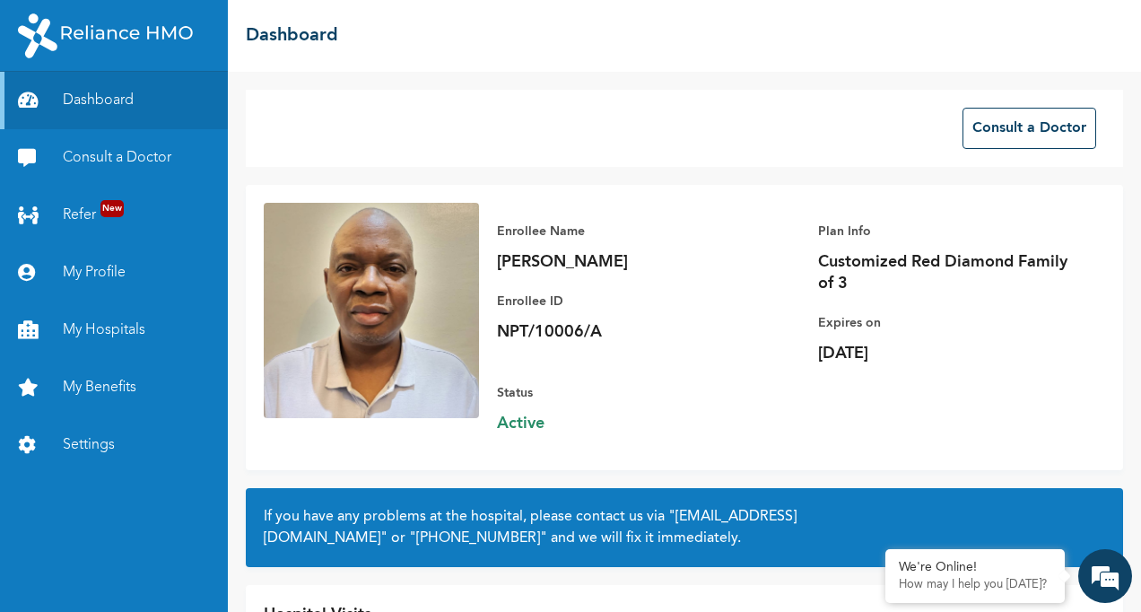
click at [102, 22] on img at bounding box center [105, 35] width 175 height 45
click at [108, 112] on link "Dashboard" at bounding box center [114, 100] width 228 height 57
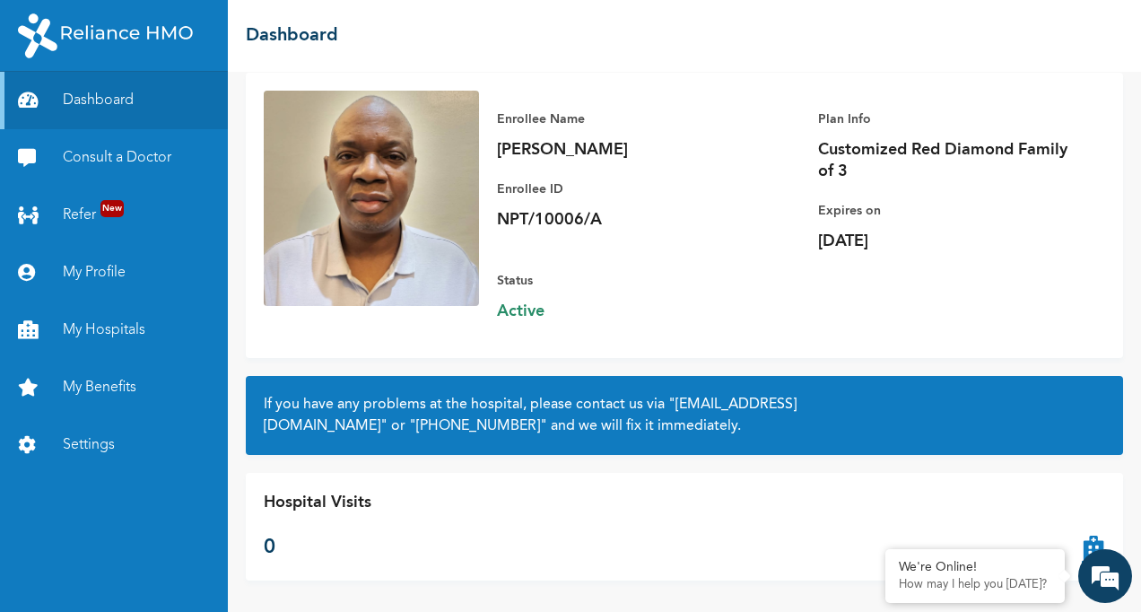
scroll to position [117, 0]
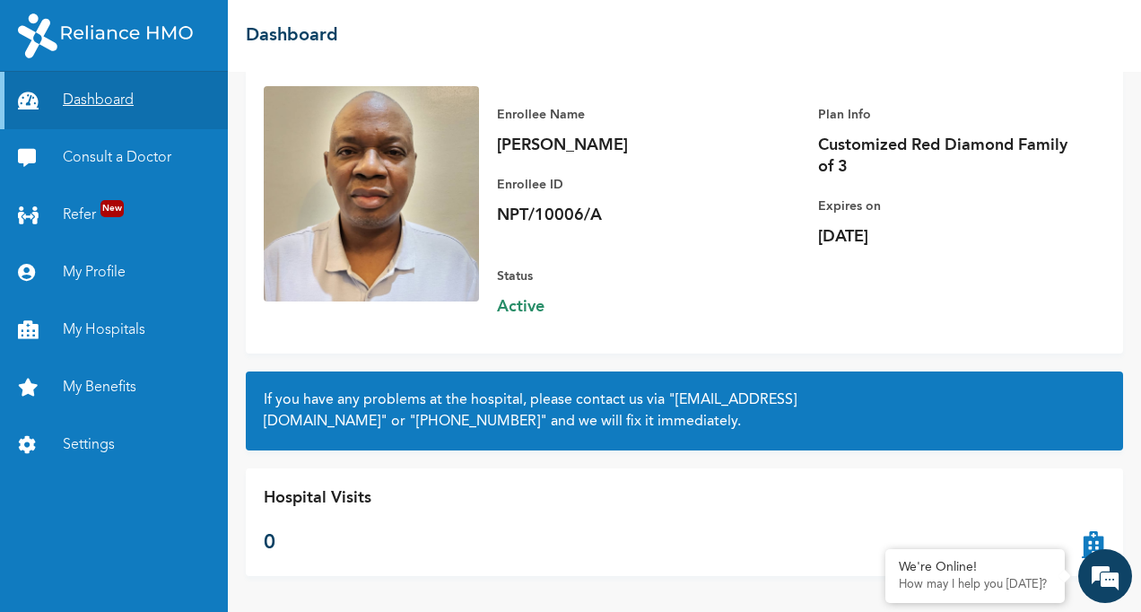
click at [97, 100] on link "Dashboard" at bounding box center [114, 100] width 228 height 57
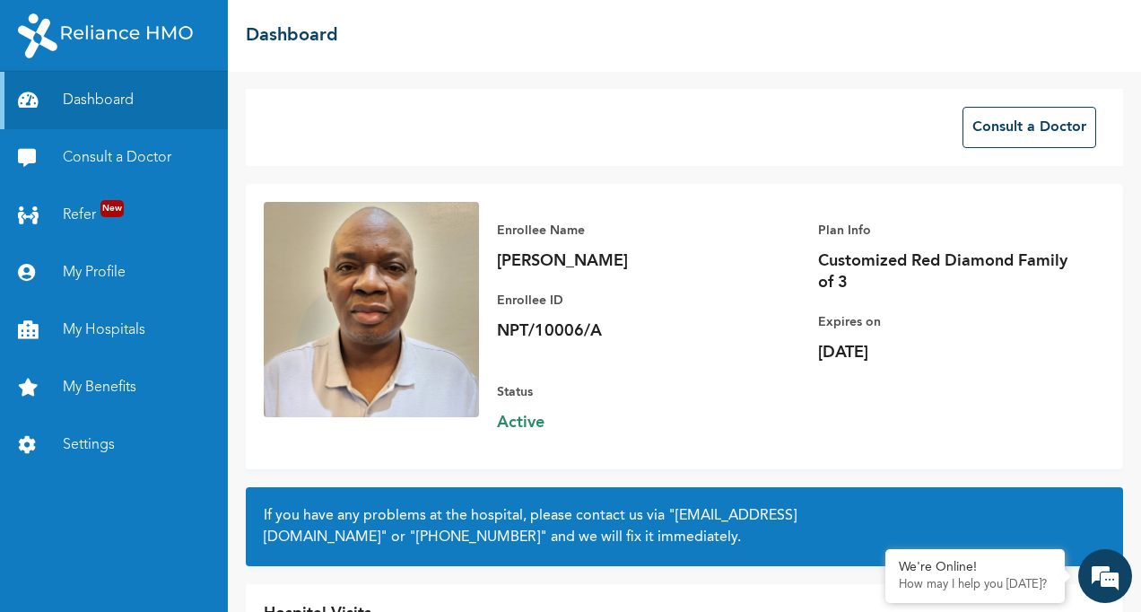
scroll to position [0, 0]
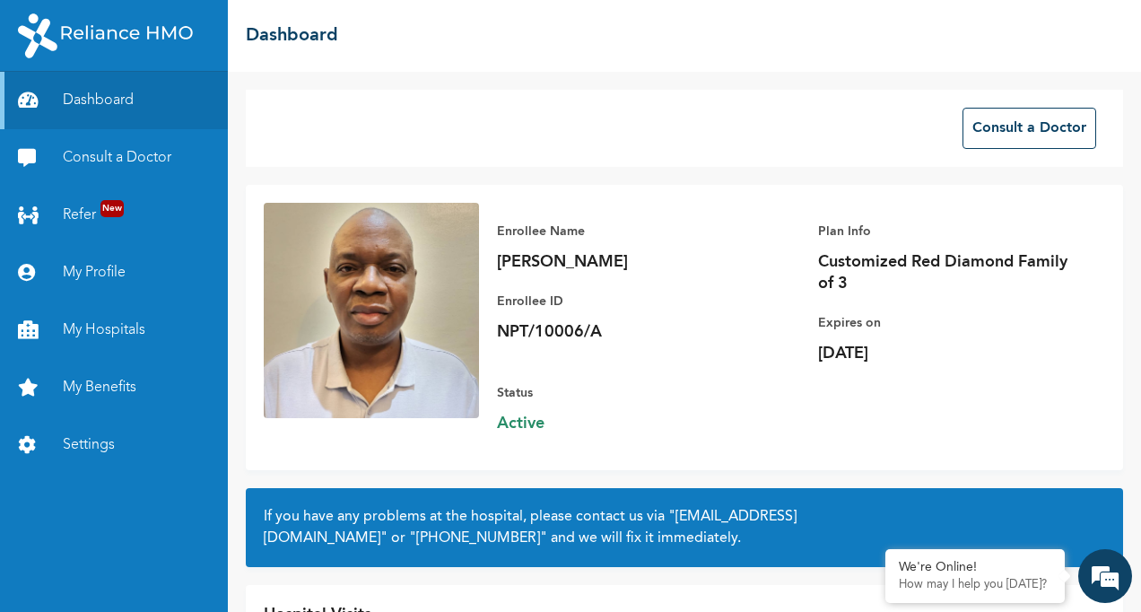
click at [99, 30] on img at bounding box center [105, 35] width 175 height 45
click at [75, 158] on link "Consult a Doctor" at bounding box center [114, 157] width 228 height 57
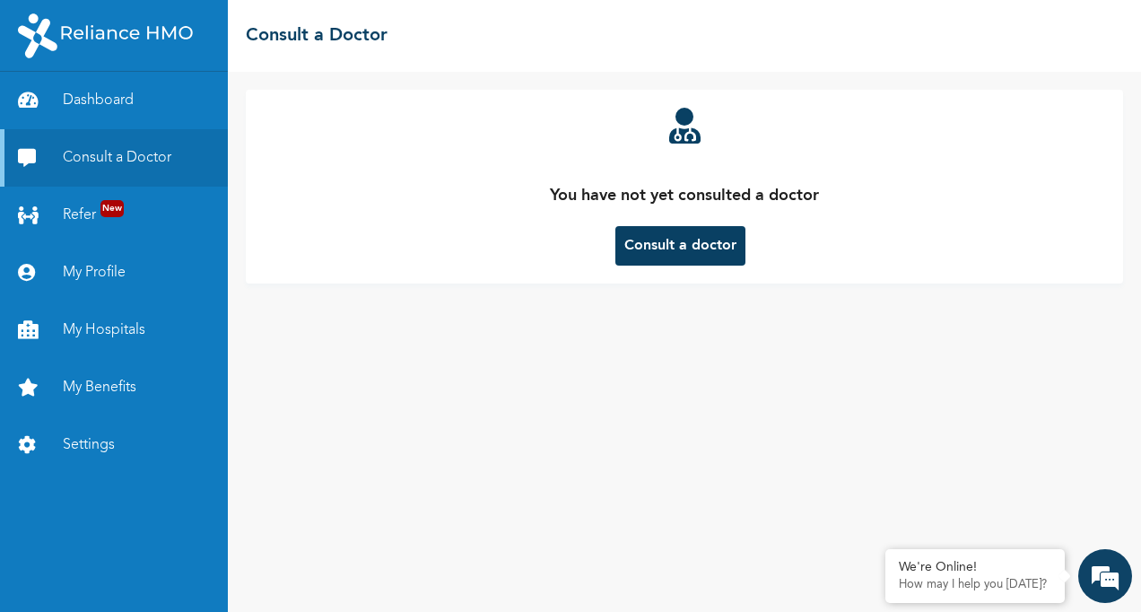
click at [93, 40] on img at bounding box center [105, 35] width 175 height 45
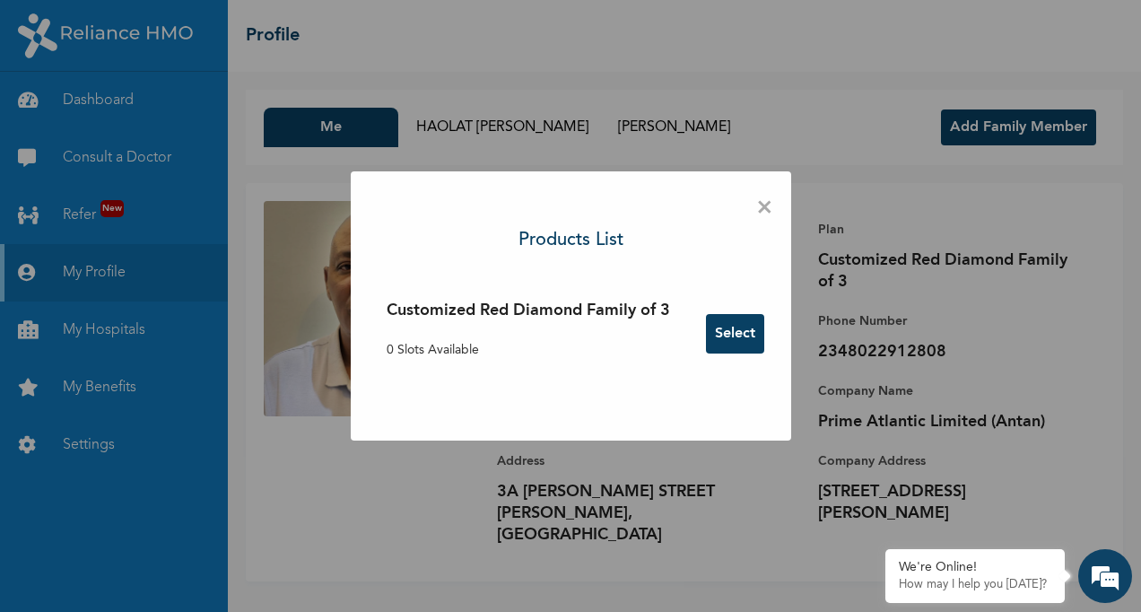
click at [761, 200] on span "×" at bounding box center [764, 208] width 17 height 38
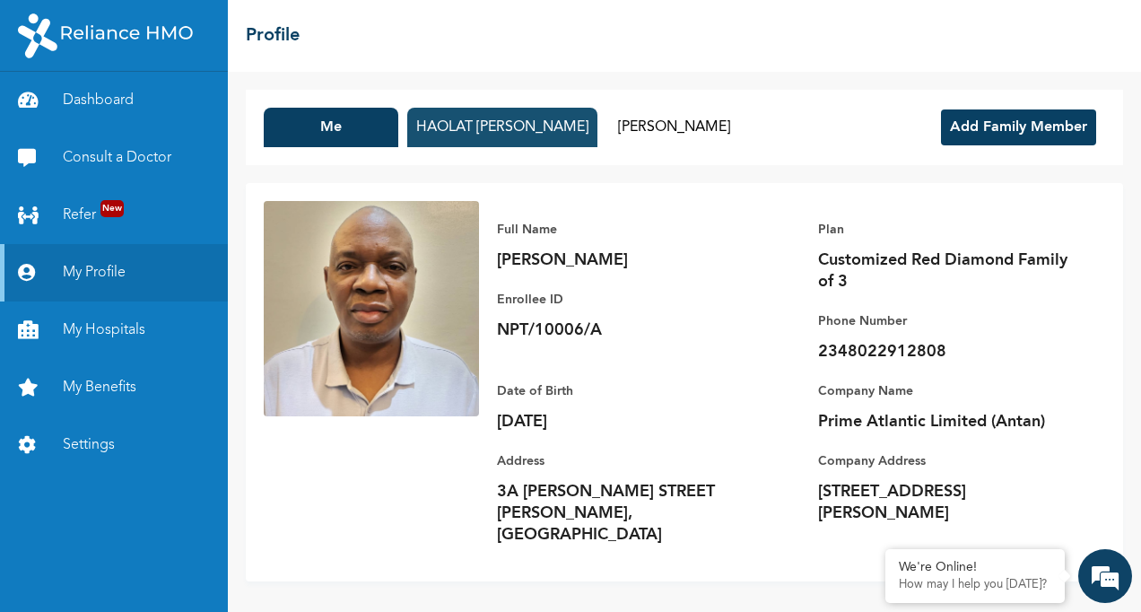
click at [534, 128] on button "HAOLAT [PERSON_NAME]" at bounding box center [502, 127] width 190 height 39
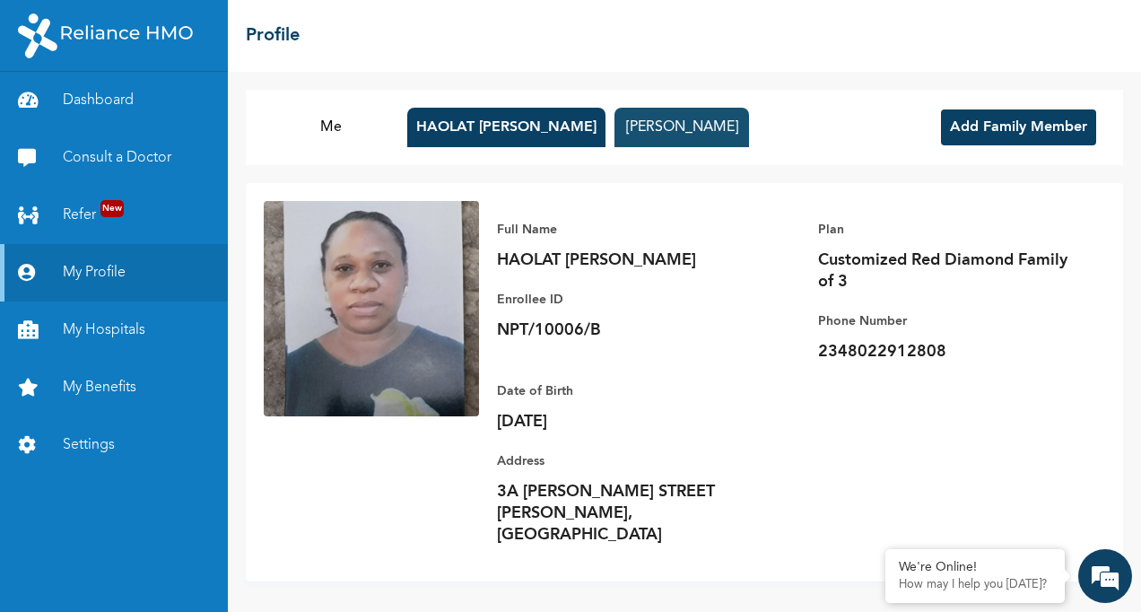
click at [684, 126] on button "[PERSON_NAME]" at bounding box center [681, 127] width 135 height 39
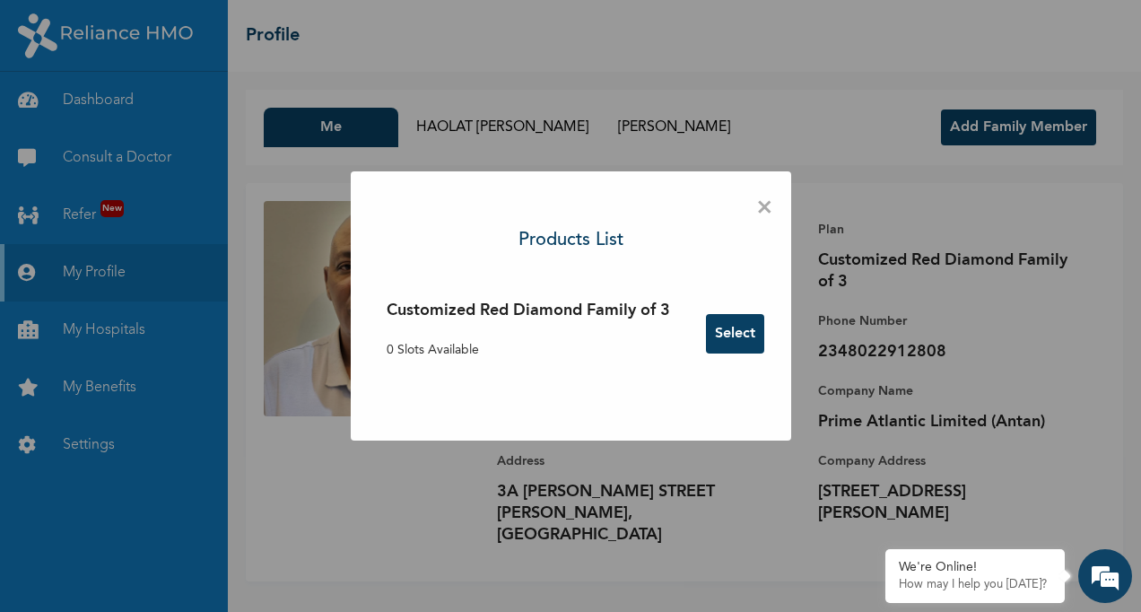
click at [766, 204] on span "×" at bounding box center [764, 208] width 17 height 38
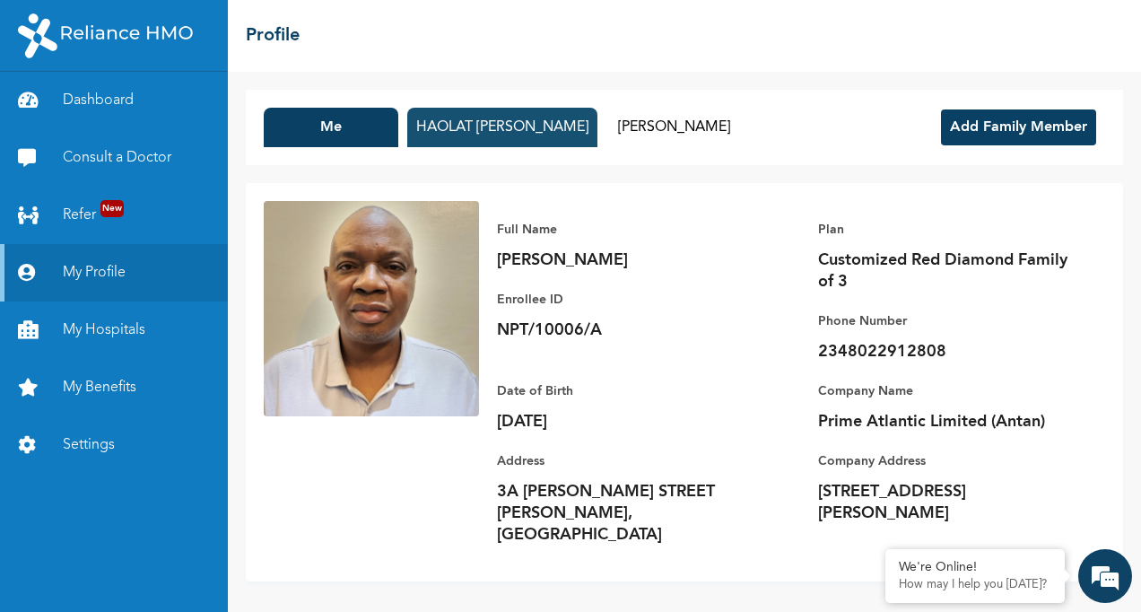
click at [547, 130] on button "HAOLAT [PERSON_NAME]" at bounding box center [502, 127] width 190 height 39
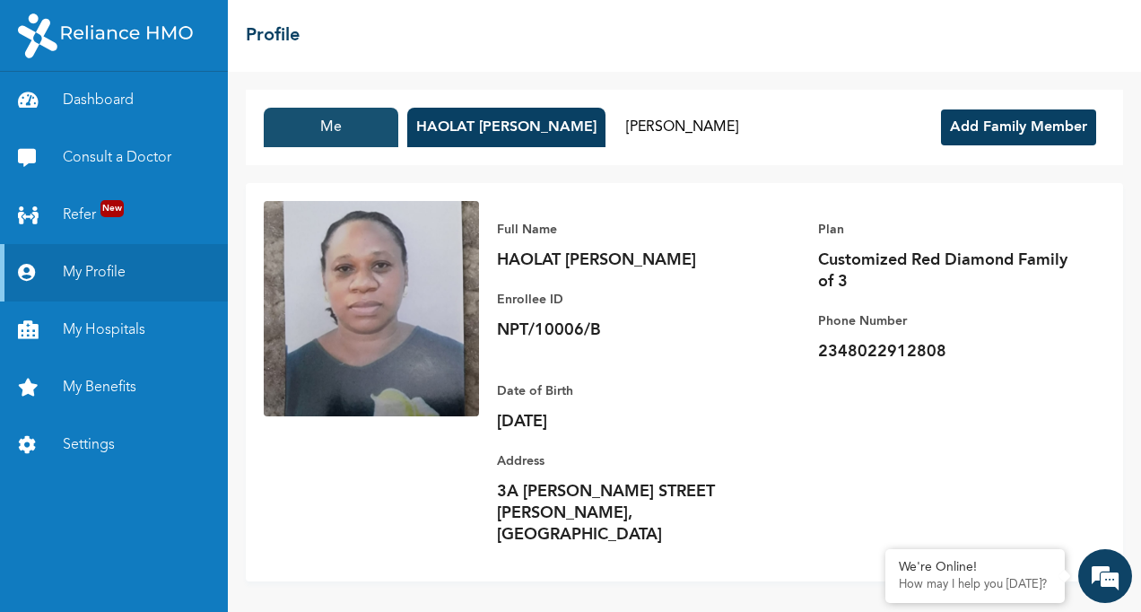
click at [308, 118] on button "Me" at bounding box center [331, 127] width 135 height 39
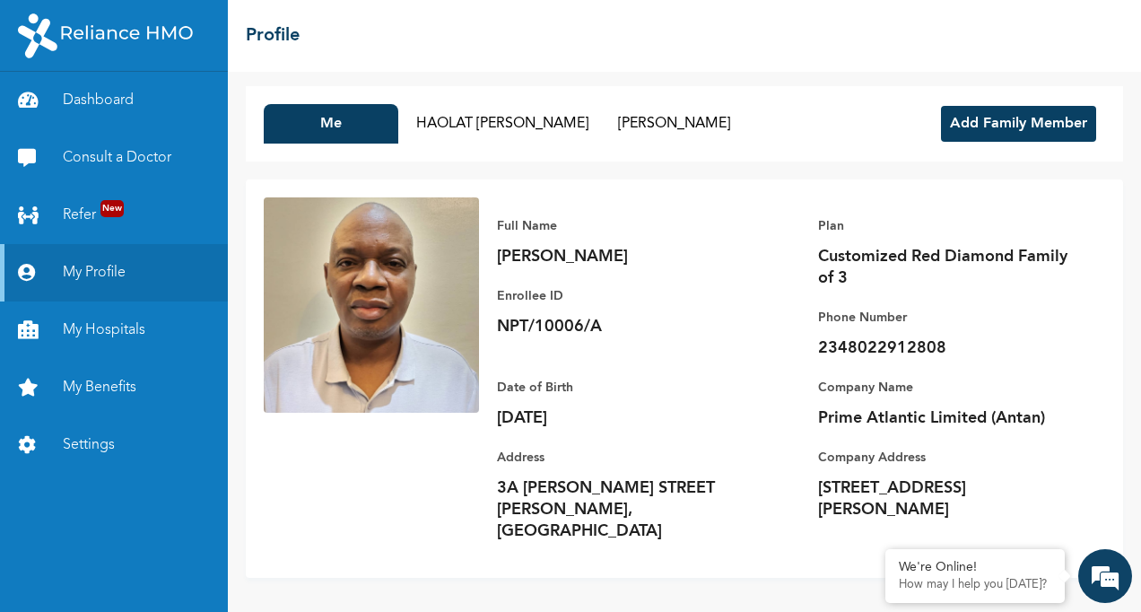
scroll to position [5, 0]
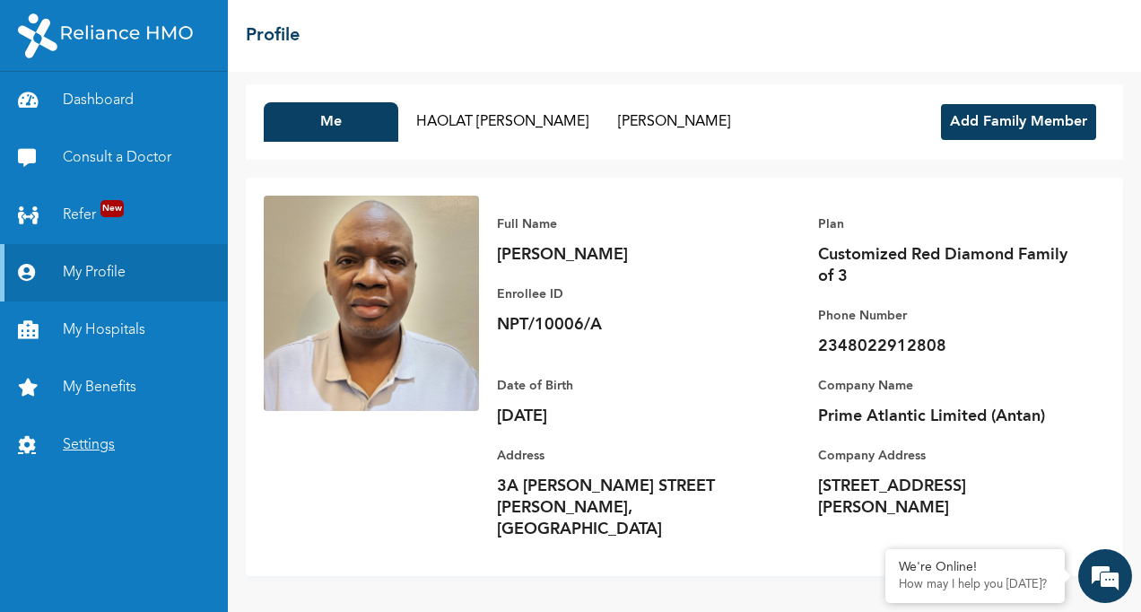
click at [92, 450] on link "Settings" at bounding box center [114, 444] width 228 height 57
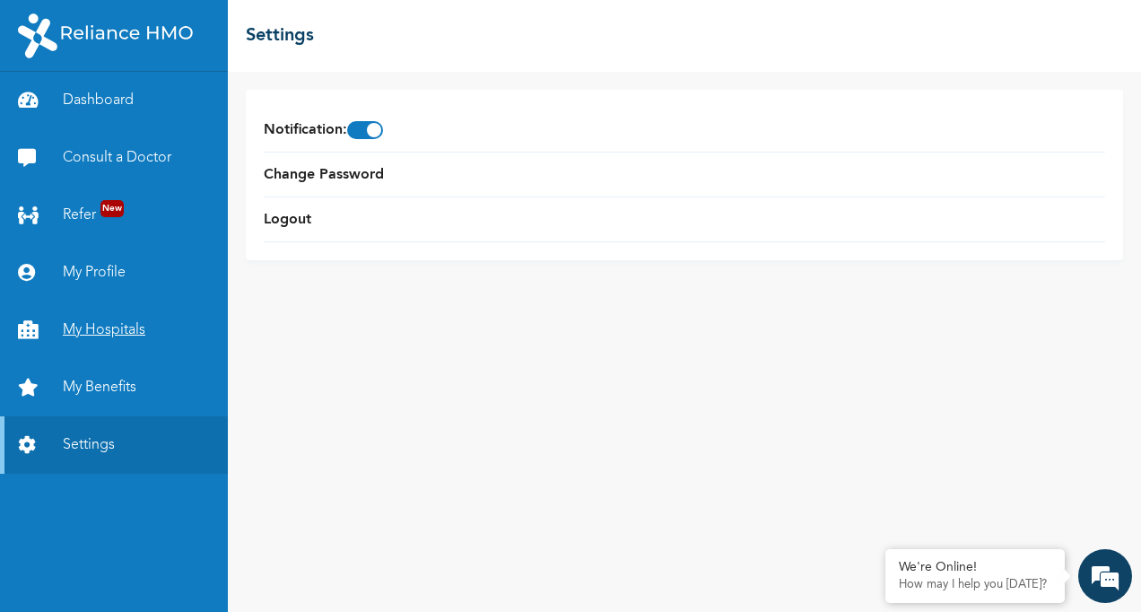
click at [88, 326] on link "My Hospitals" at bounding box center [114, 329] width 228 height 57
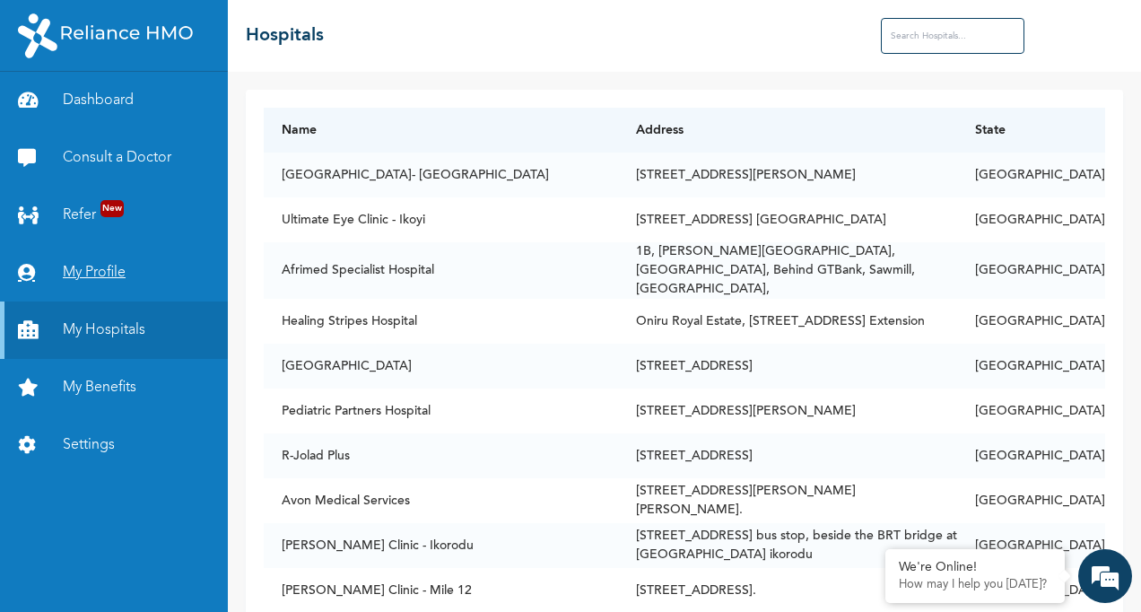
click at [103, 275] on link "My Profile" at bounding box center [114, 272] width 228 height 57
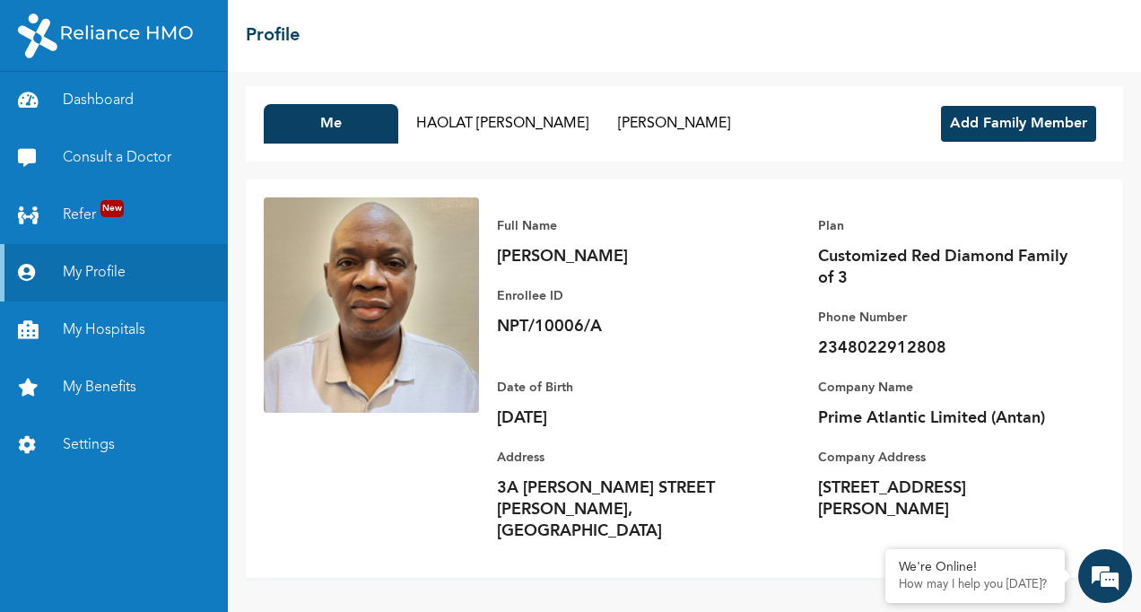
scroll to position [5, 0]
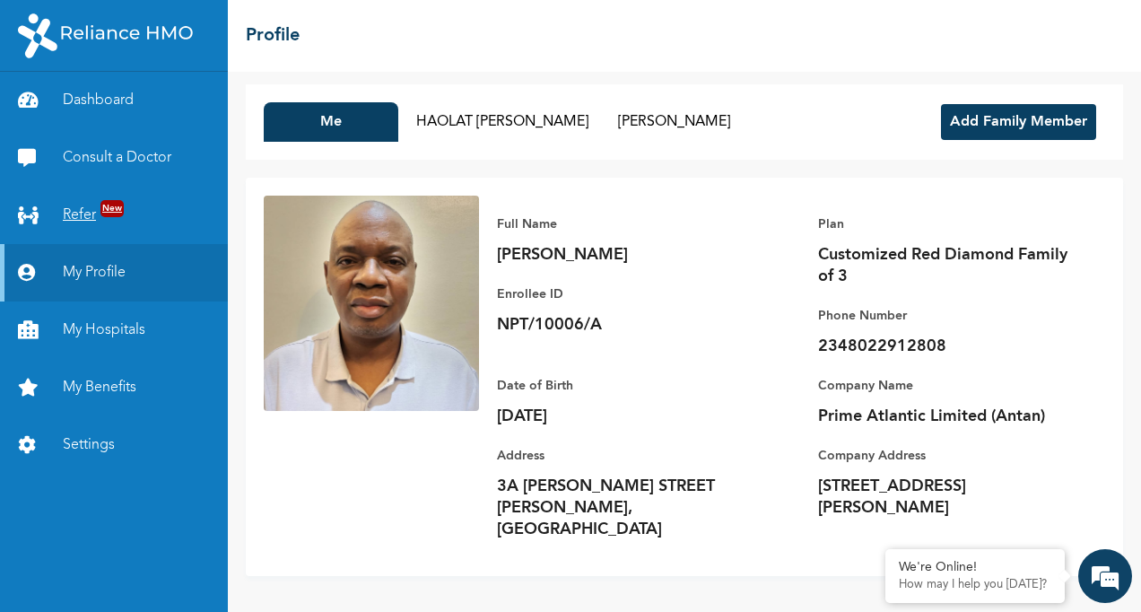
click at [91, 221] on link "Refer New" at bounding box center [114, 215] width 228 height 57
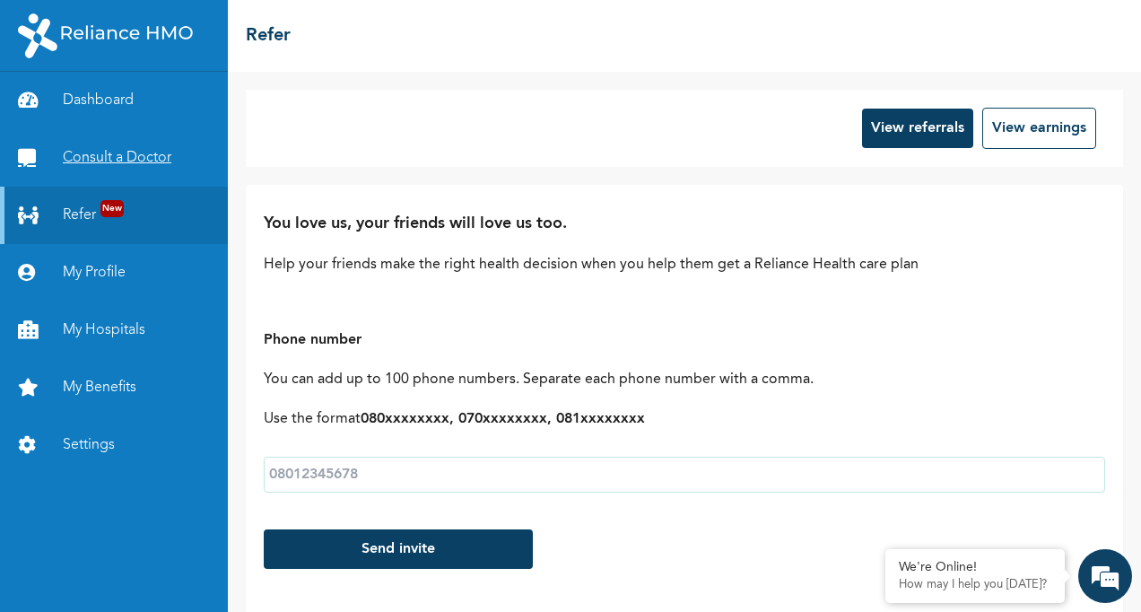
click at [102, 161] on link "Consult a Doctor" at bounding box center [114, 157] width 228 height 57
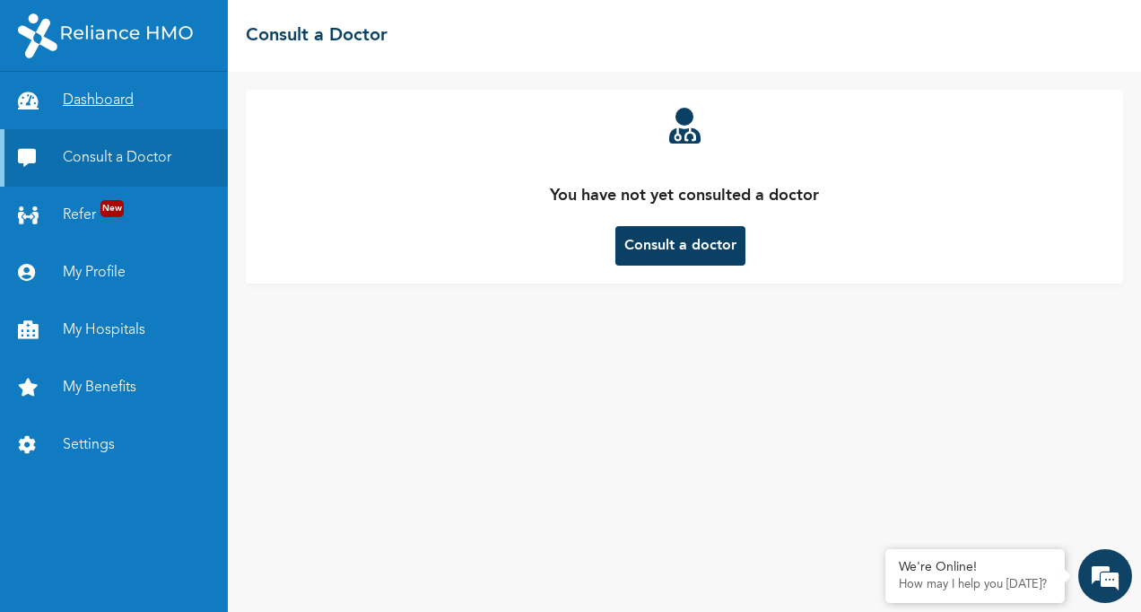
click at [85, 102] on link "Dashboard" at bounding box center [114, 100] width 228 height 57
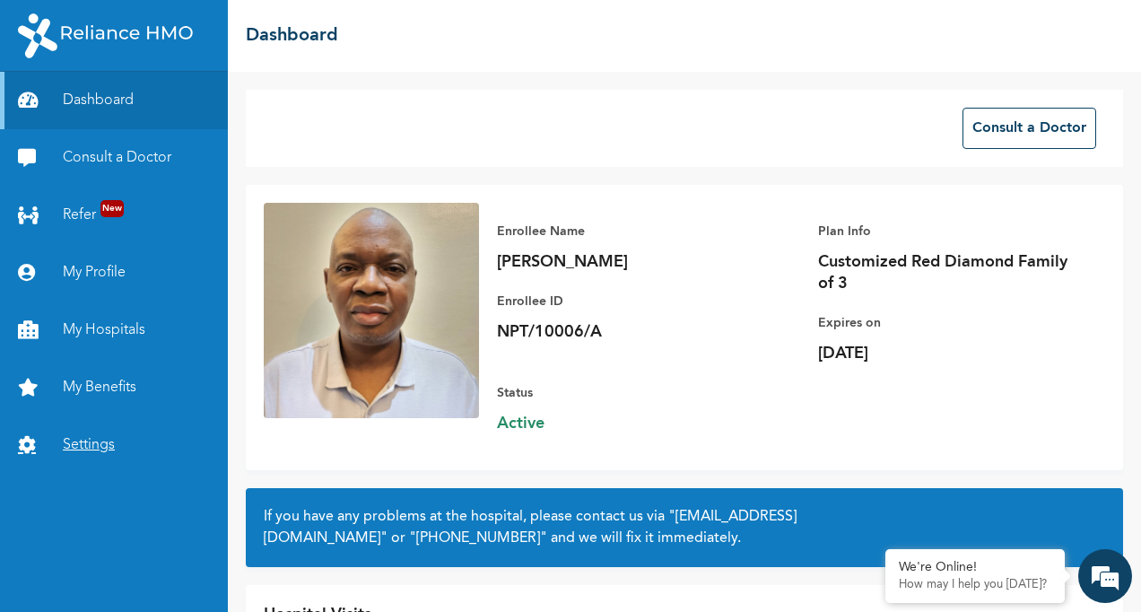
click at [100, 441] on link "Settings" at bounding box center [114, 444] width 228 height 57
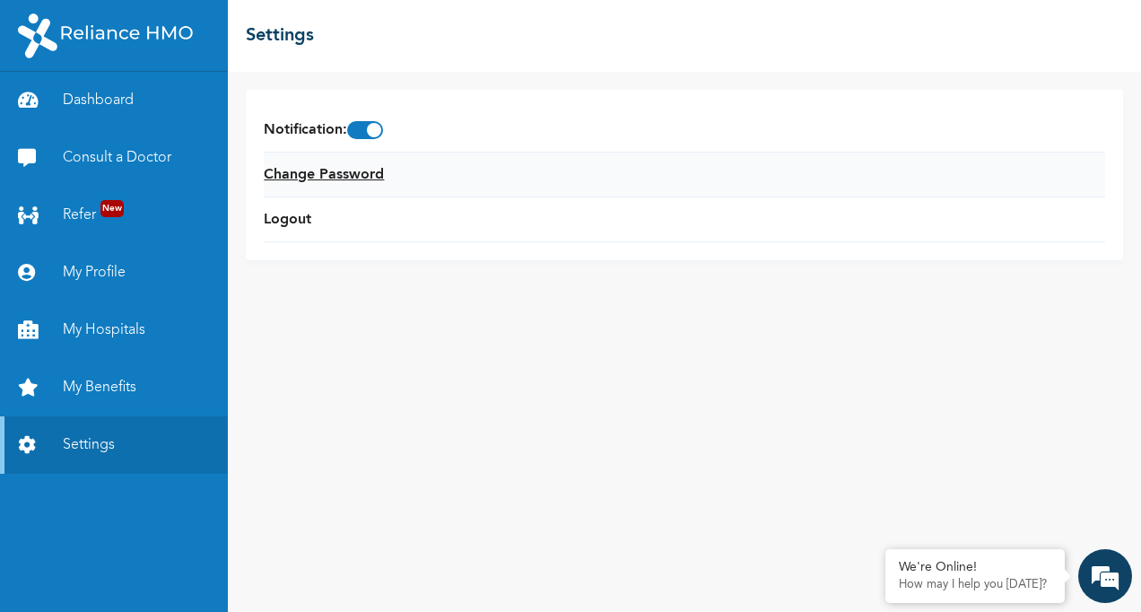
click at [335, 177] on link "Change Password" at bounding box center [324, 175] width 120 height 22
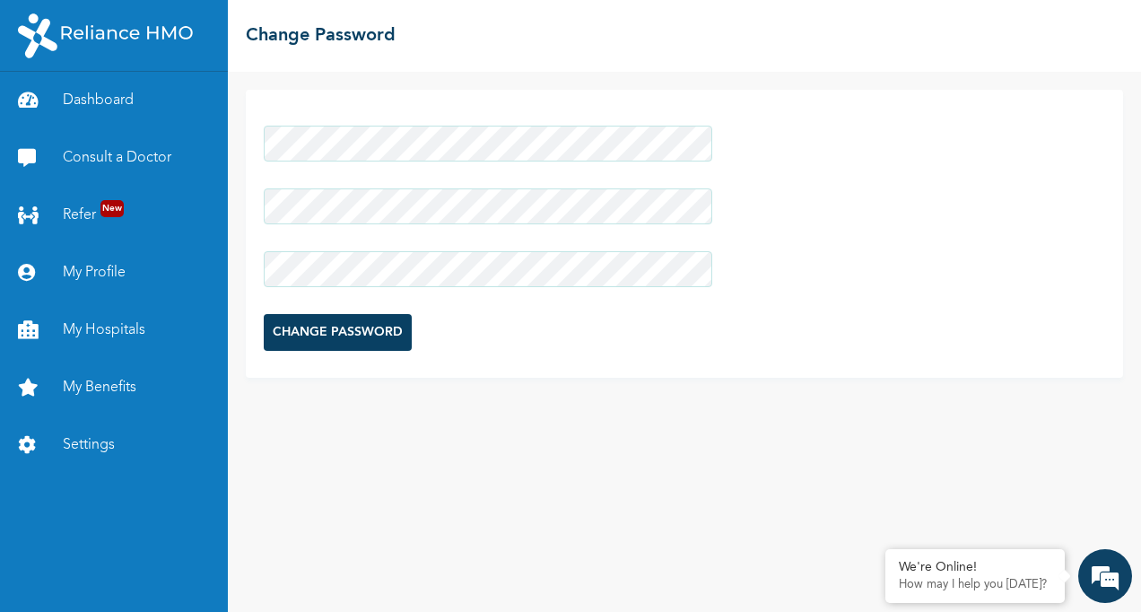
click at [798, 432] on div "CHANGE PASSWORD" at bounding box center [684, 342] width 913 height 540
click at [207, 147] on div "Dashboard Consult a Doctor Refer New My Profile My Hospitals My Benefits Settin…" at bounding box center [570, 306] width 1141 height 612
click at [752, 438] on div "CHANGE PASSWORD" at bounding box center [684, 342] width 913 height 540
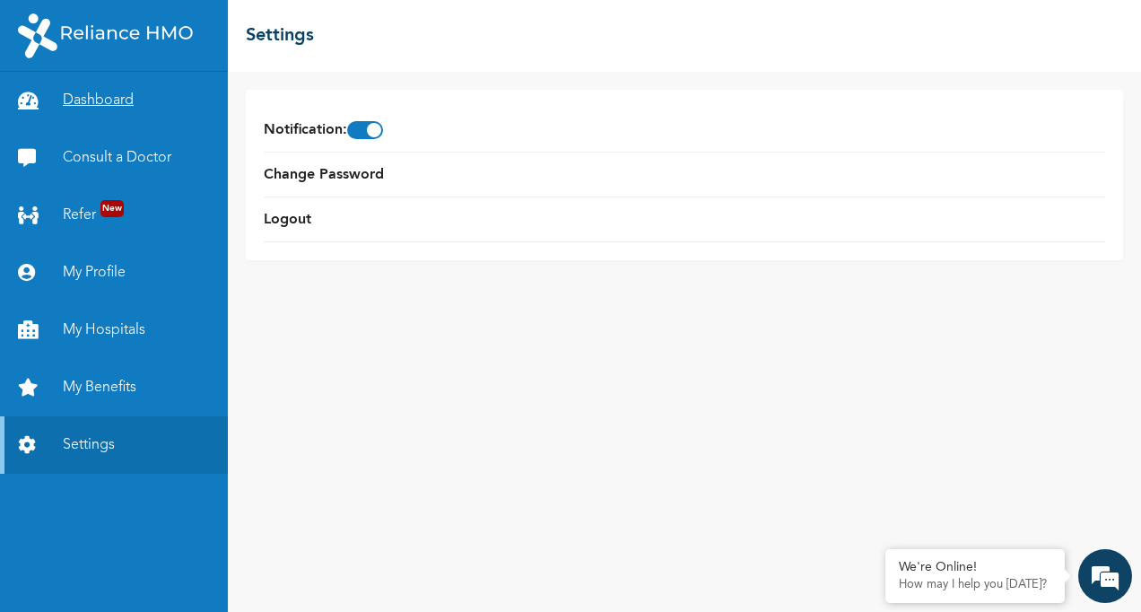
click at [99, 99] on link "Dashboard" at bounding box center [114, 100] width 228 height 57
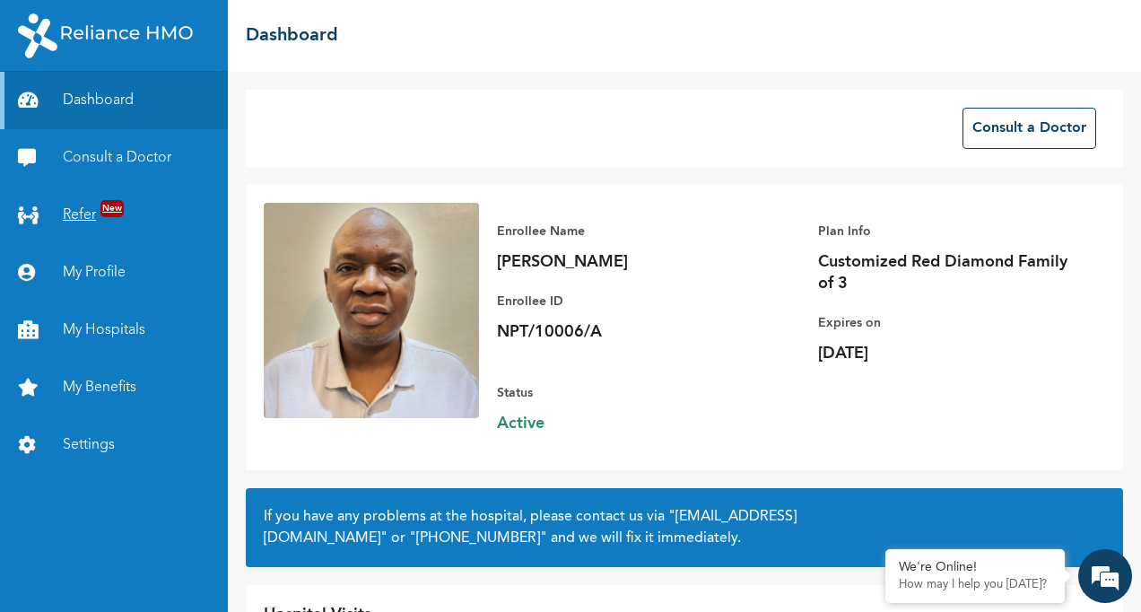
click at [68, 212] on link "Refer New" at bounding box center [114, 215] width 228 height 57
